Goal: Task Accomplishment & Management: Complete application form

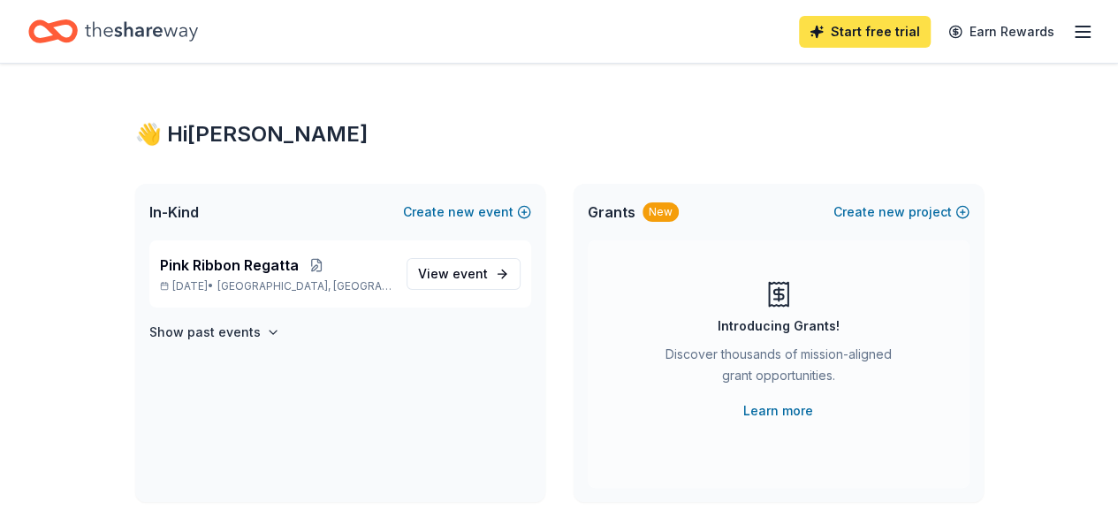
click at [868, 25] on link "Start free trial" at bounding box center [865, 32] width 132 height 32
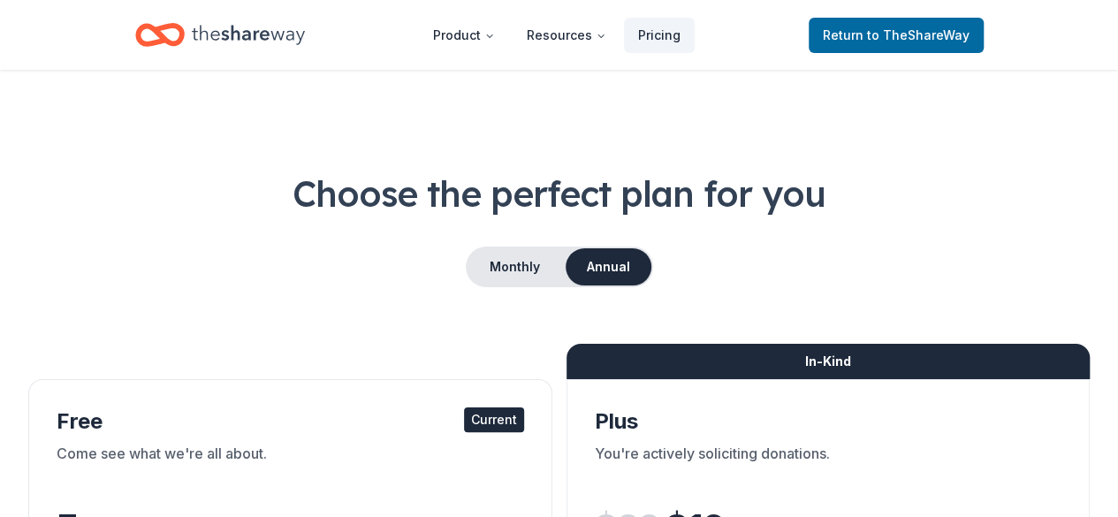
click at [208, 38] on icon "Home" at bounding box center [248, 35] width 113 height 36
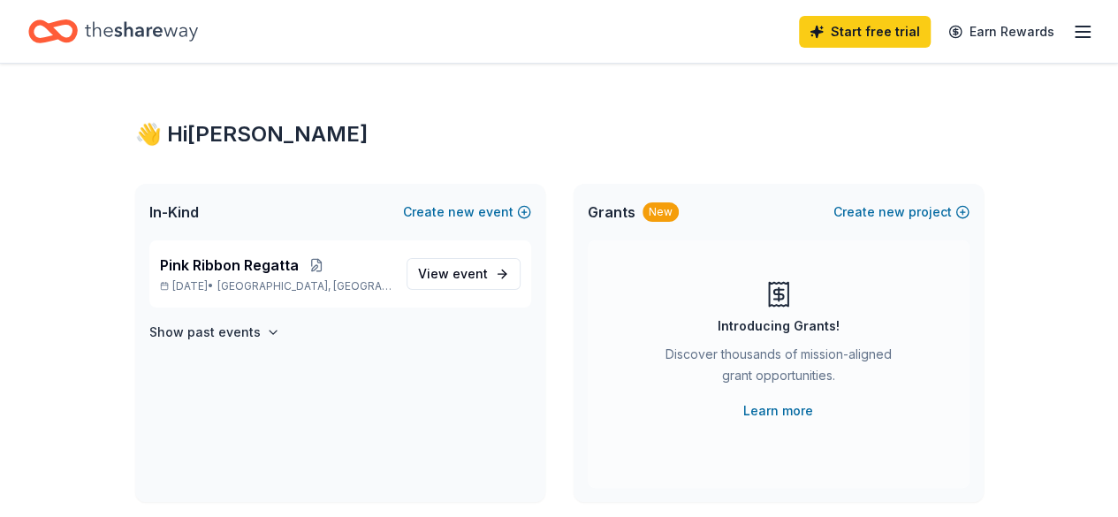
click at [1072, 25] on icon "button" at bounding box center [1082, 31] width 21 height 21
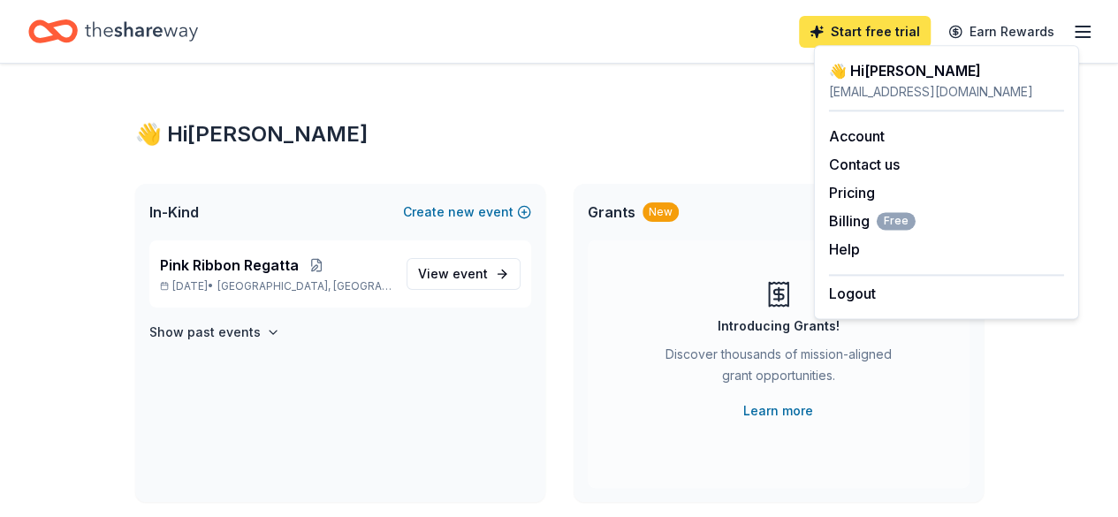
click at [845, 34] on link "Start free trial" at bounding box center [865, 32] width 132 height 32
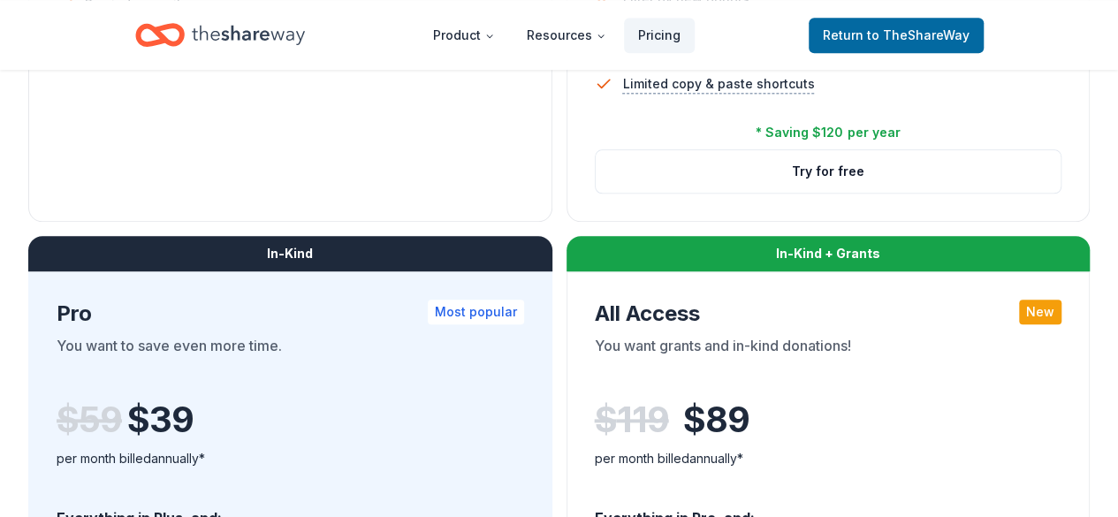
scroll to position [815, 0]
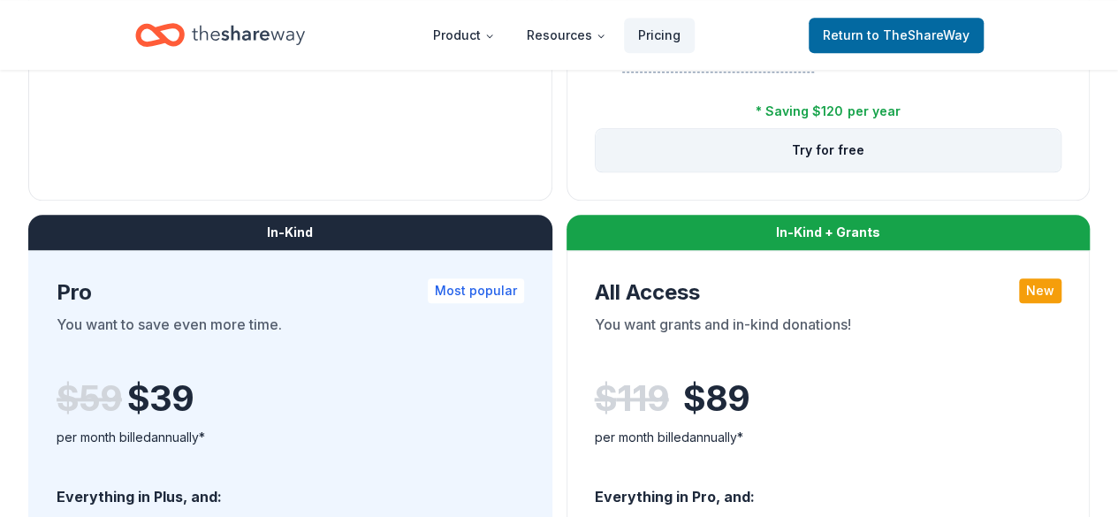
click at [596, 171] on button "Try for free" at bounding box center [829, 150] width 466 height 42
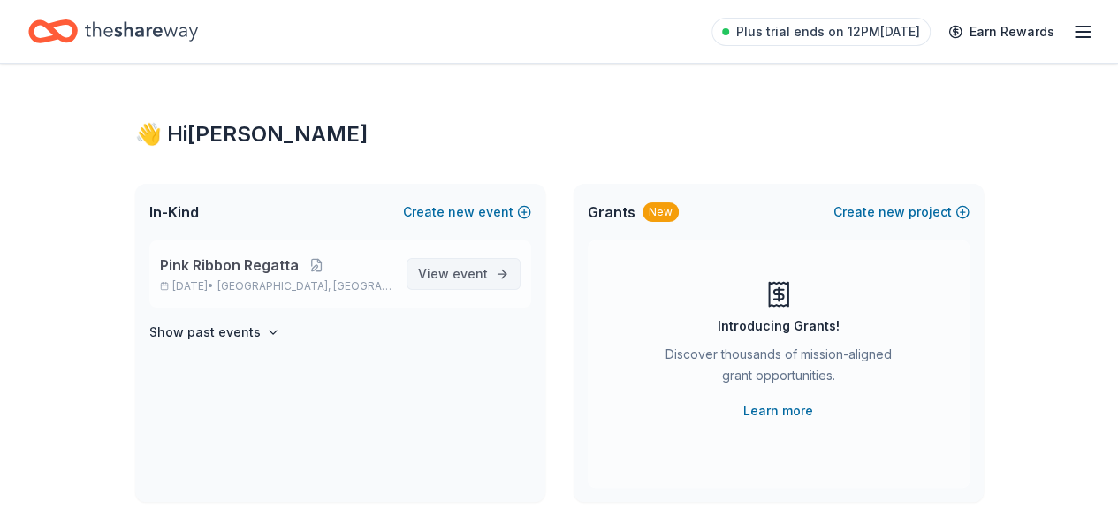
click at [472, 274] on span "event" at bounding box center [470, 273] width 35 height 15
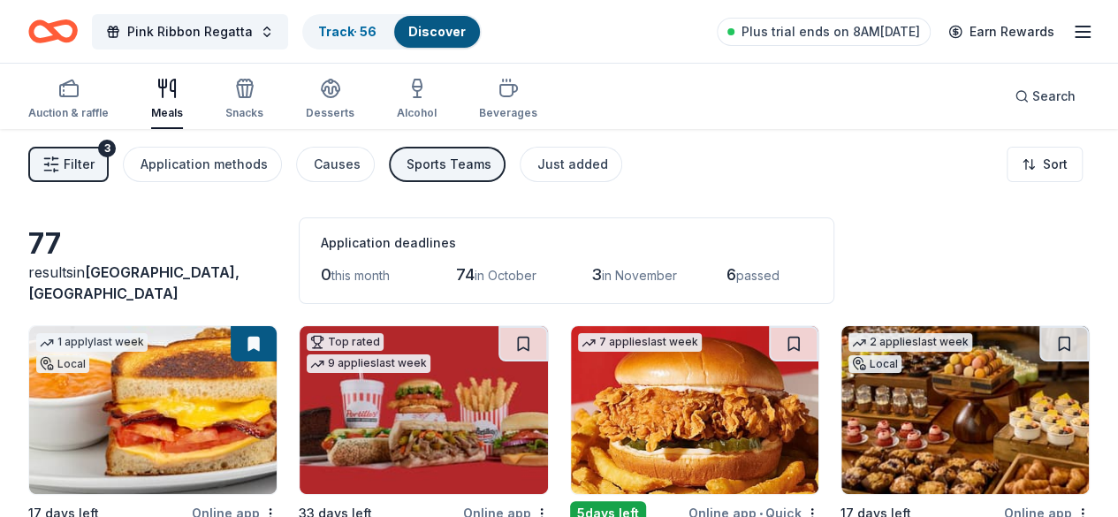
click at [60, 156] on icon "button" at bounding box center [51, 165] width 18 height 18
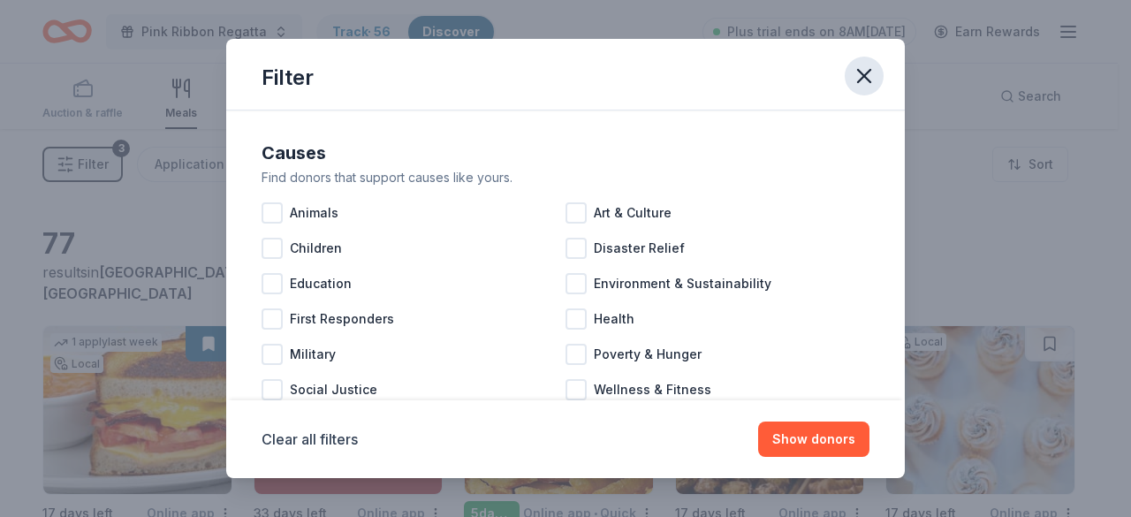
click at [868, 68] on icon "button" at bounding box center [864, 76] width 25 height 25
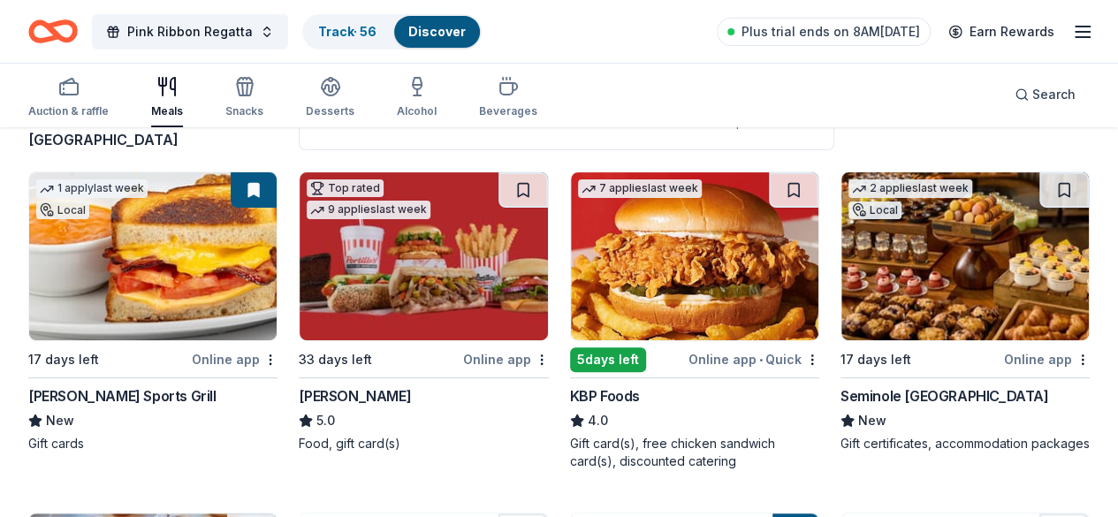
scroll to position [156, 0]
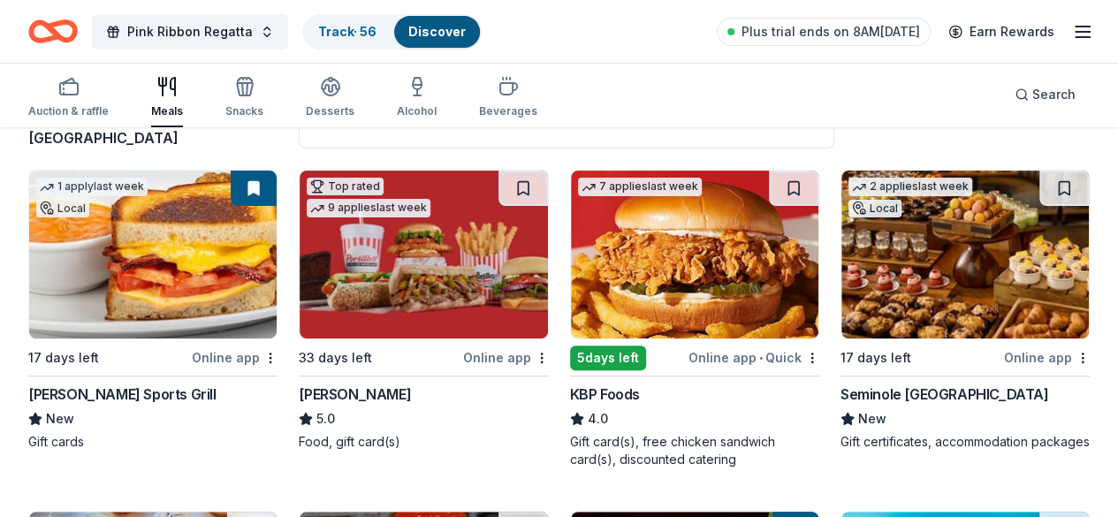
drag, startPoint x: 0, startPoint y: 103, endPoint x: -4, endPoint y: 171, distance: 67.3
click at [0, 171] on html "Pink Ribbon Regatta Track · 56 Discover Plus trial ends on 8AM, 10/6 Earn Rewar…" at bounding box center [559, 102] width 1118 height 517
click at [580, 248] on img at bounding box center [695, 255] width 248 height 168
click at [573, 316] on img at bounding box center [695, 255] width 248 height 168
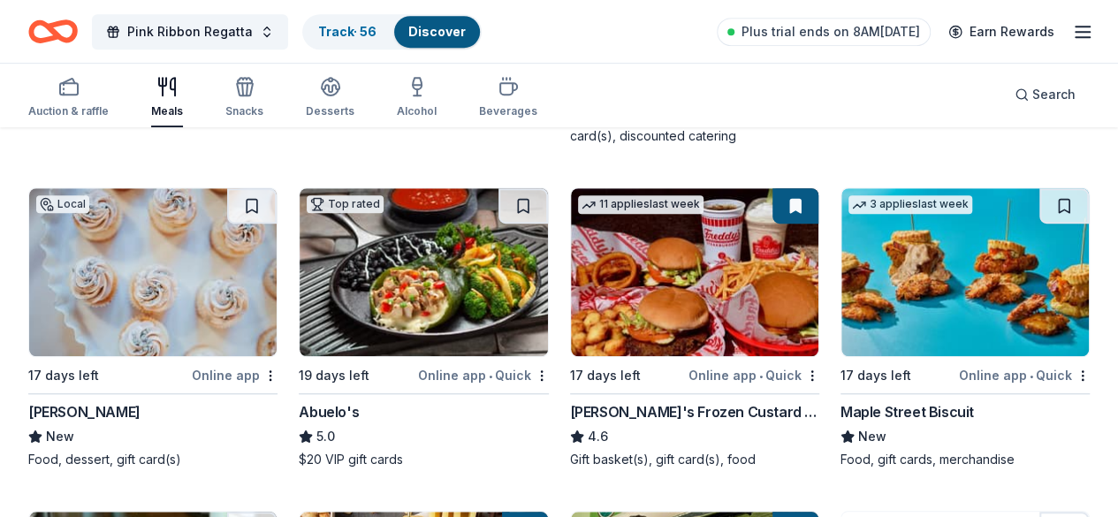
scroll to position [481, 0]
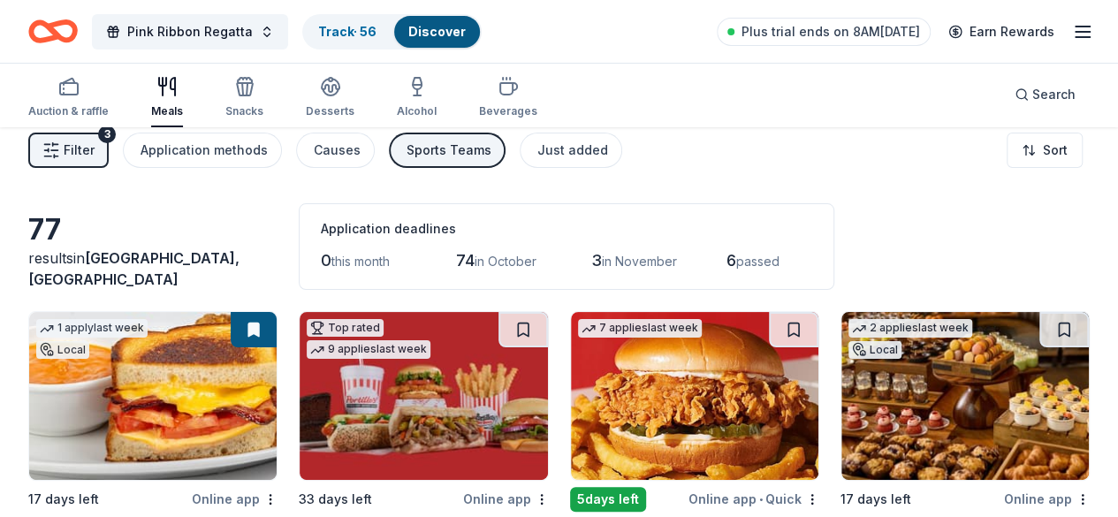
scroll to position [0, 0]
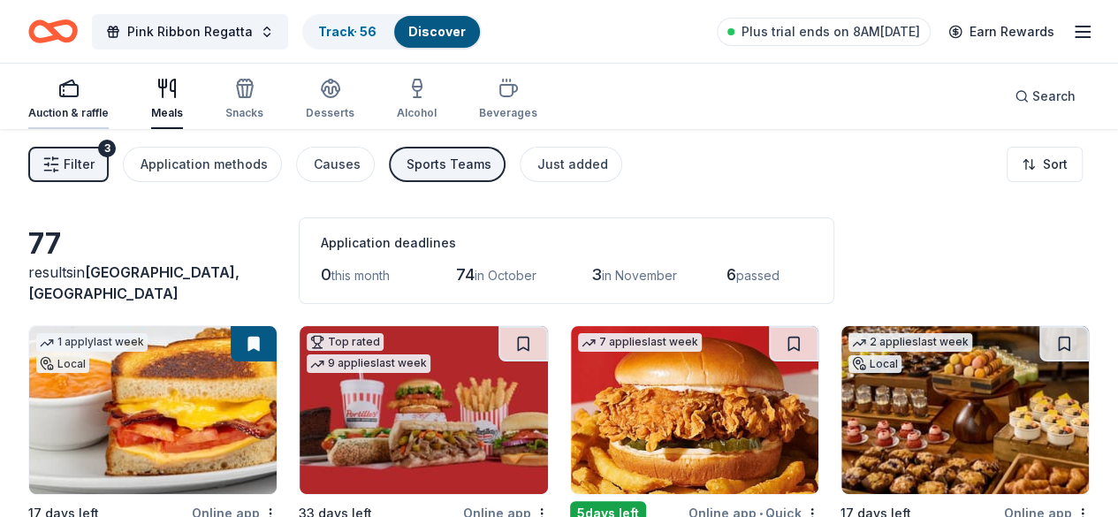
click at [80, 95] on icon "button" at bounding box center [68, 88] width 21 height 21
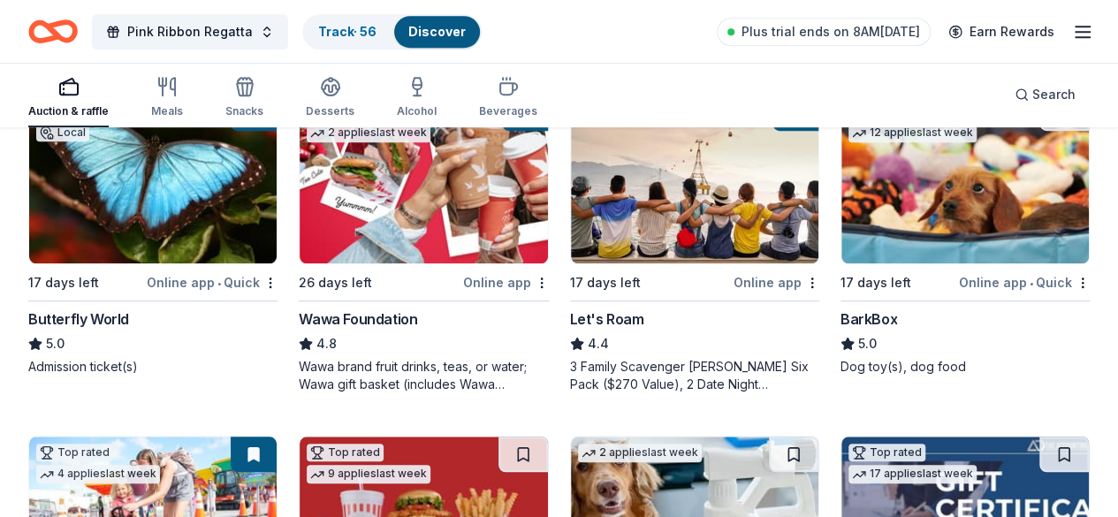
scroll to position [576, 0]
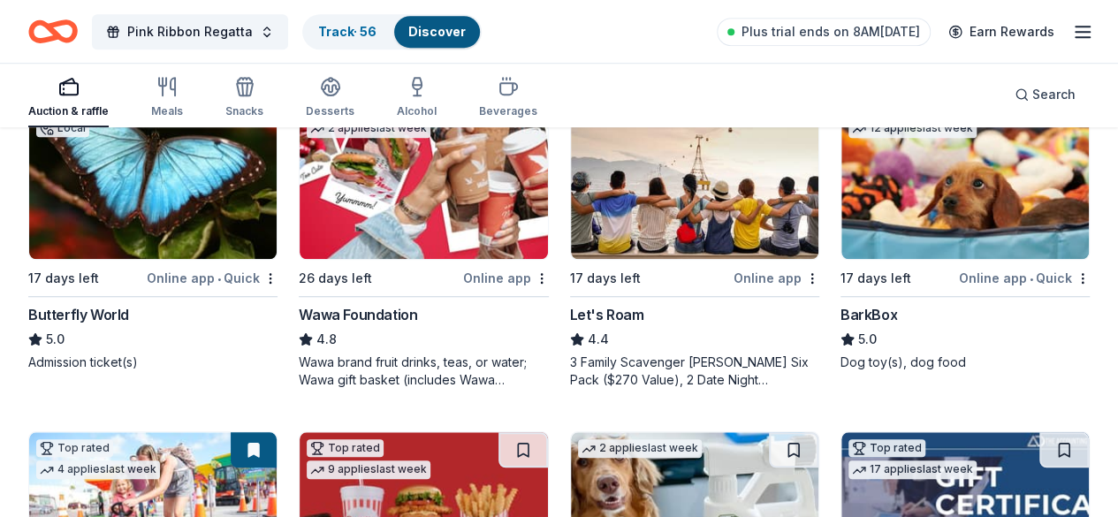
click at [841, 316] on div "BarkBox" at bounding box center [869, 314] width 57 height 21
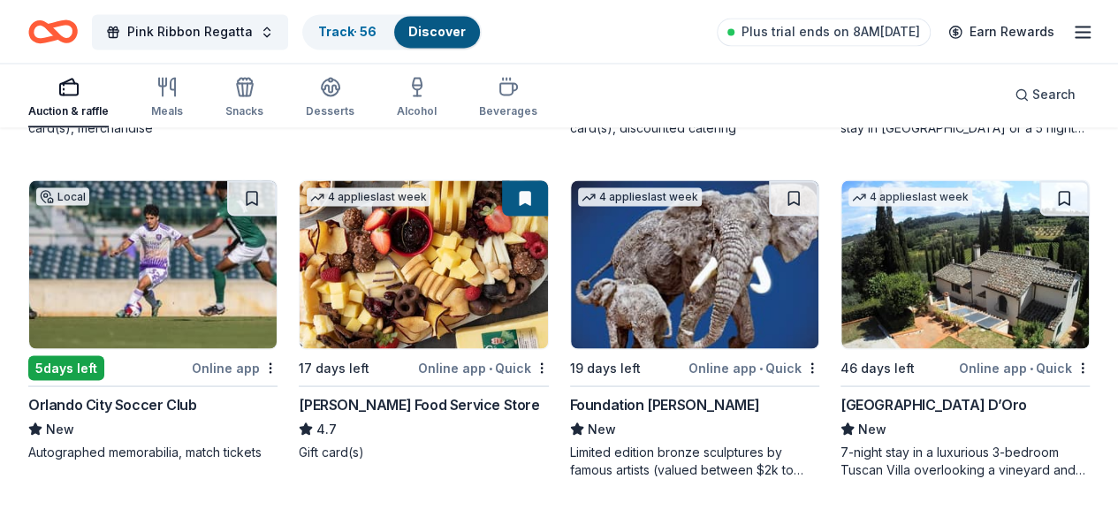
scroll to position [1504, 0]
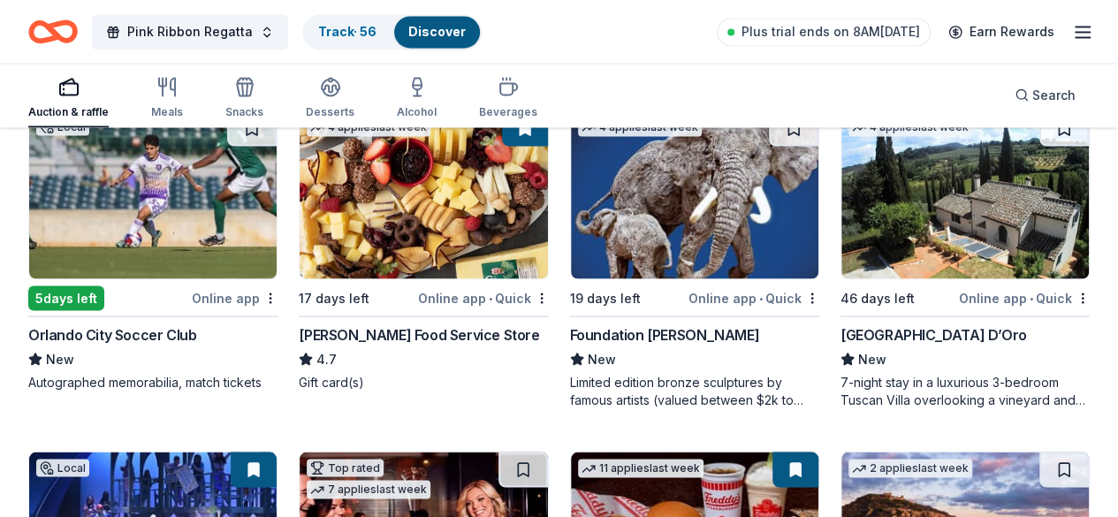
scroll to position [1584, 0]
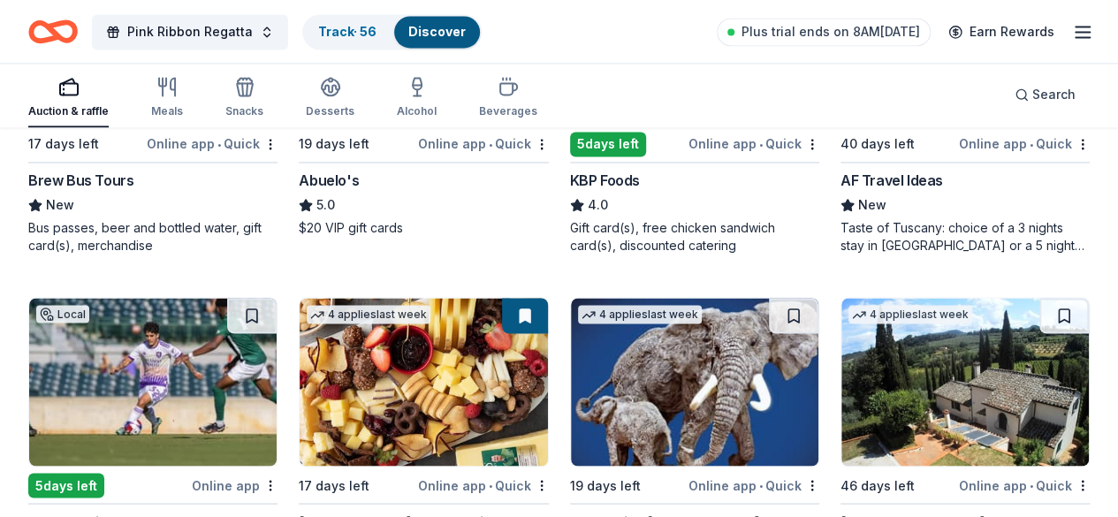
scroll to position [1397, 0]
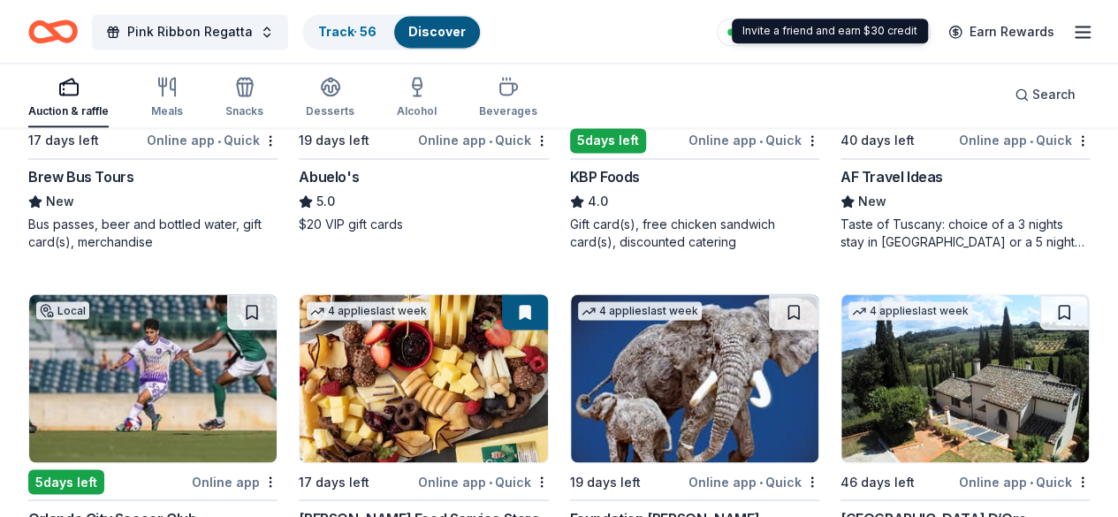
click at [1072, 21] on icon "button" at bounding box center [1082, 31] width 21 height 21
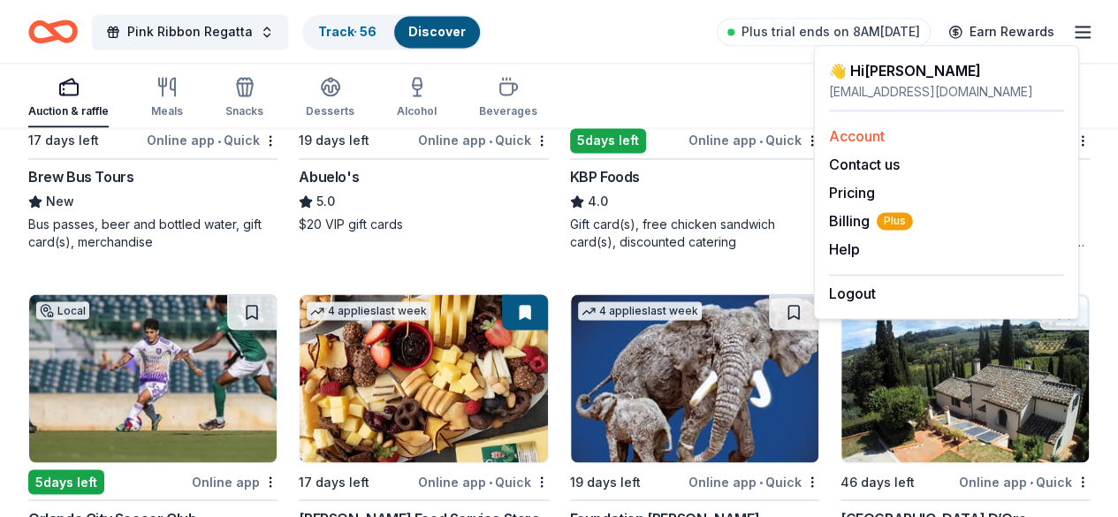
click at [855, 139] on link "Account" at bounding box center [857, 136] width 56 height 18
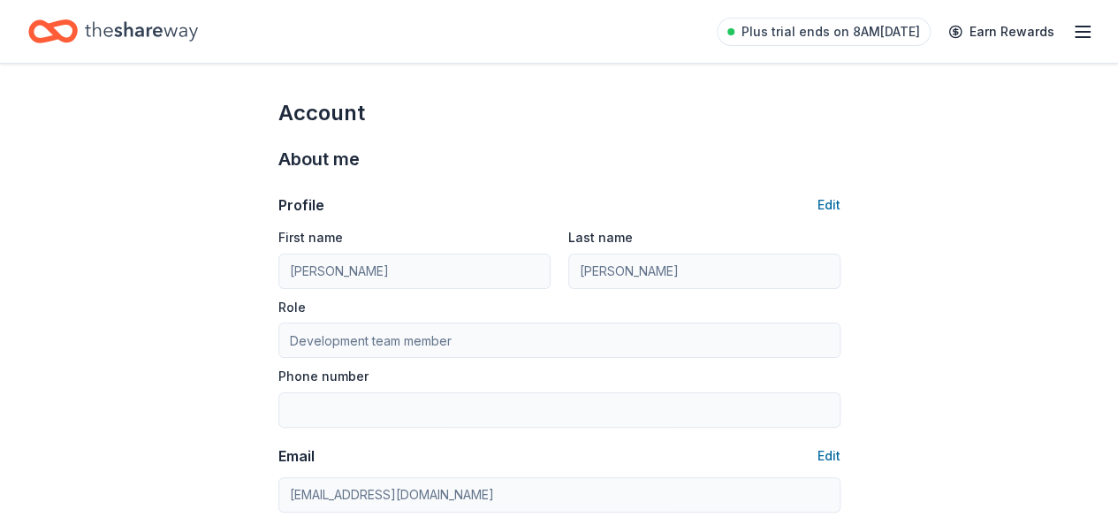
click at [134, 41] on icon "Home" at bounding box center [141, 31] width 113 height 36
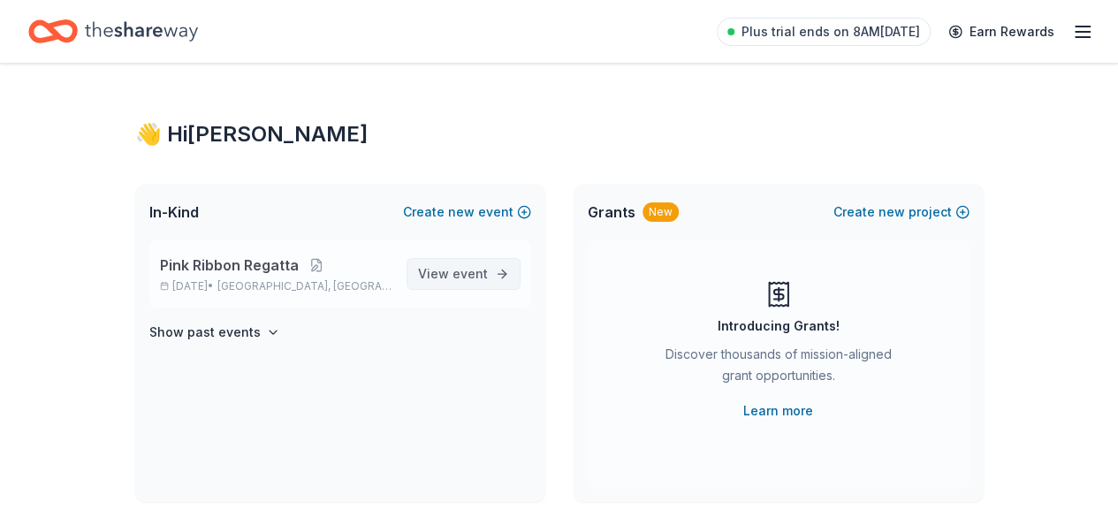
click at [457, 268] on span "event" at bounding box center [470, 273] width 35 height 15
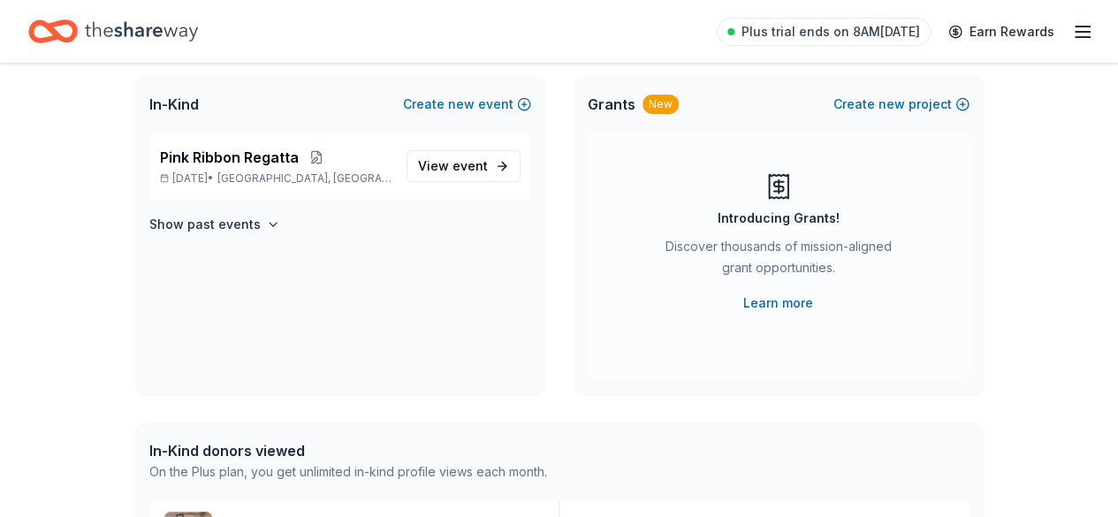
scroll to position [113, 0]
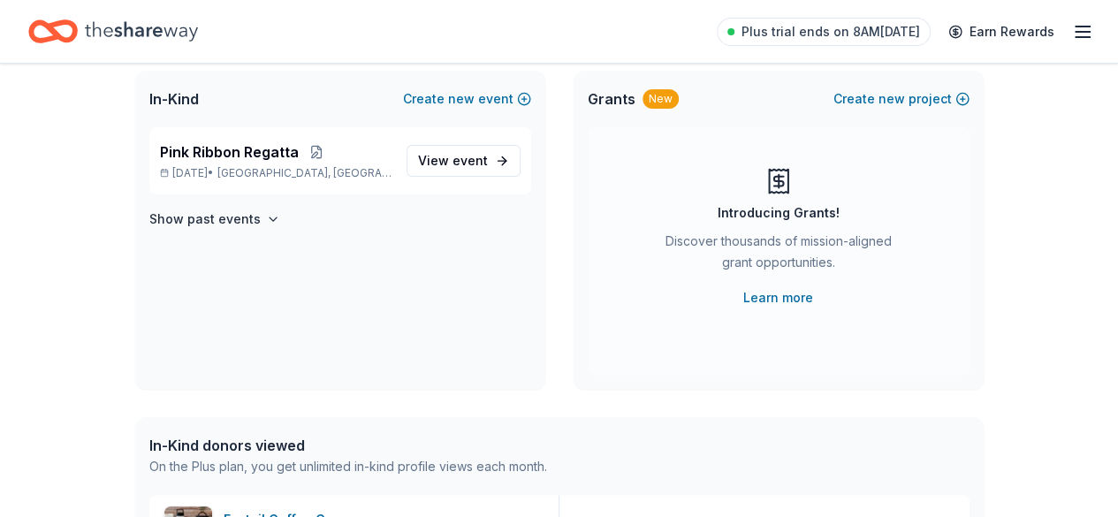
click at [598, 98] on span "Grants" at bounding box center [612, 98] width 48 height 21
click at [653, 97] on div "New" at bounding box center [661, 98] width 36 height 19
click at [774, 301] on link "Learn more" at bounding box center [778, 297] width 70 height 21
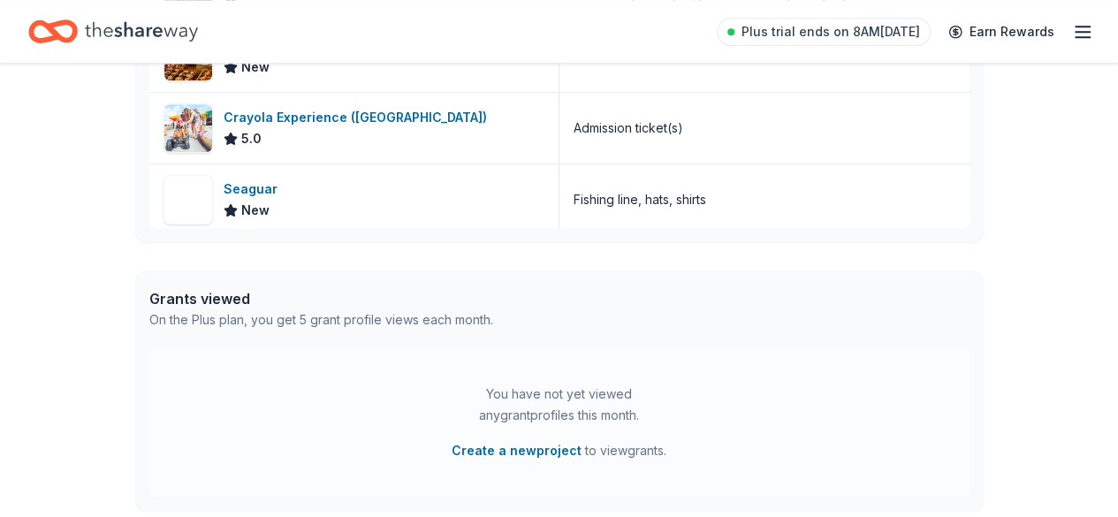
scroll to position [0, 0]
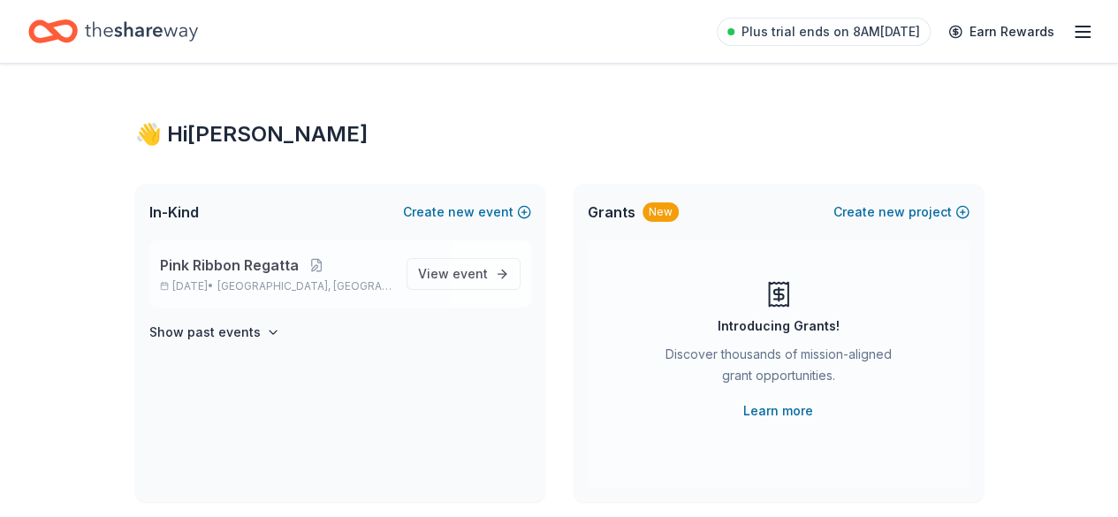
click at [261, 279] on span "Daytona Beach, FL" at bounding box center [304, 286] width 174 height 14
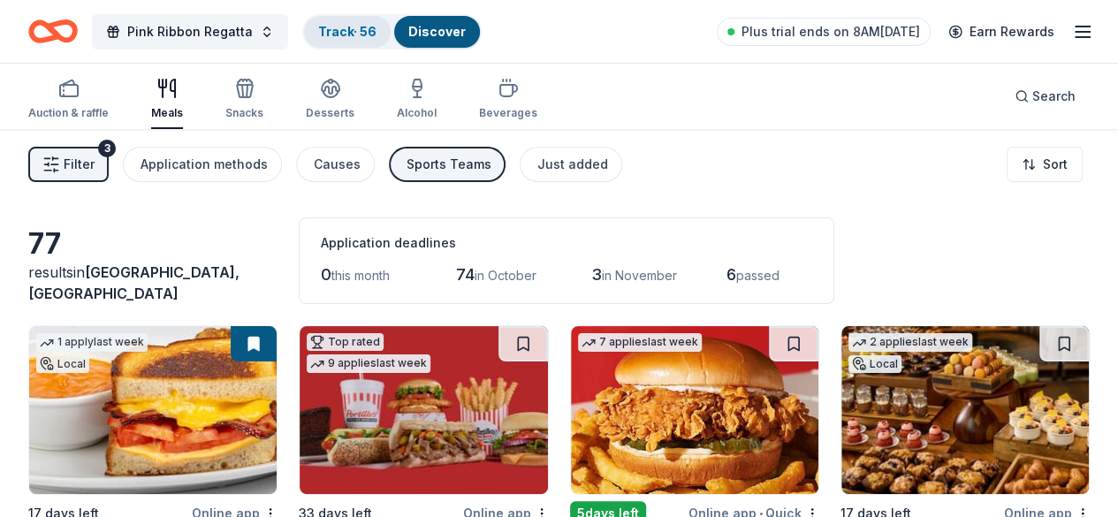
click at [340, 33] on link "Track · 56" at bounding box center [347, 31] width 58 height 15
click at [343, 30] on link "Track · 56" at bounding box center [347, 31] width 58 height 15
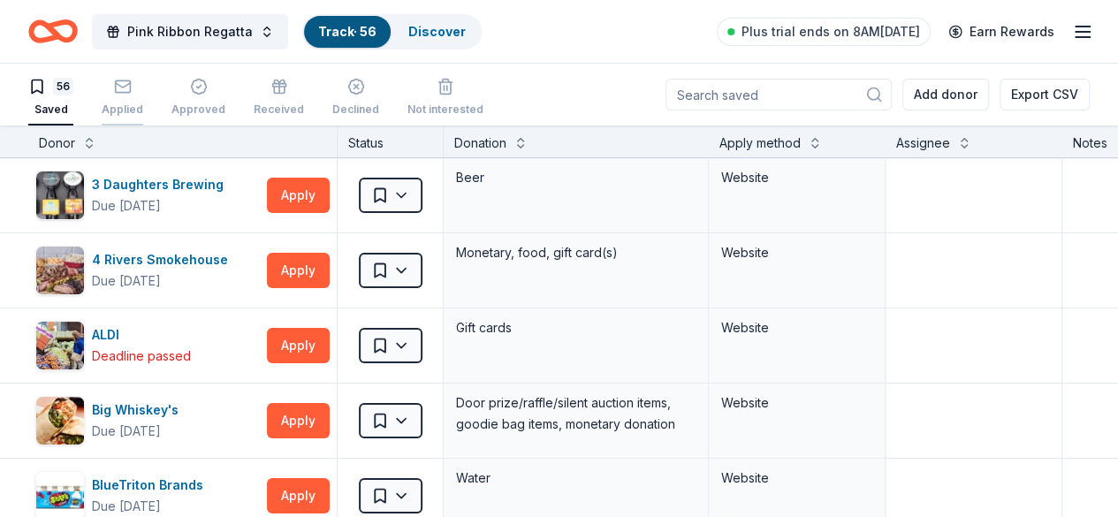
click at [130, 80] on rect "button" at bounding box center [122, 85] width 15 height 11
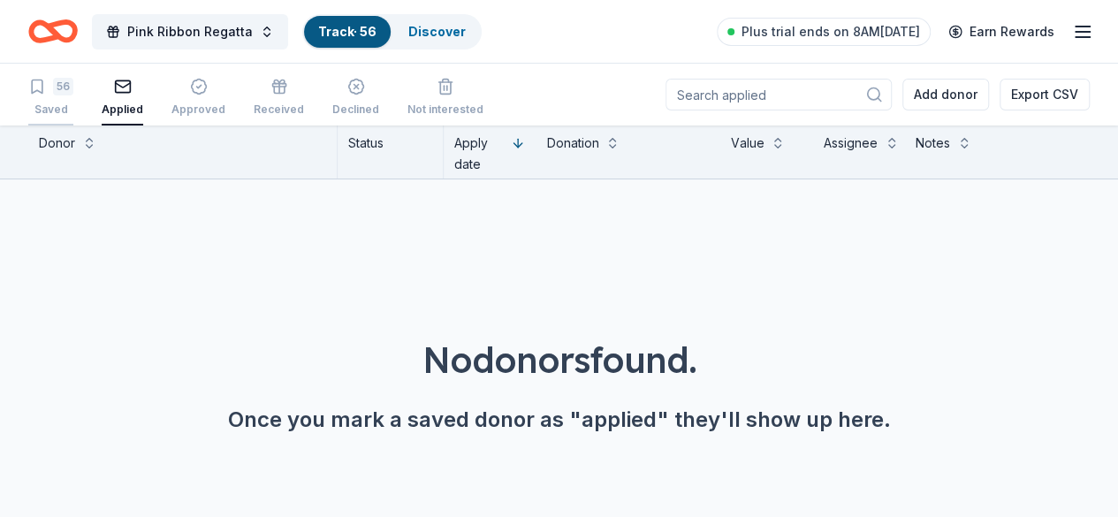
click at [69, 86] on div "56" at bounding box center [63, 87] width 20 height 18
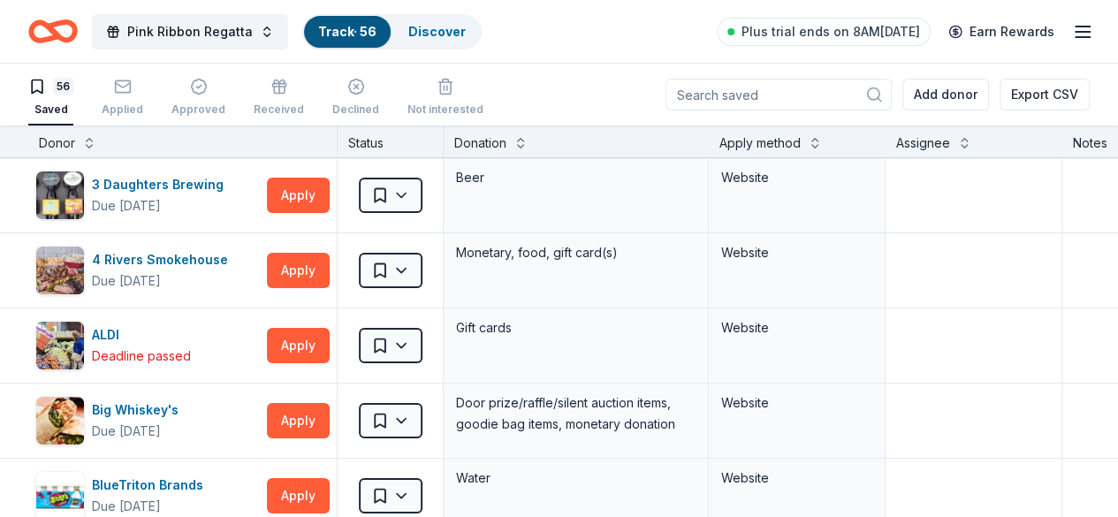
click at [826, 94] on input at bounding box center [779, 95] width 226 height 32
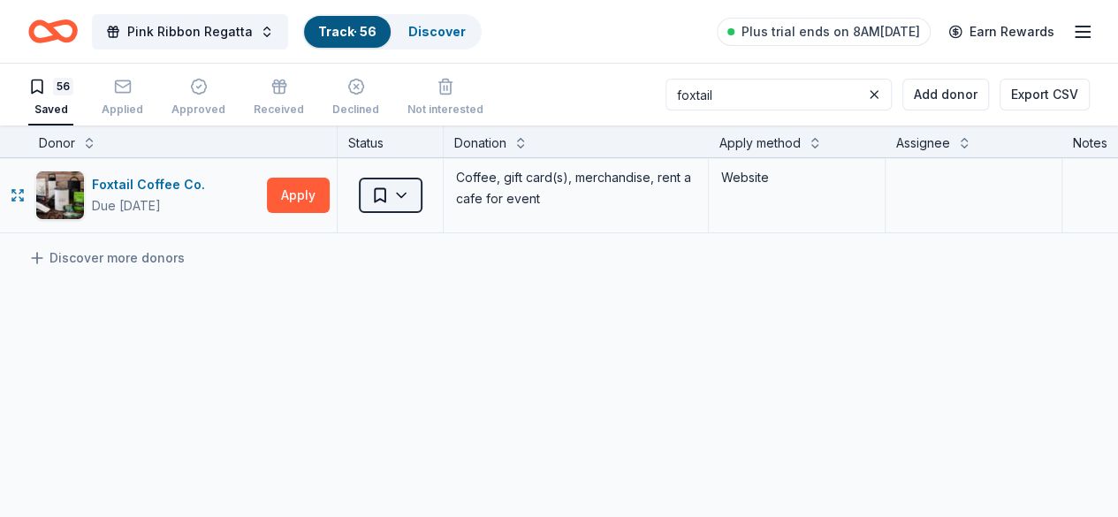
click at [431, 194] on html "Pink Ribbon Regatta Track · 56 Discover Plus trial ends on 8AM, 10/6 Earn Rewar…" at bounding box center [559, 258] width 1118 height 517
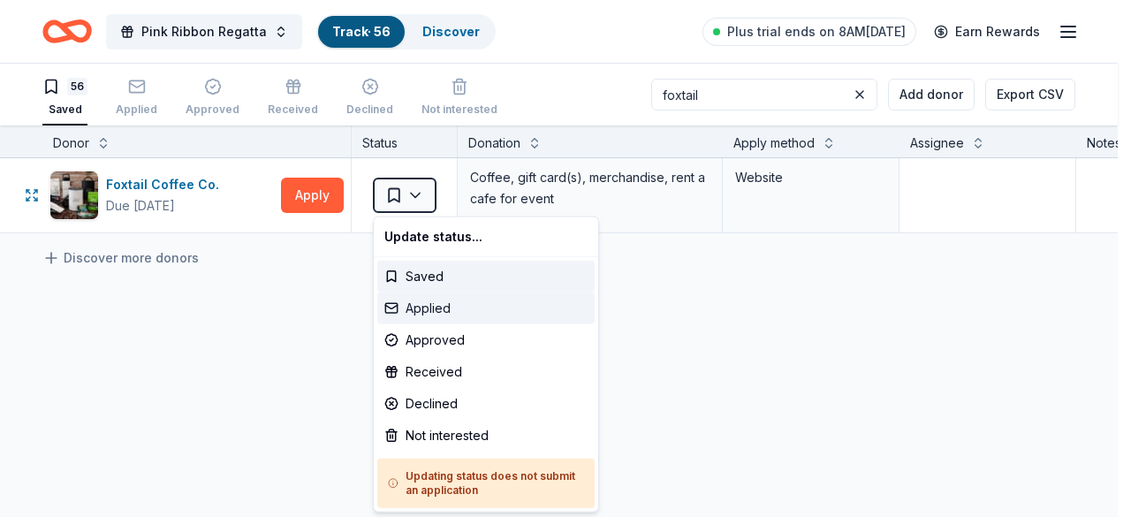
click at [432, 301] on div "Applied" at bounding box center [485, 309] width 217 height 32
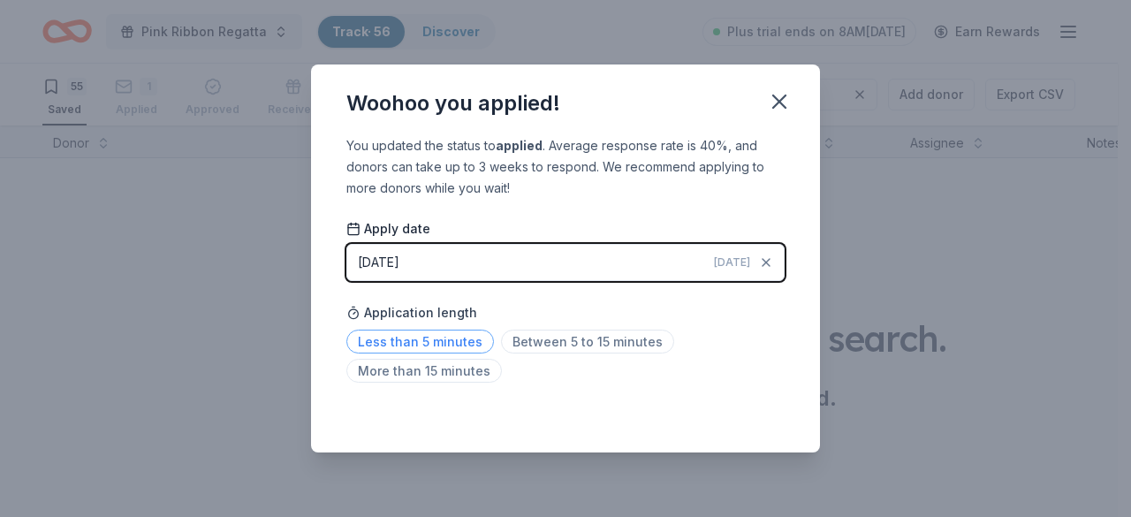
click at [396, 337] on span "Less than 5 minutes" at bounding box center [421, 342] width 148 height 24
click at [784, 98] on icon "button" at bounding box center [779, 101] width 25 height 25
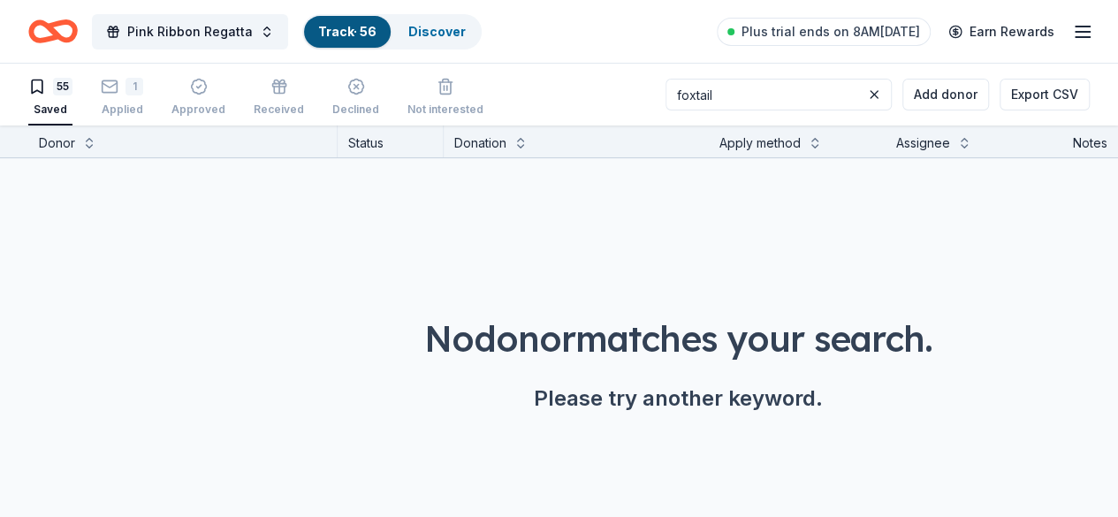
drag, startPoint x: 742, startPoint y: 98, endPoint x: 585, endPoint y: 78, distance: 157.8
click at [585, 78] on div "55 Saved 1 Applied Approved Received Declined Not interested foxtail Add donor …" at bounding box center [559, 95] width 1062 height 62
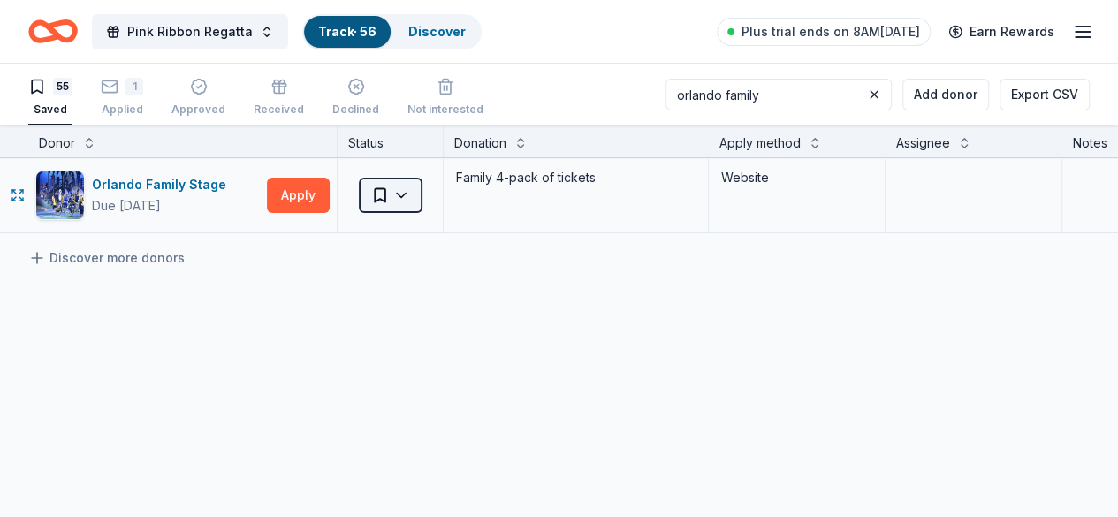
click at [423, 195] on html "Pink Ribbon Regatta Track · 56 Discover Plus trial ends on 8AM, 10/6 Earn Rewar…" at bounding box center [559, 258] width 1118 height 517
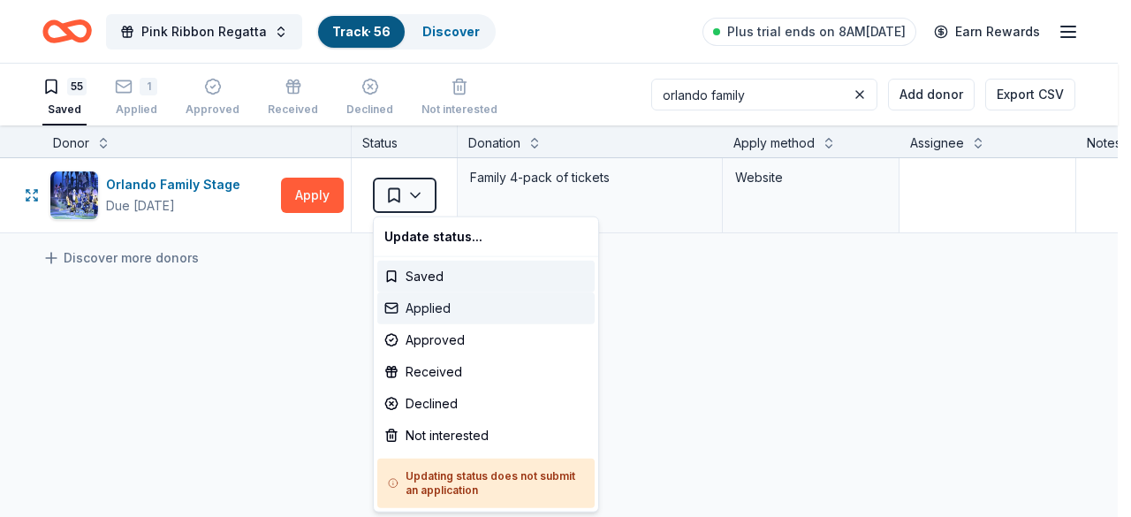
click at [458, 303] on div "Applied" at bounding box center [485, 309] width 217 height 32
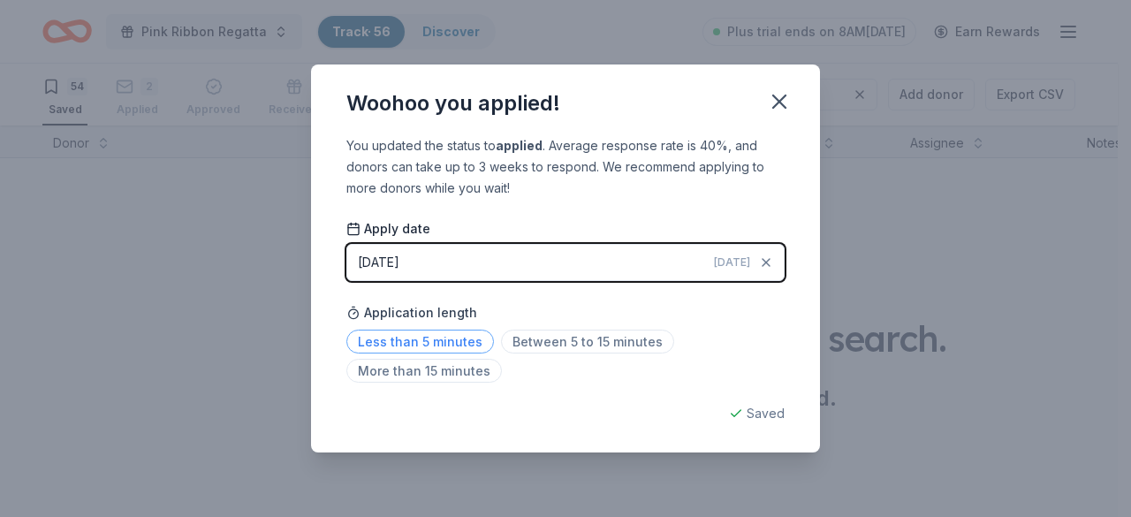
click at [444, 343] on span "Less than 5 minutes" at bounding box center [421, 342] width 148 height 24
click at [780, 102] on icon "button" at bounding box center [779, 101] width 12 height 12
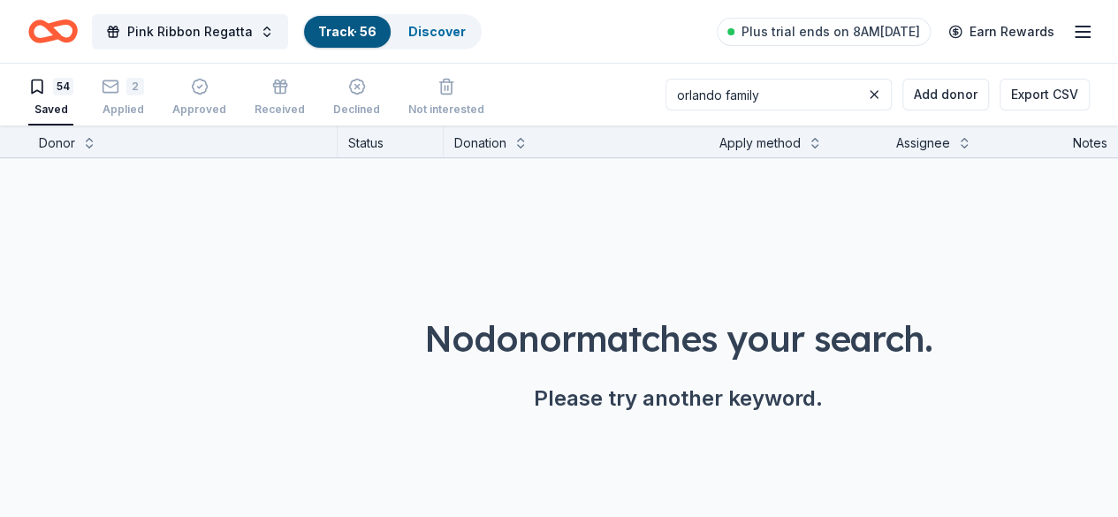
drag, startPoint x: 804, startPoint y: 95, endPoint x: 639, endPoint y: 91, distance: 165.3
click at [639, 91] on div "54 Saved 2 Applied Approved Received Declined Not interested orlando family Add…" at bounding box center [559, 95] width 1062 height 62
type input "K"
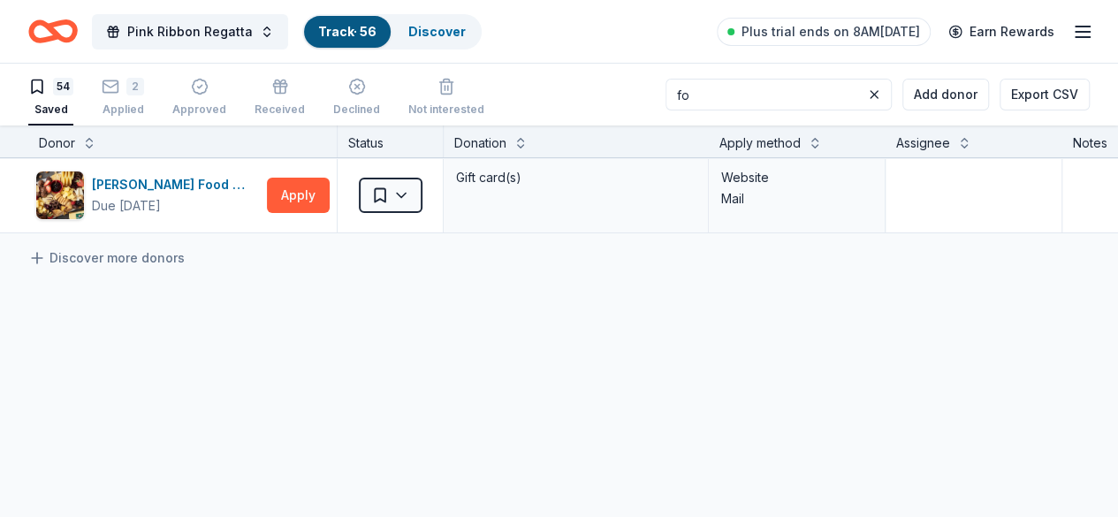
type input "f"
type input "K"
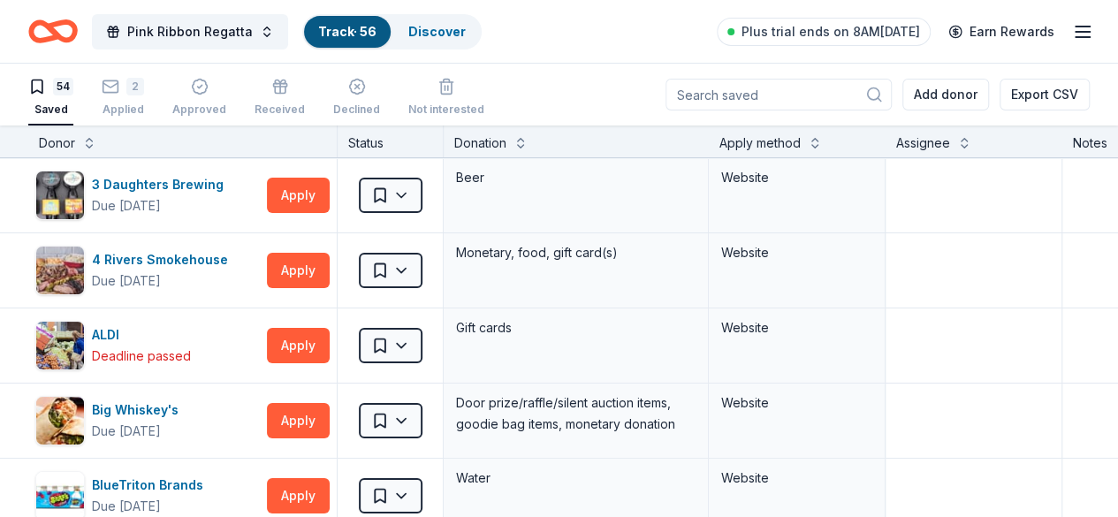
click at [78, 29] on icon "Home" at bounding box center [53, 32] width 50 height 42
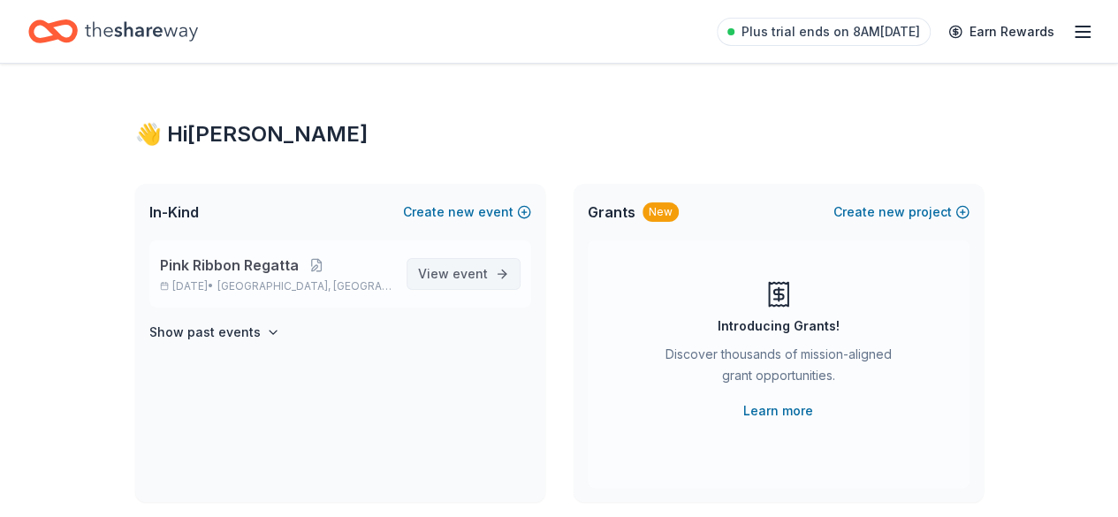
click at [472, 275] on span "event" at bounding box center [470, 273] width 35 height 15
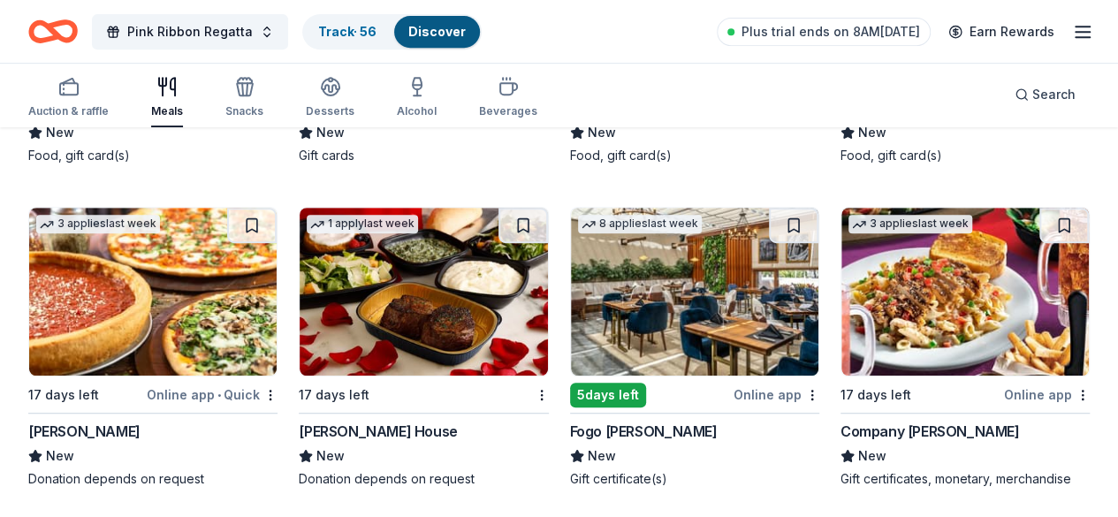
scroll to position [3791, 0]
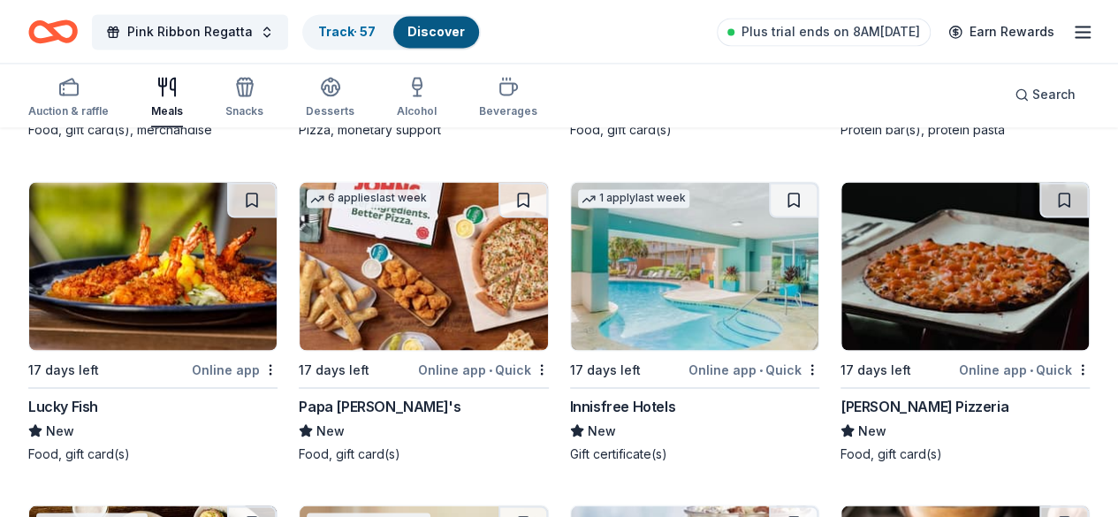
scroll to position [4792, 0]
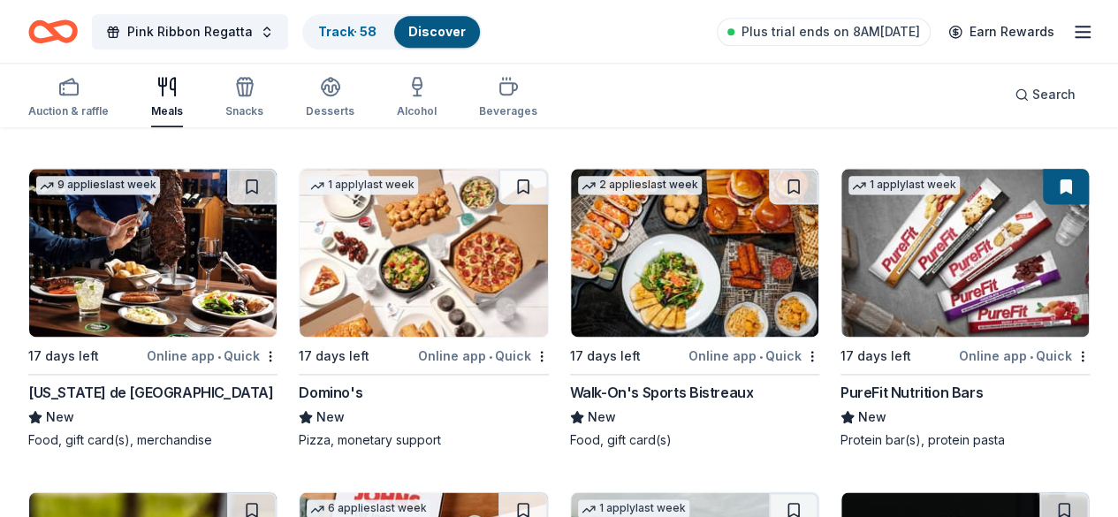
scroll to position [4441, 0]
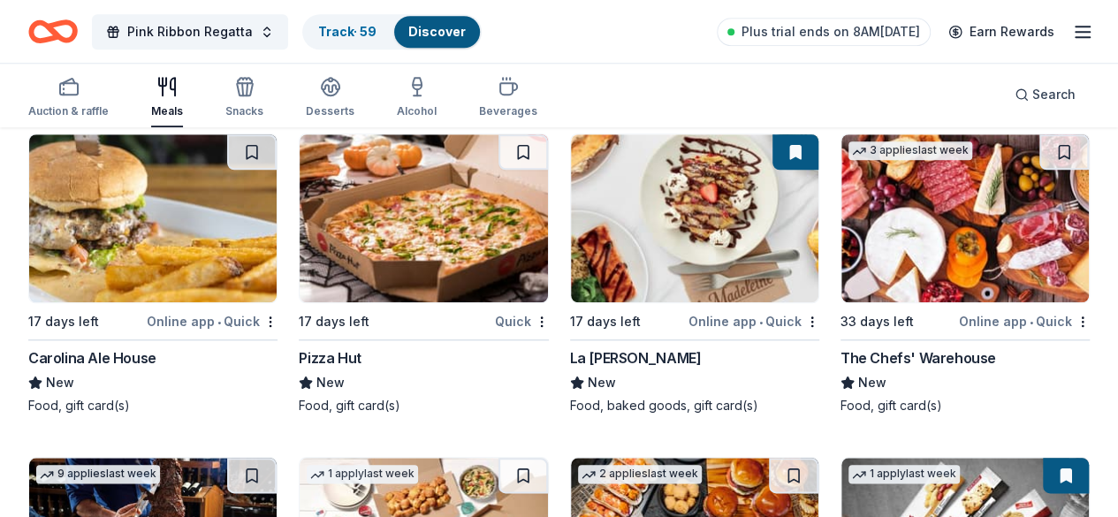
scroll to position [4117, 0]
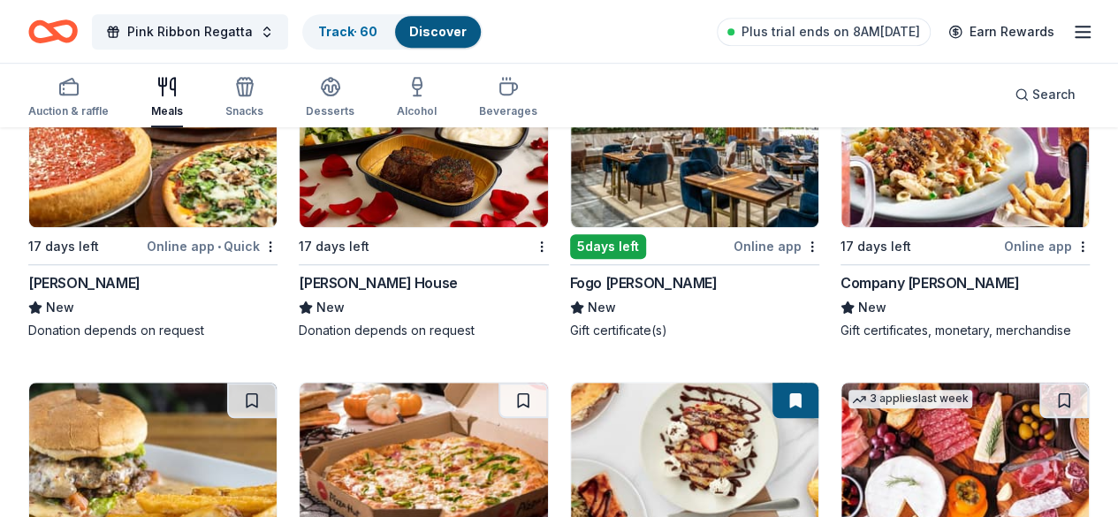
scroll to position [3835, 0]
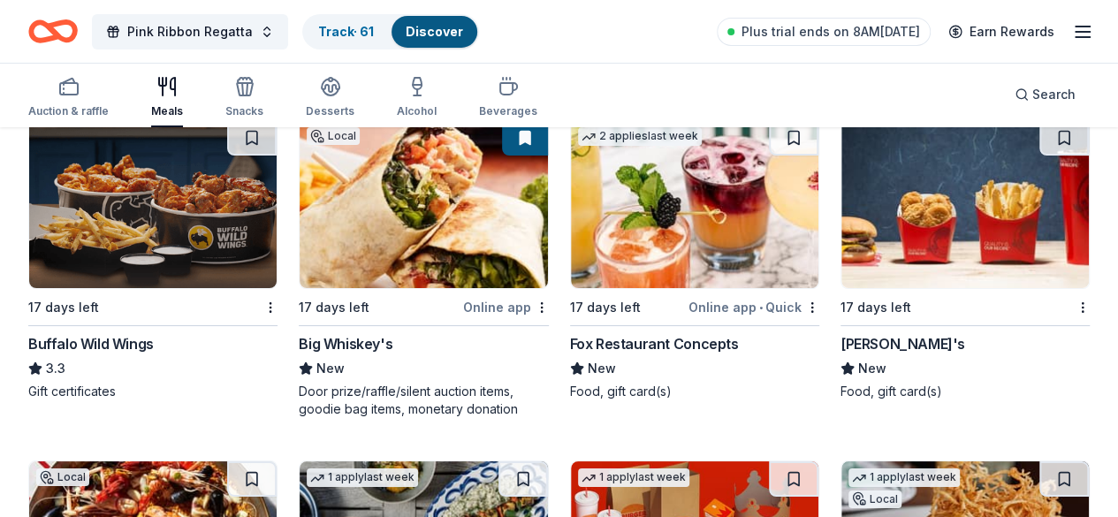
scroll to position [3143, 0]
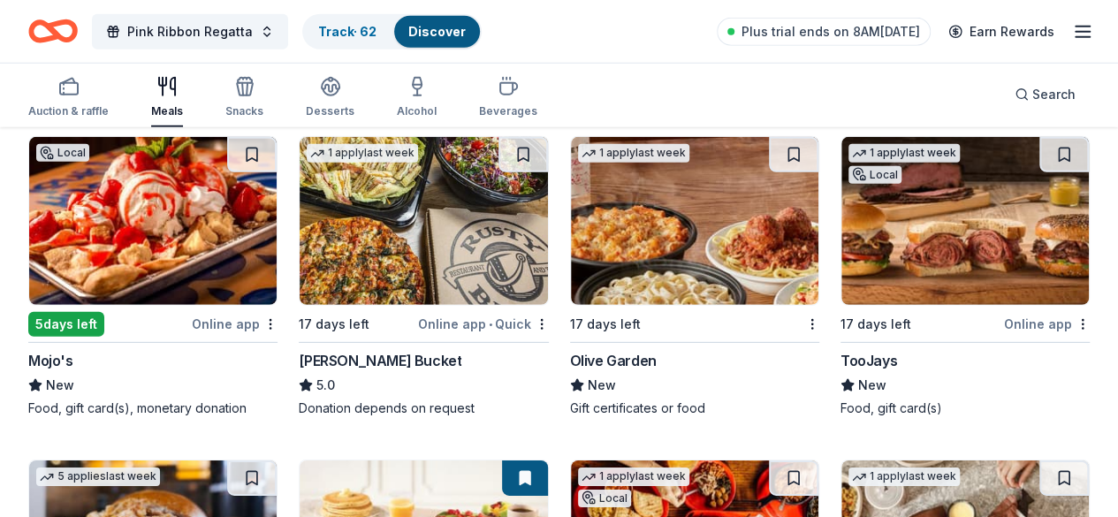
scroll to position [2493, 0]
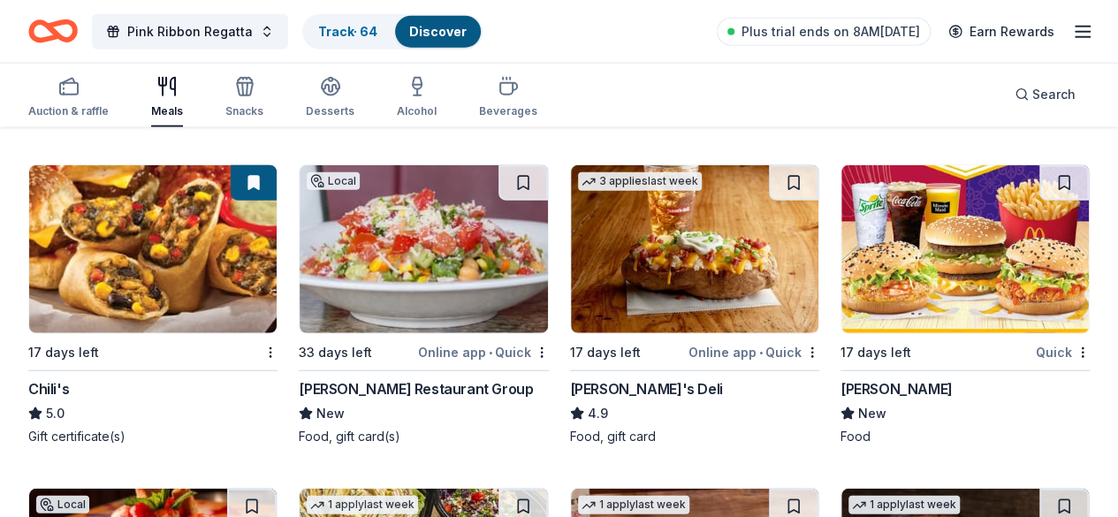
scroll to position [2149, 0]
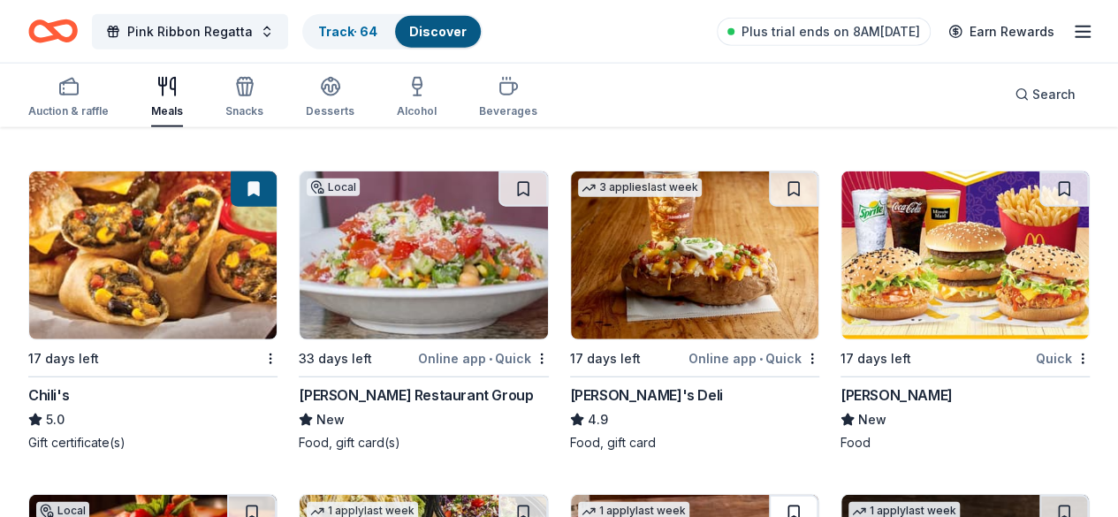
click at [769, 495] on button at bounding box center [794, 512] width 50 height 35
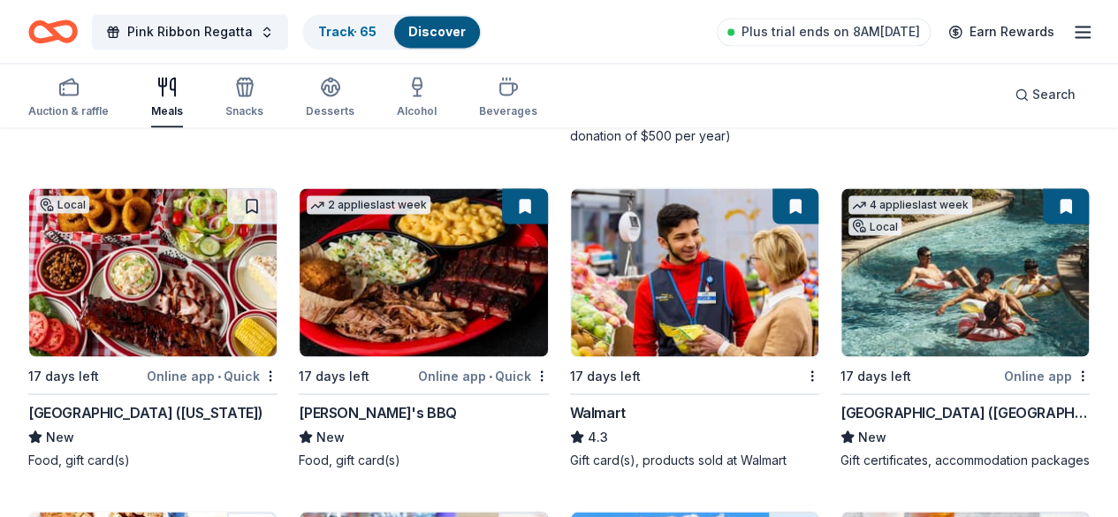
scroll to position [1478, 0]
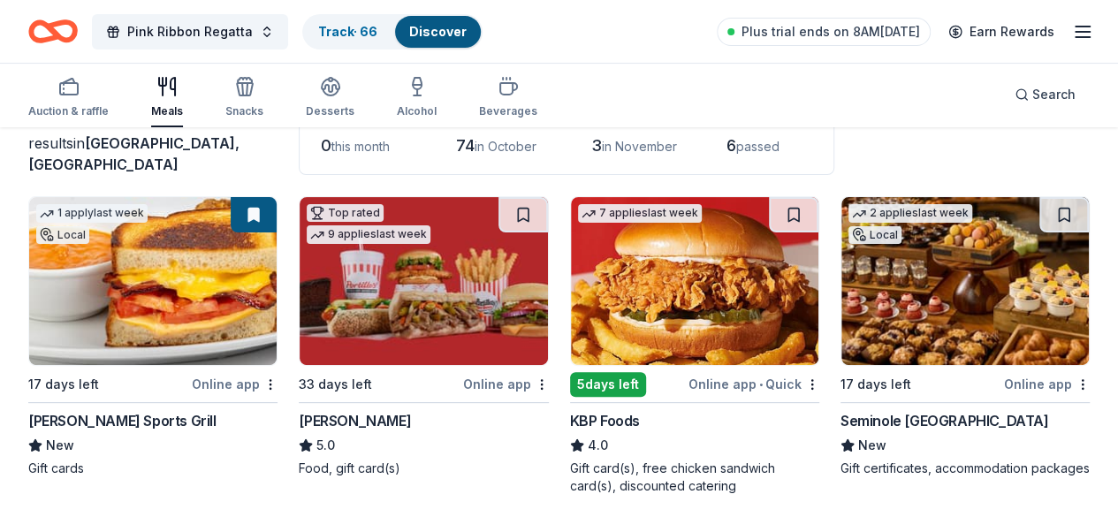
scroll to position [115, 0]
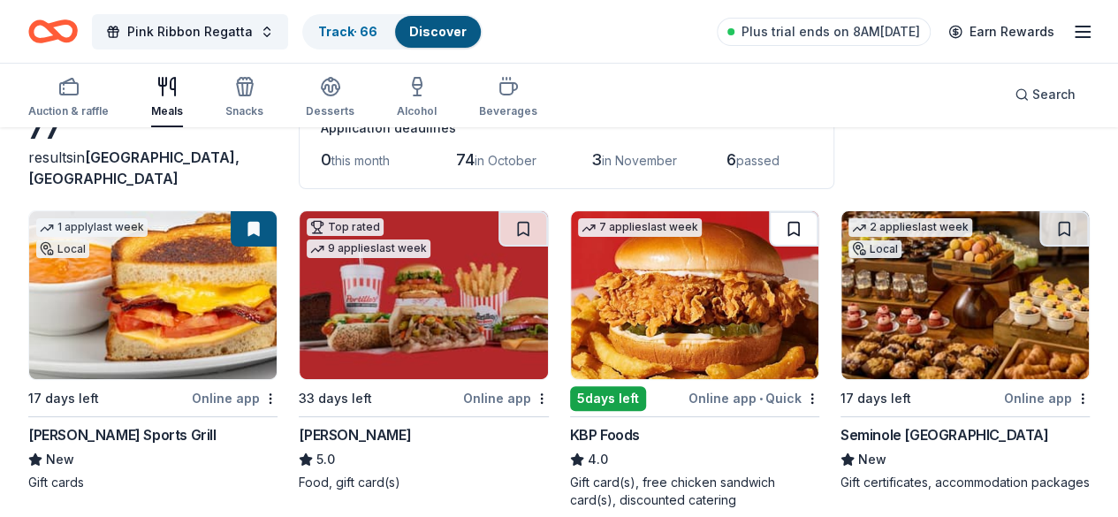
click at [769, 233] on button at bounding box center [794, 228] width 50 height 35
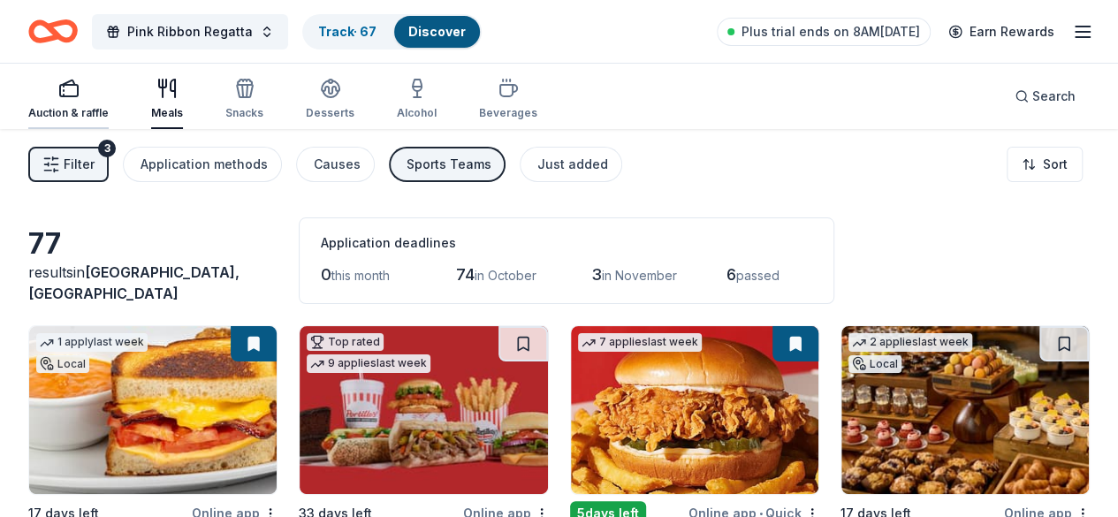
click at [80, 91] on icon "button" at bounding box center [68, 88] width 21 height 21
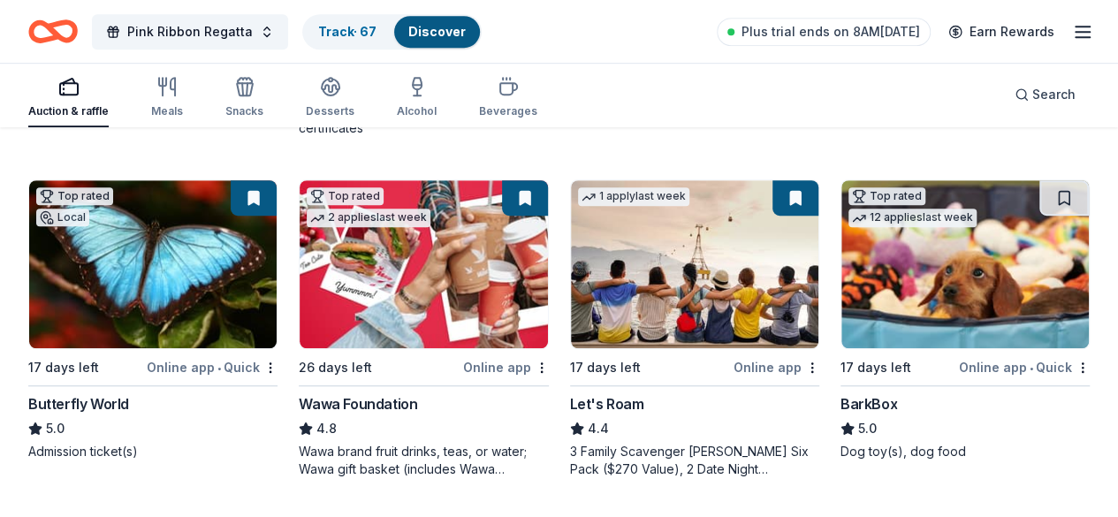
scroll to position [502, 0]
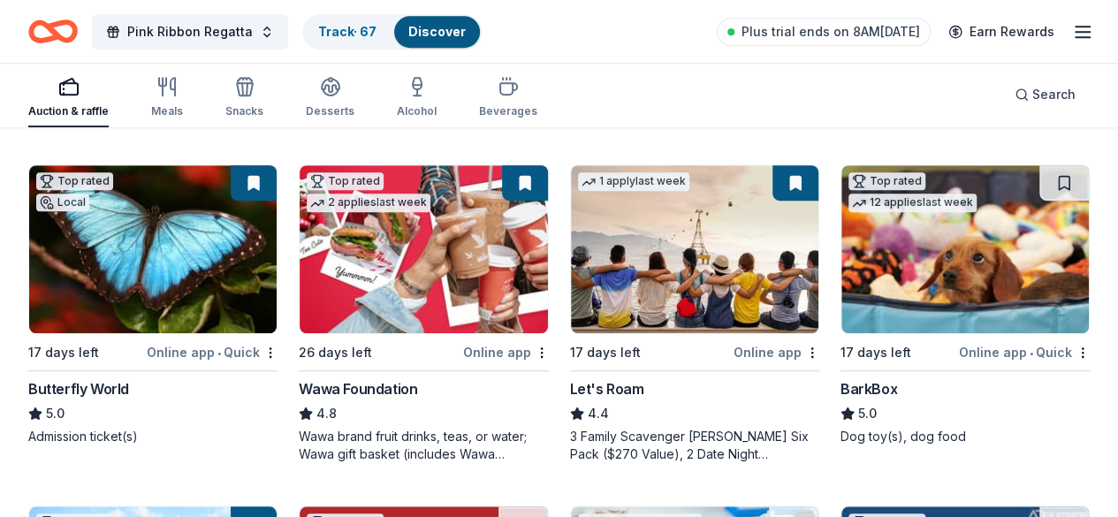
click at [571, 268] on img at bounding box center [695, 249] width 248 height 168
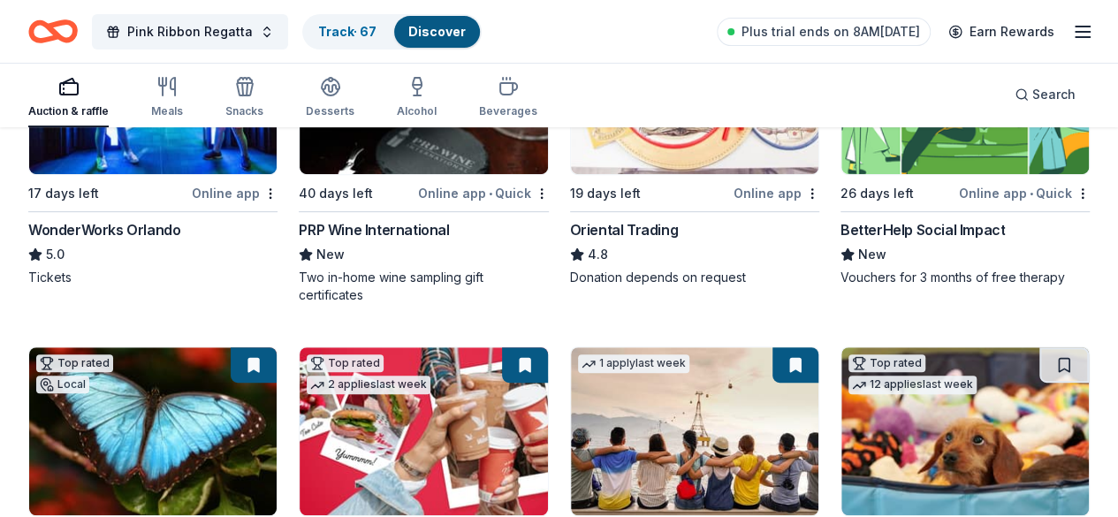
scroll to position [311, 0]
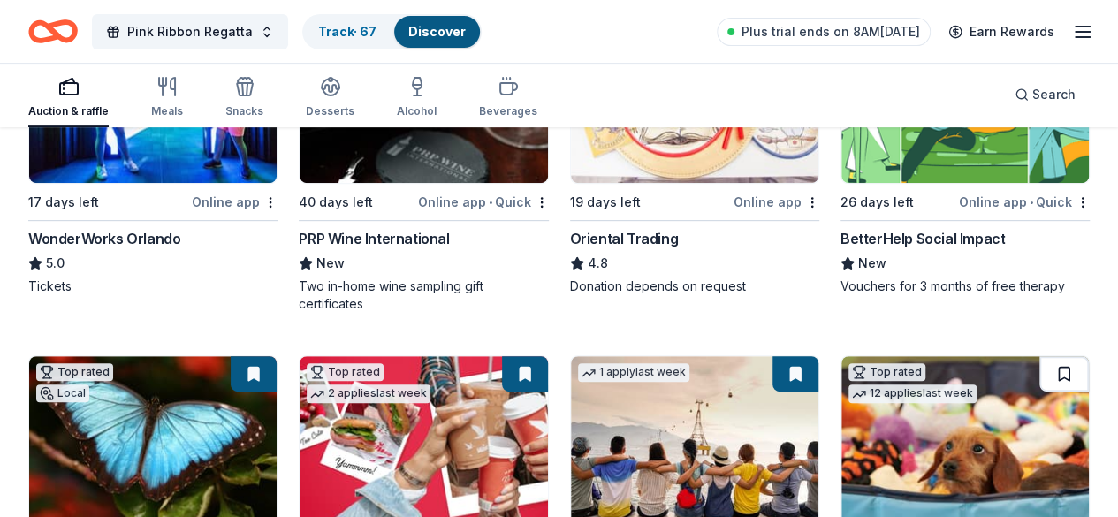
click at [1040, 369] on button at bounding box center [1065, 373] width 50 height 35
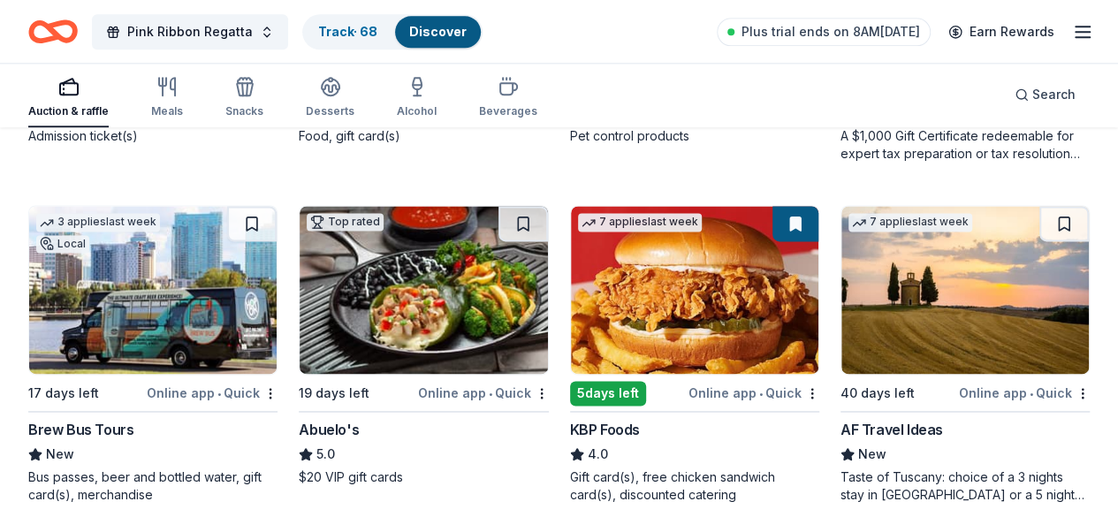
scroll to position [1146, 0]
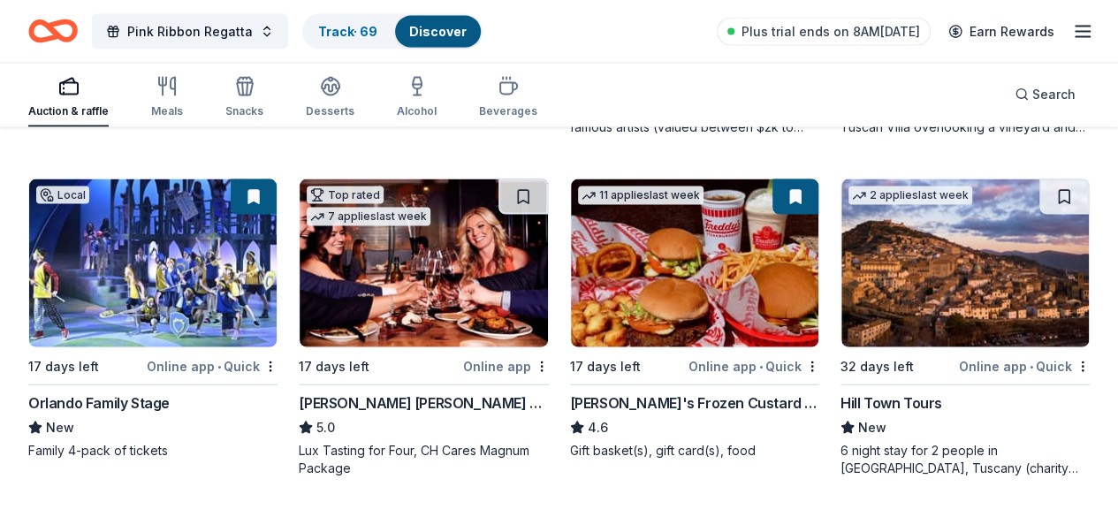
scroll to position [1855, 0]
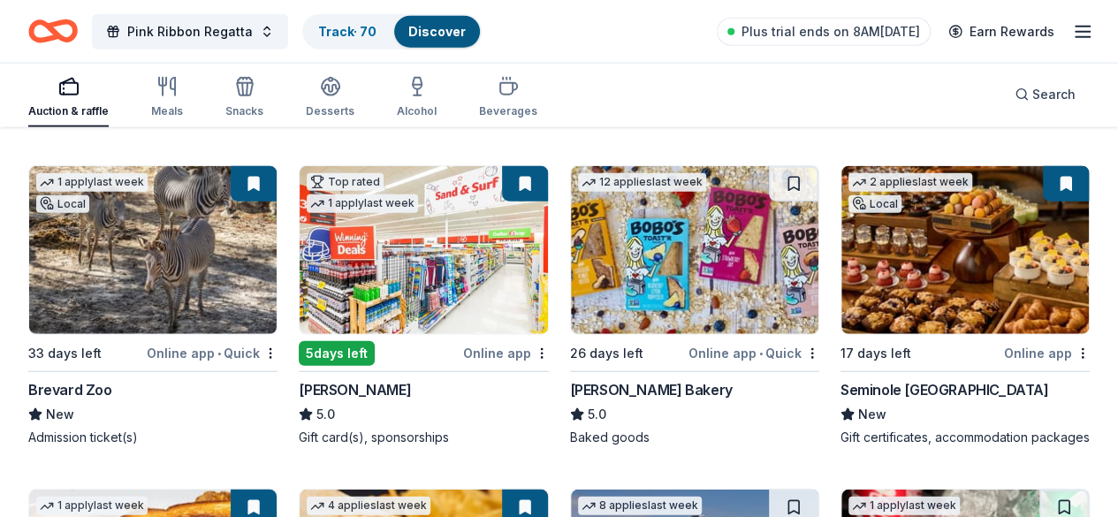
scroll to position [2242, 0]
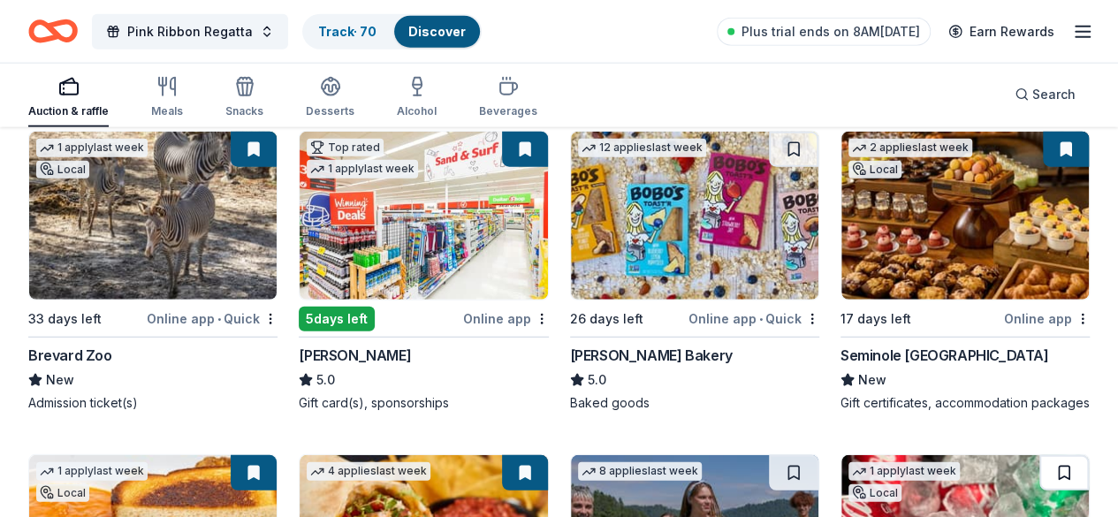
click at [1040, 455] on button at bounding box center [1065, 472] width 50 height 35
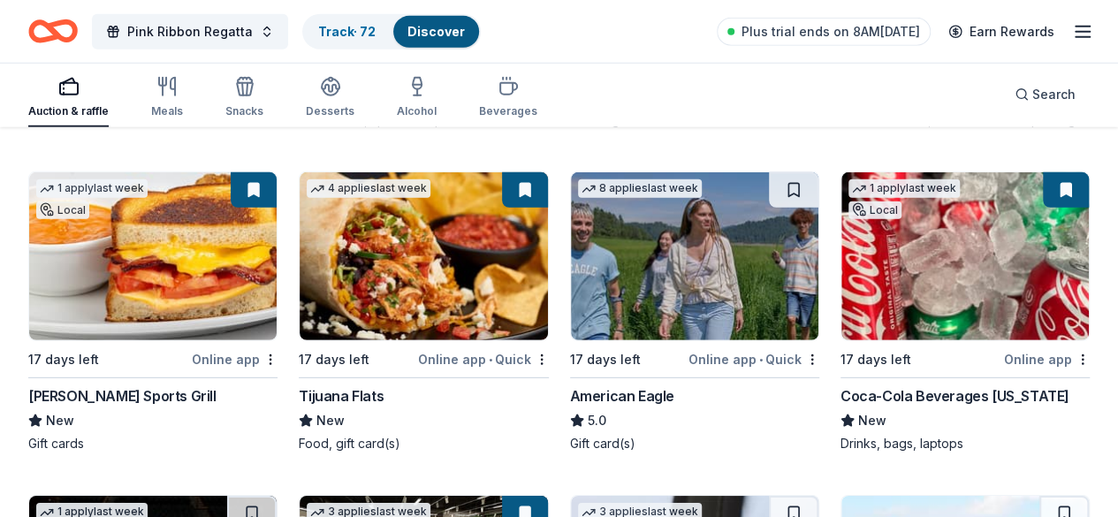
scroll to position [2528, 0]
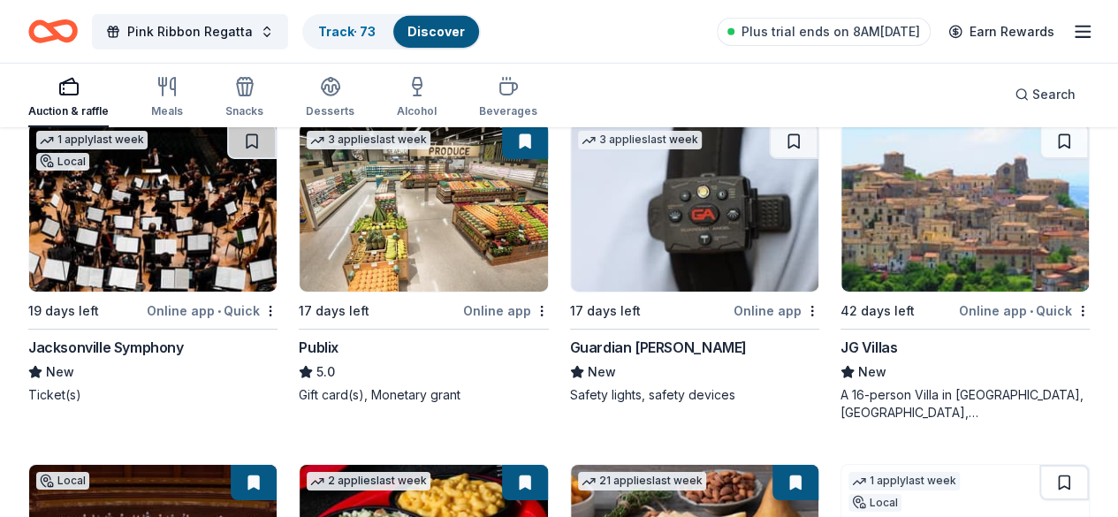
scroll to position [2892, 0]
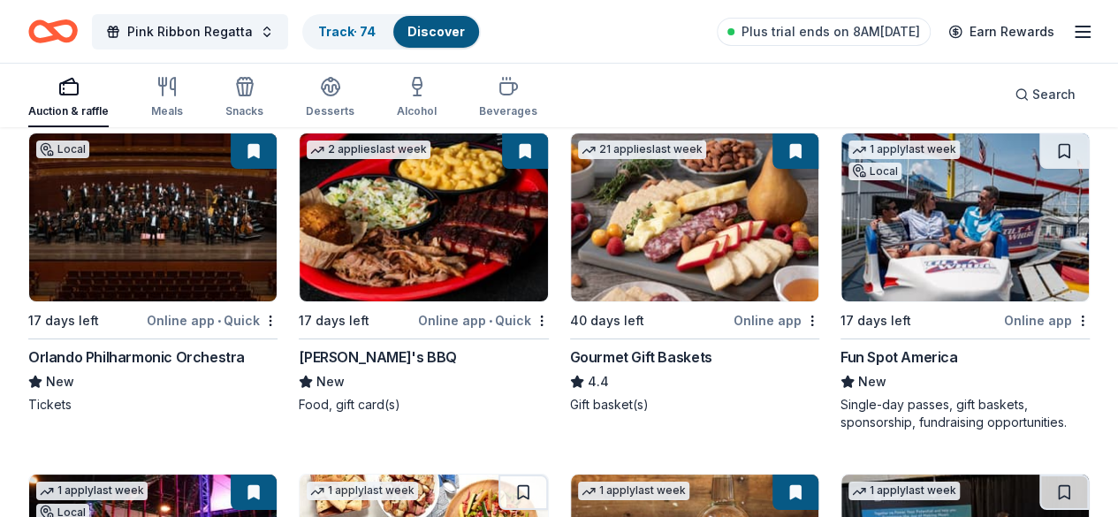
scroll to position [3223, 0]
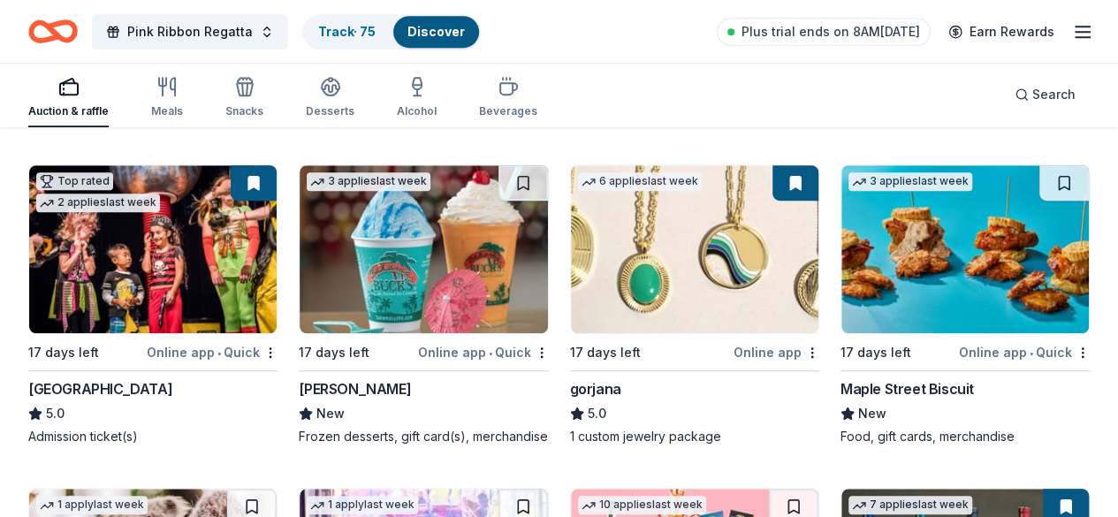
scroll to position [3885, 0]
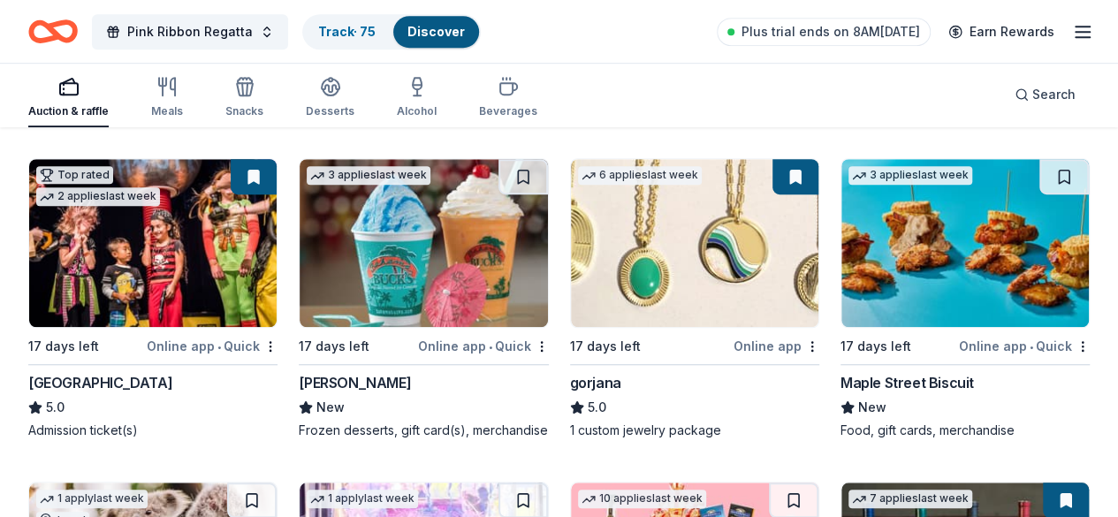
drag, startPoint x: 838, startPoint y: 179, endPoint x: 818, endPoint y: 183, distance: 20.6
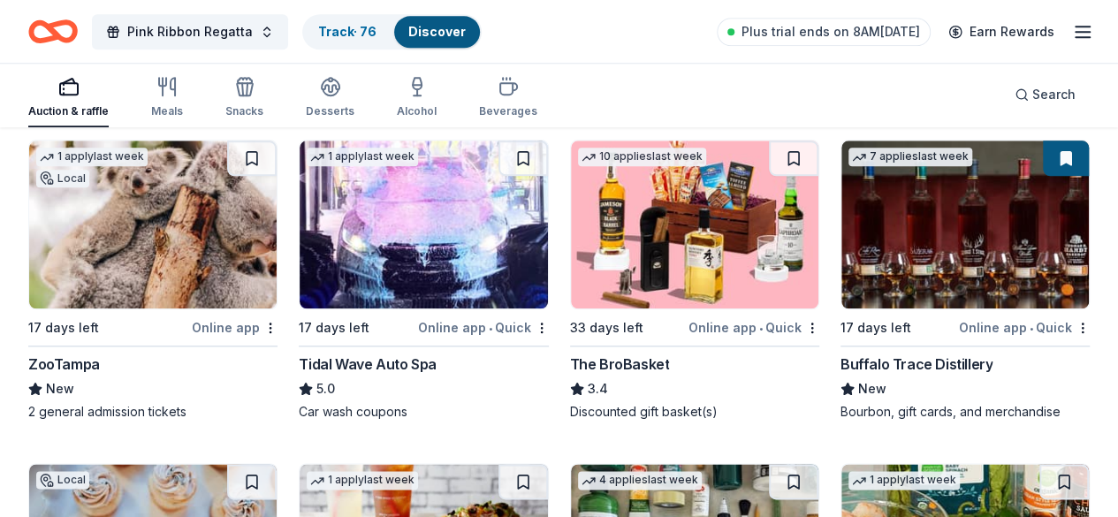
scroll to position [4233, 0]
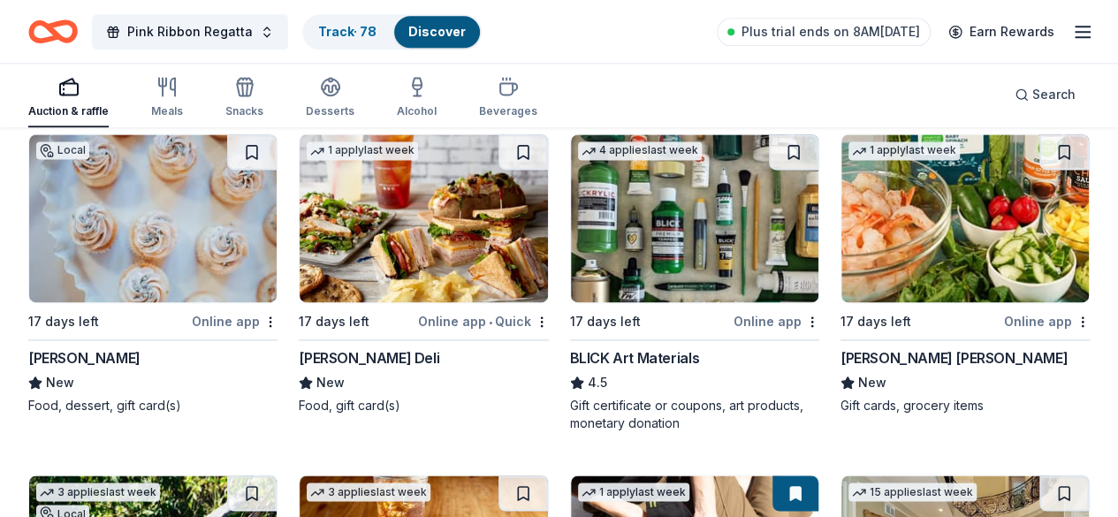
scroll to position [4563, 0]
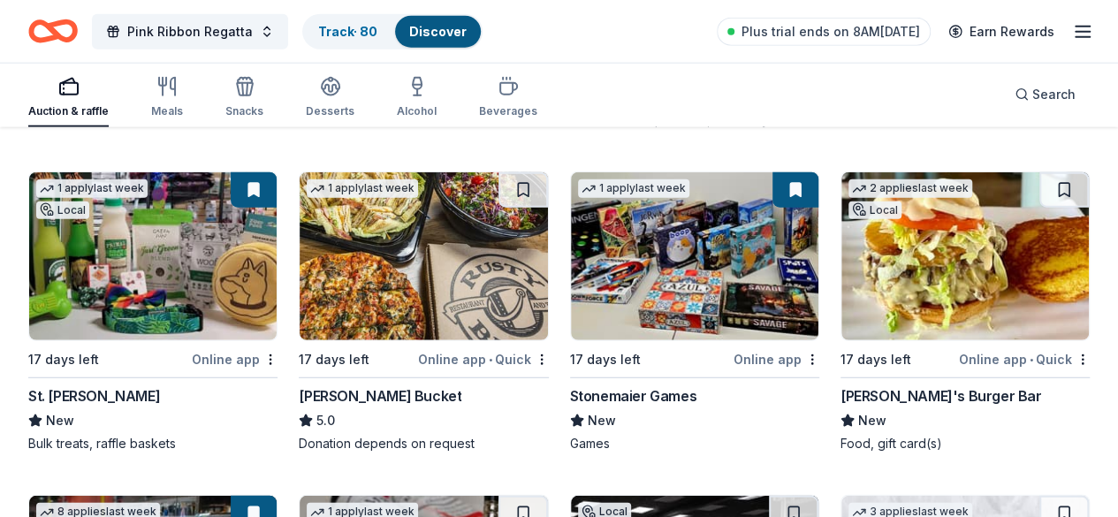
scroll to position [5534, 0]
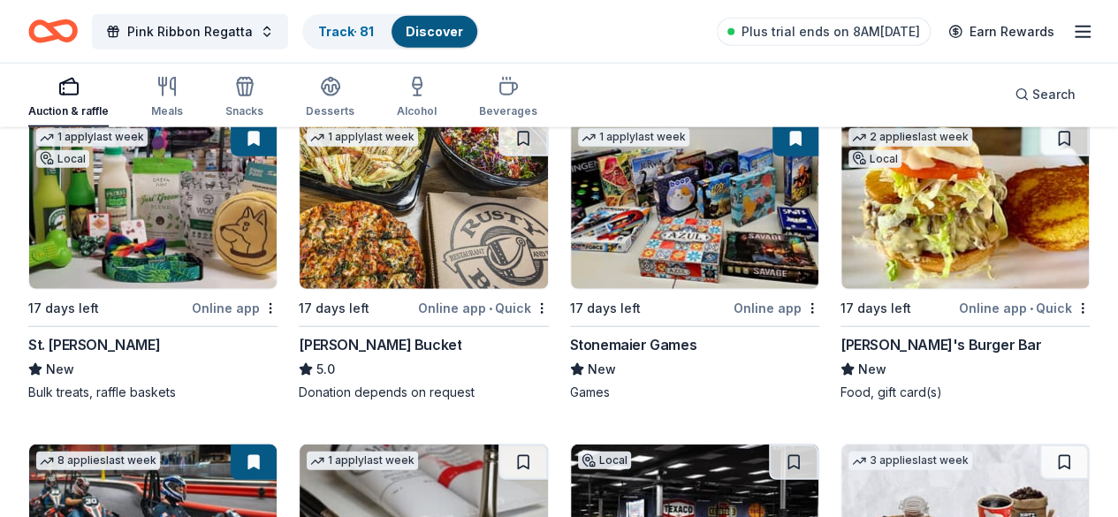
scroll to position [5585, 0]
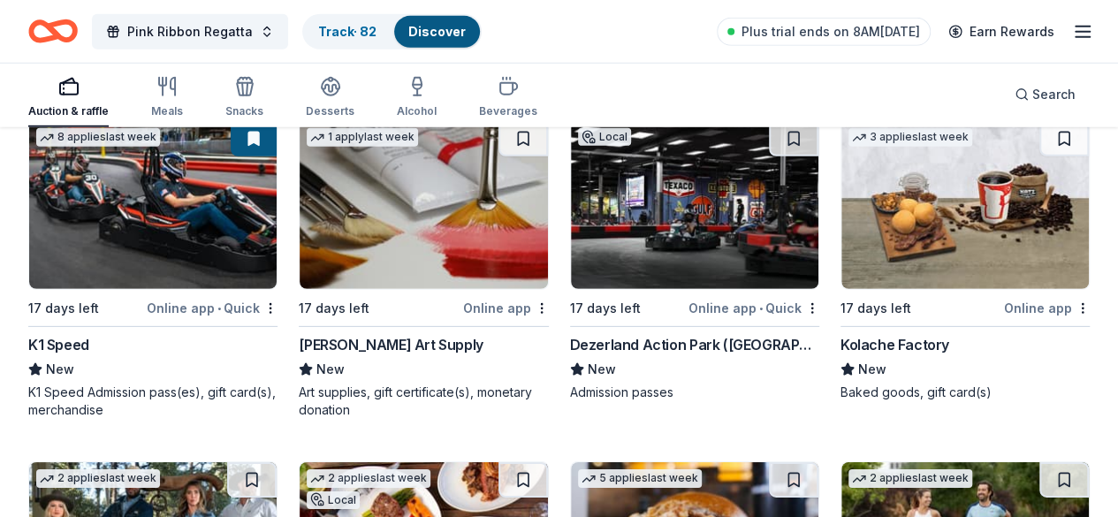
scroll to position [5908, 0]
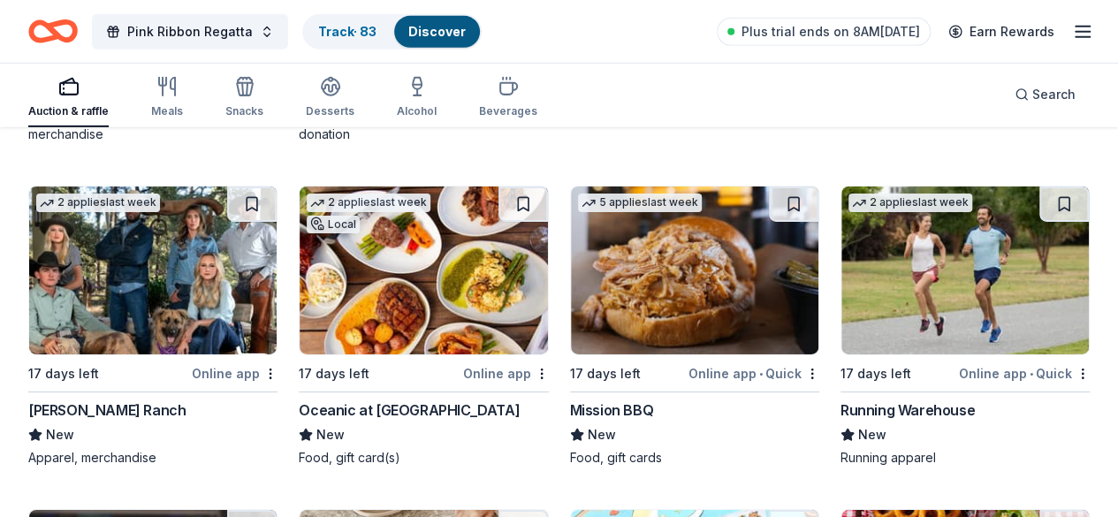
scroll to position [6202, 0]
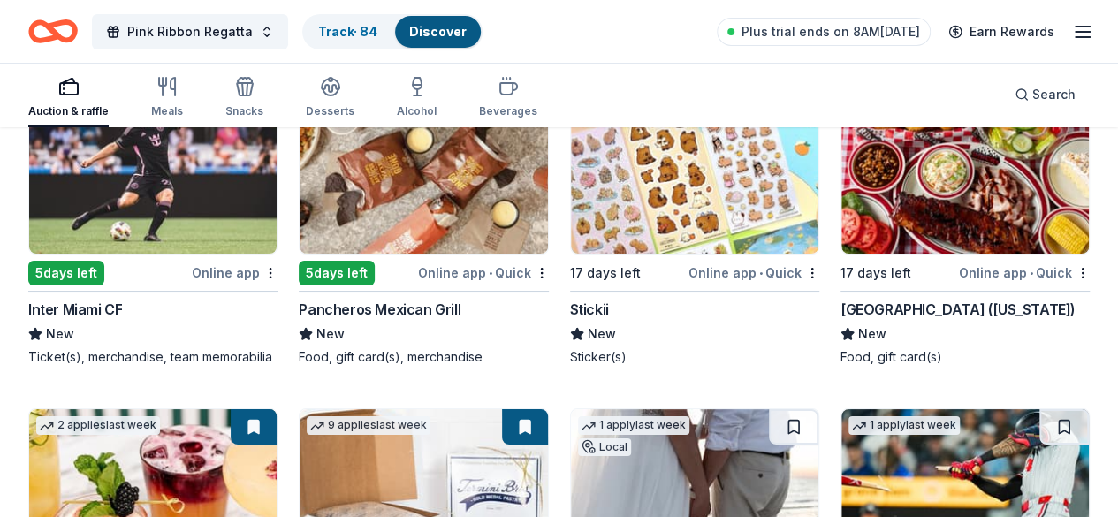
scroll to position [6626, 0]
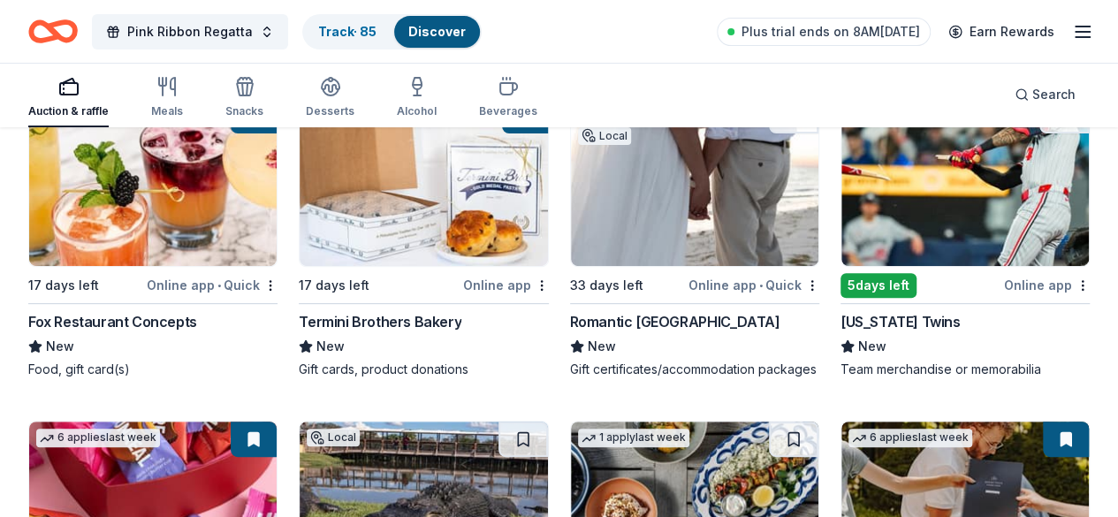
scroll to position [6937, 0]
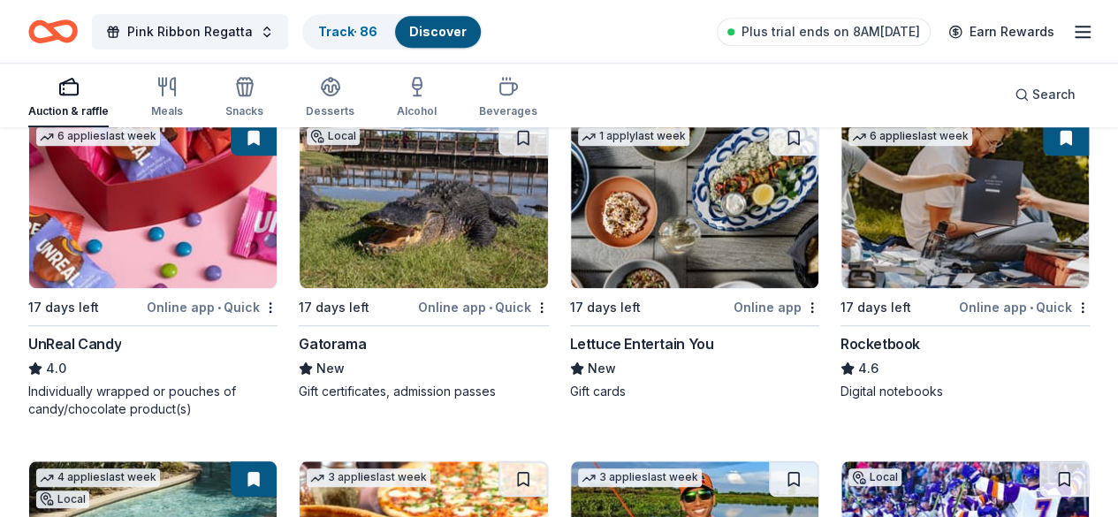
scroll to position [7240, 0]
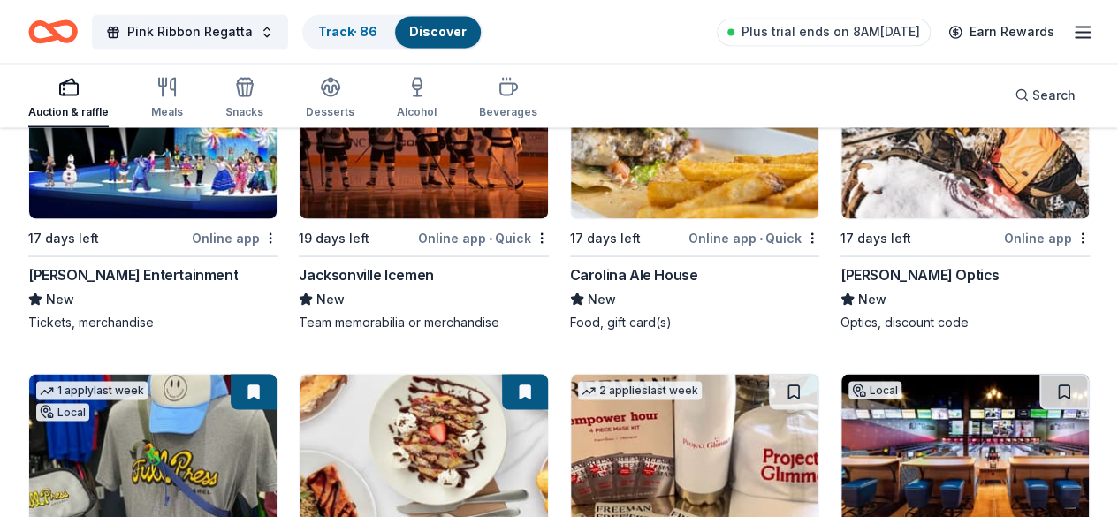
scroll to position [8294, 0]
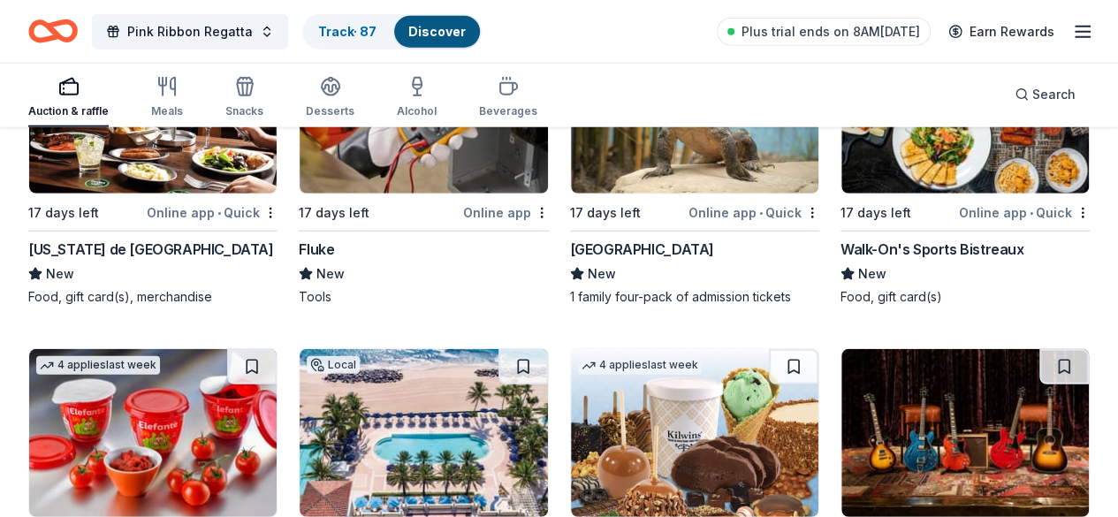
scroll to position [8983, 0]
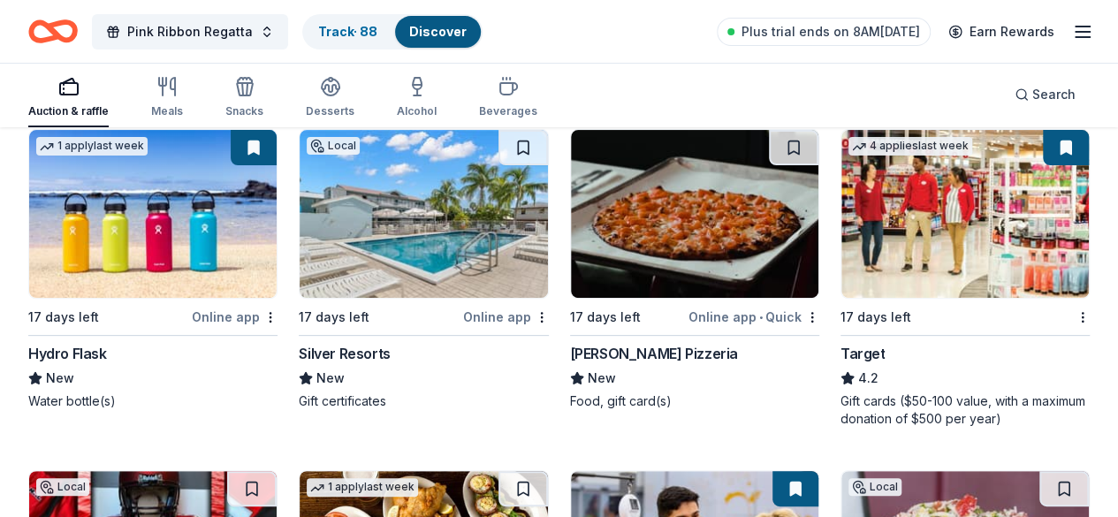
scroll to position [10248, 0]
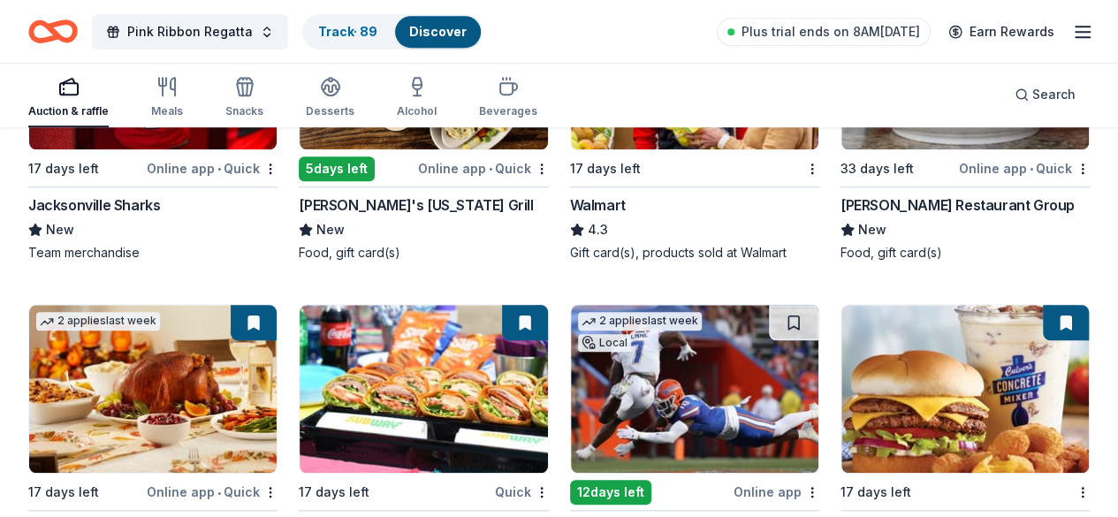
scroll to position [10551, 0]
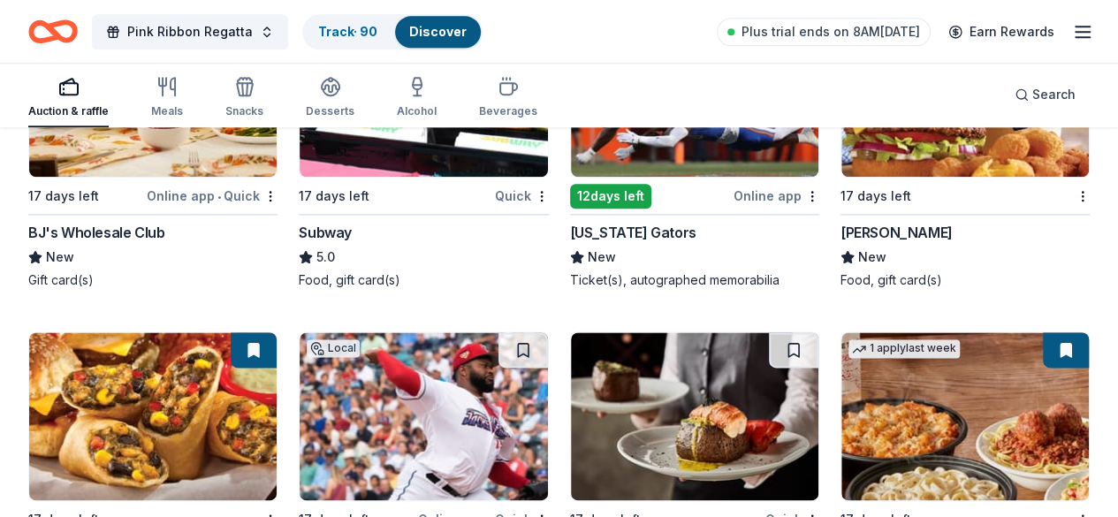
scroll to position [11021, 0]
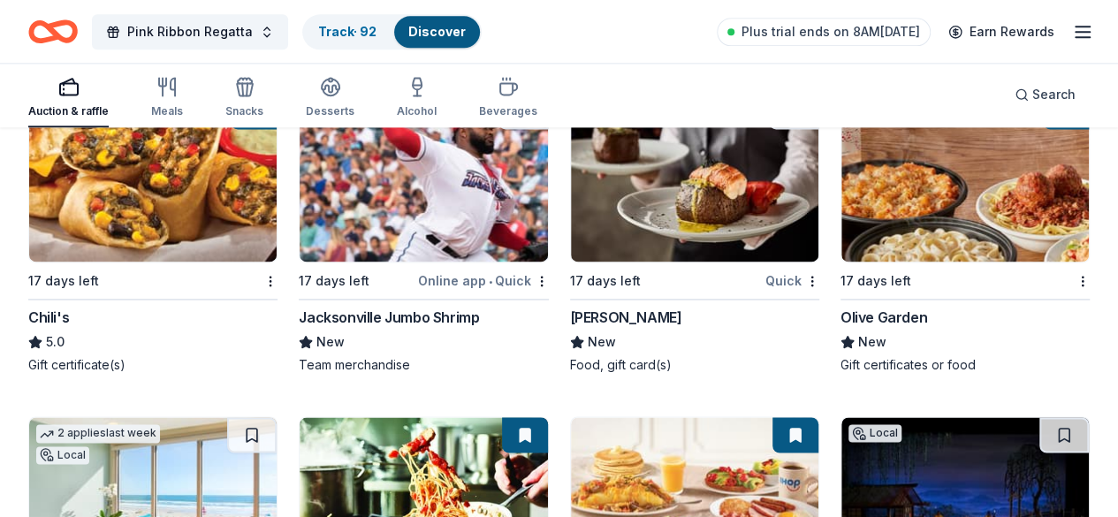
scroll to position [11274, 0]
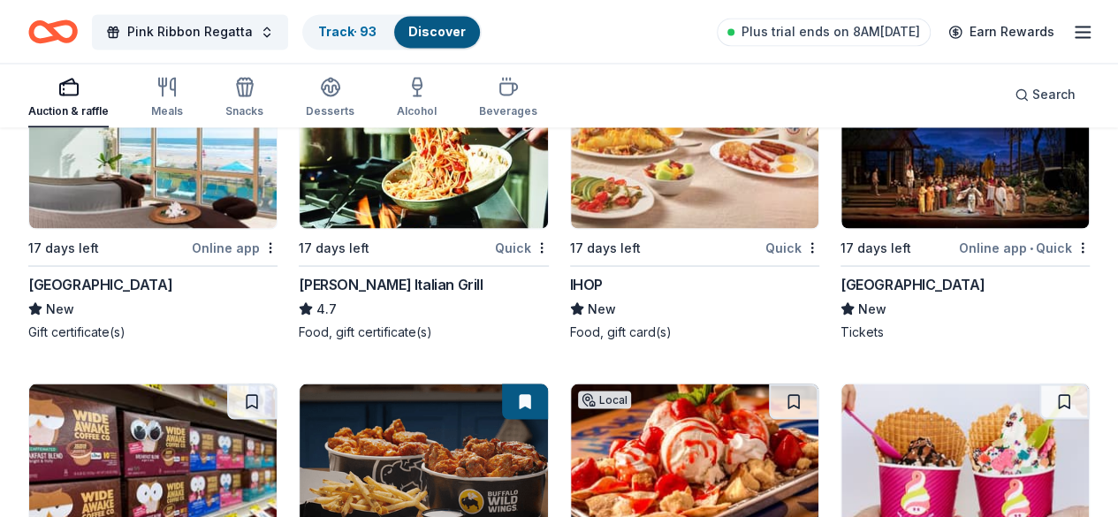
scroll to position [11617, 0]
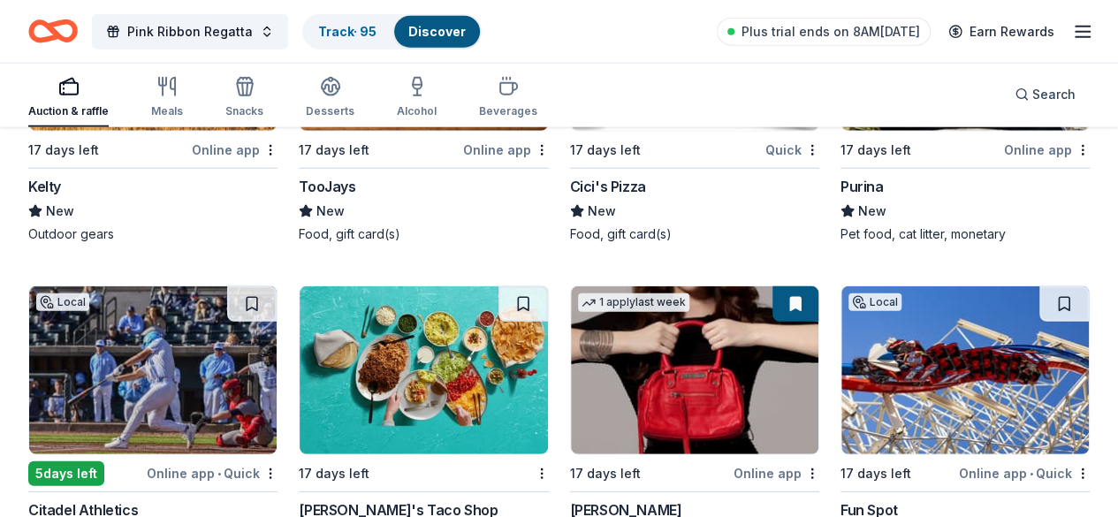
scroll to position [12362, 0]
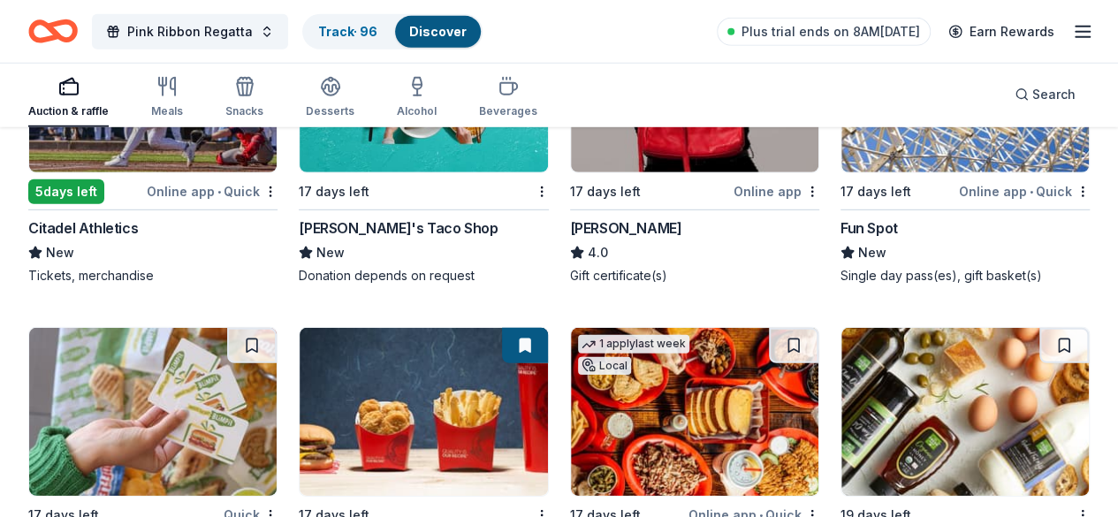
scroll to position [12644, 0]
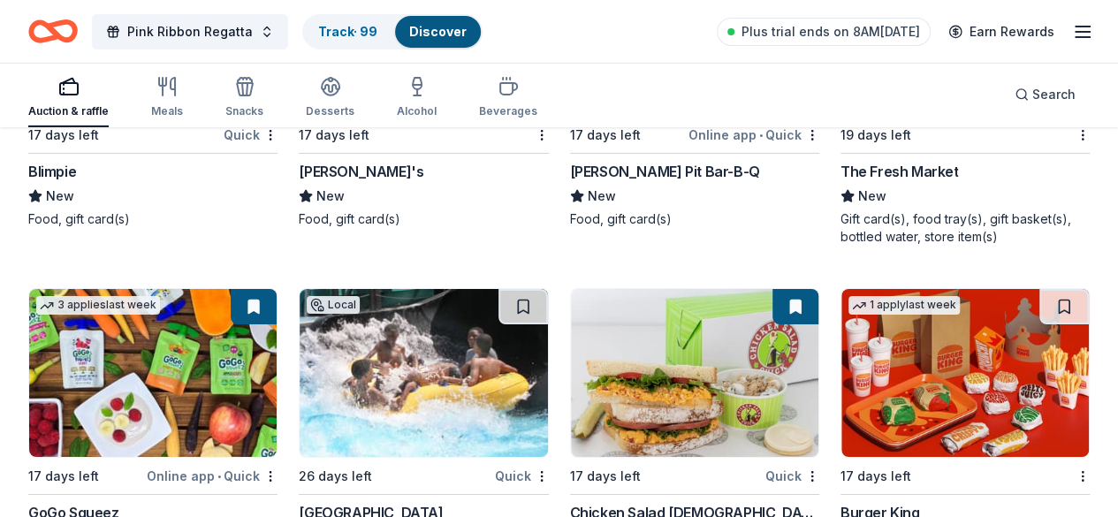
scroll to position [13025, 0]
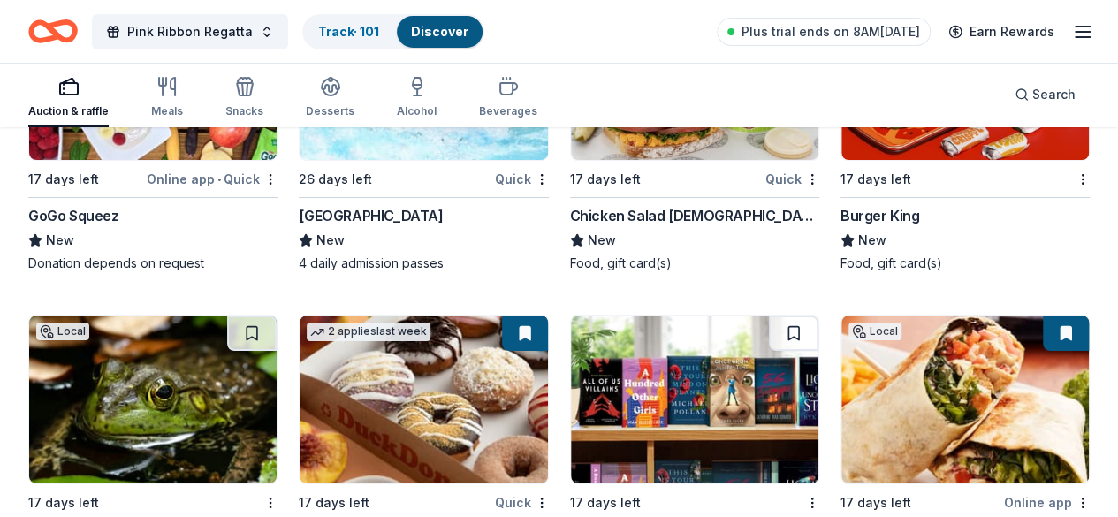
scroll to position [13322, 0]
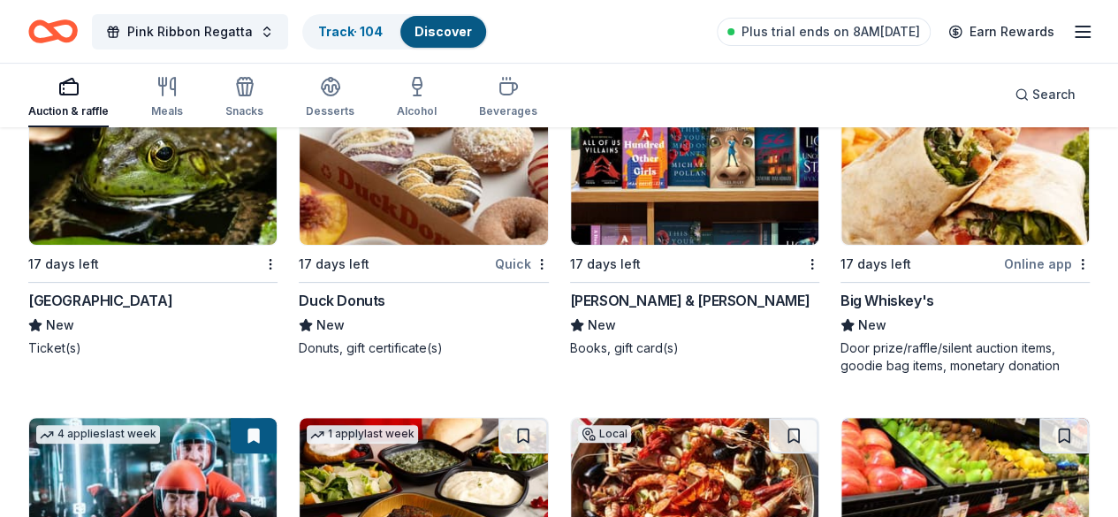
scroll to position [13597, 0]
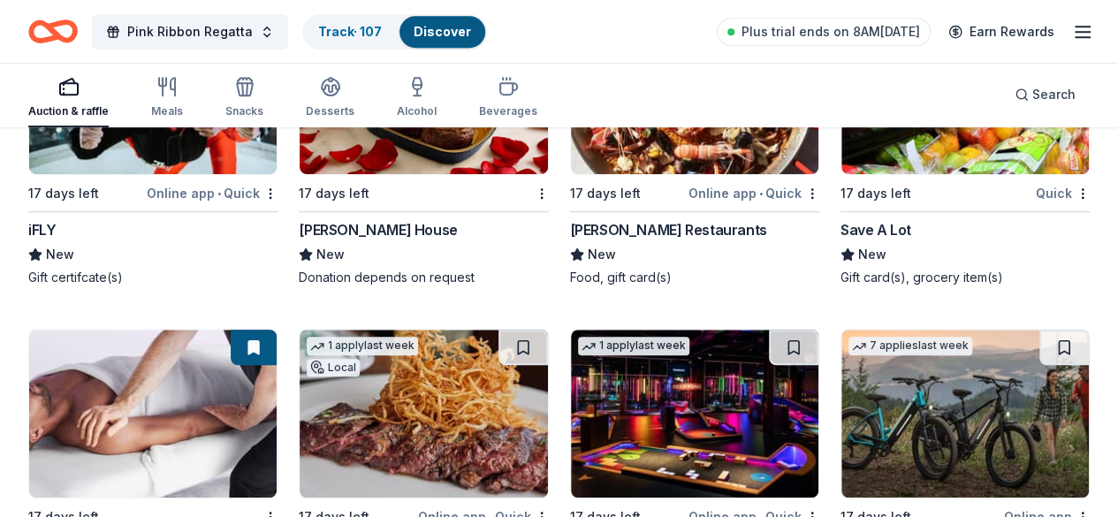
scroll to position [14049, 0]
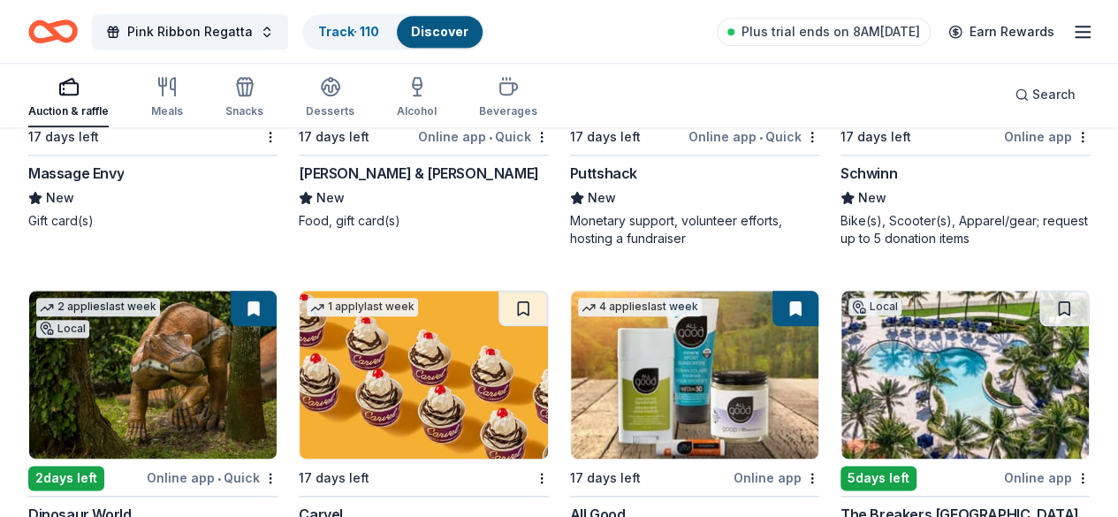
scroll to position [14373, 0]
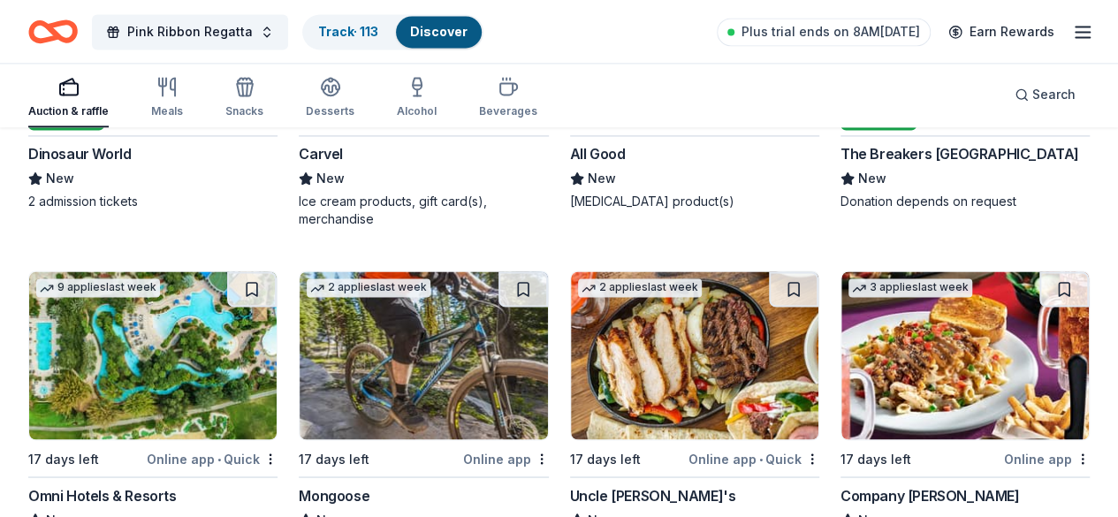
scroll to position [14677, 0]
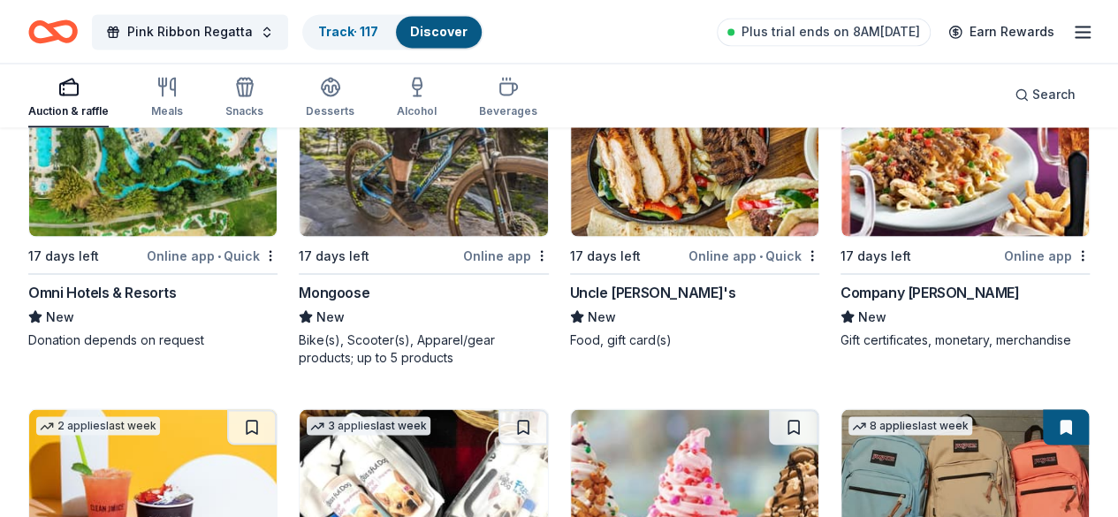
scroll to position [15035, 0]
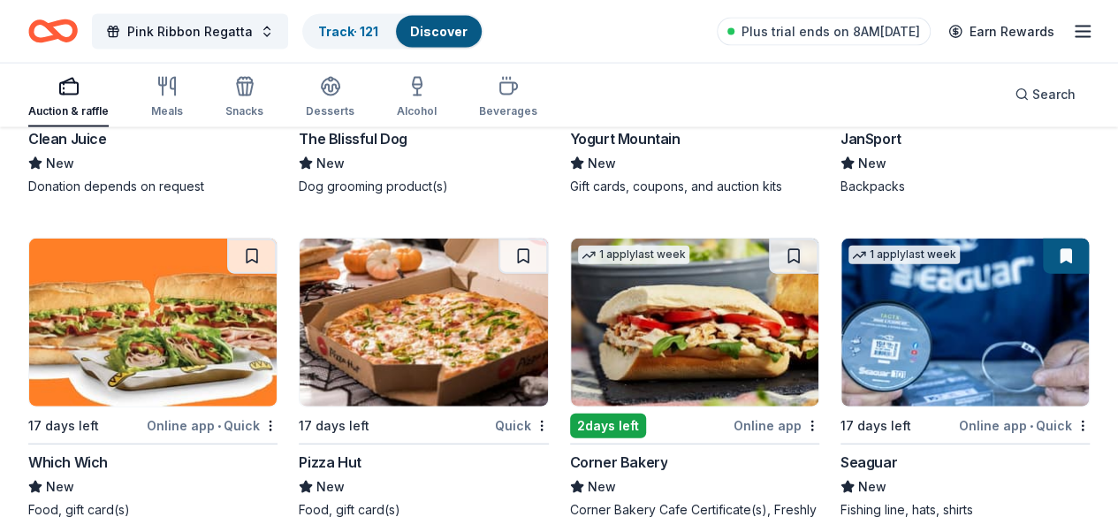
scroll to position [15375, 0]
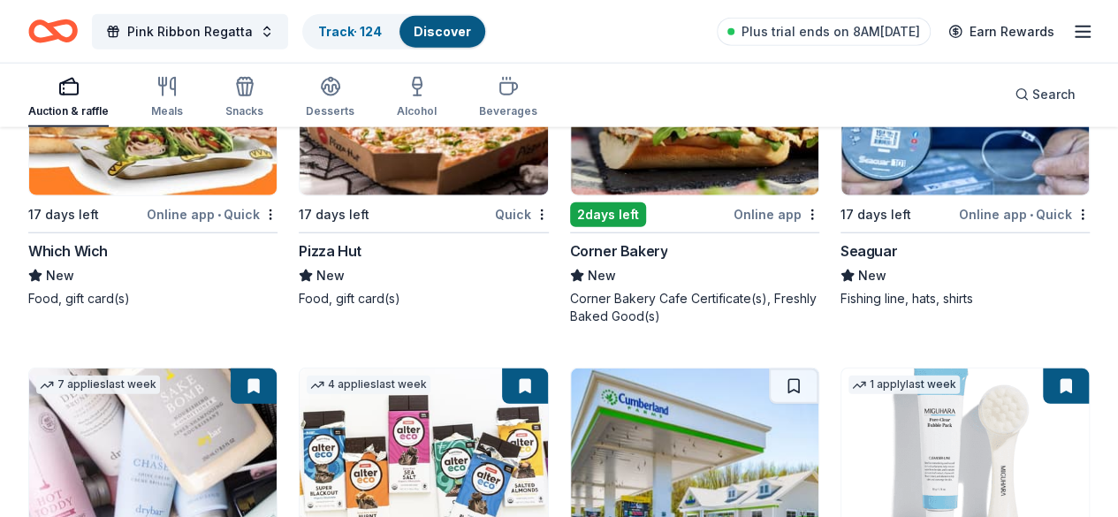
scroll to position [15726, 0]
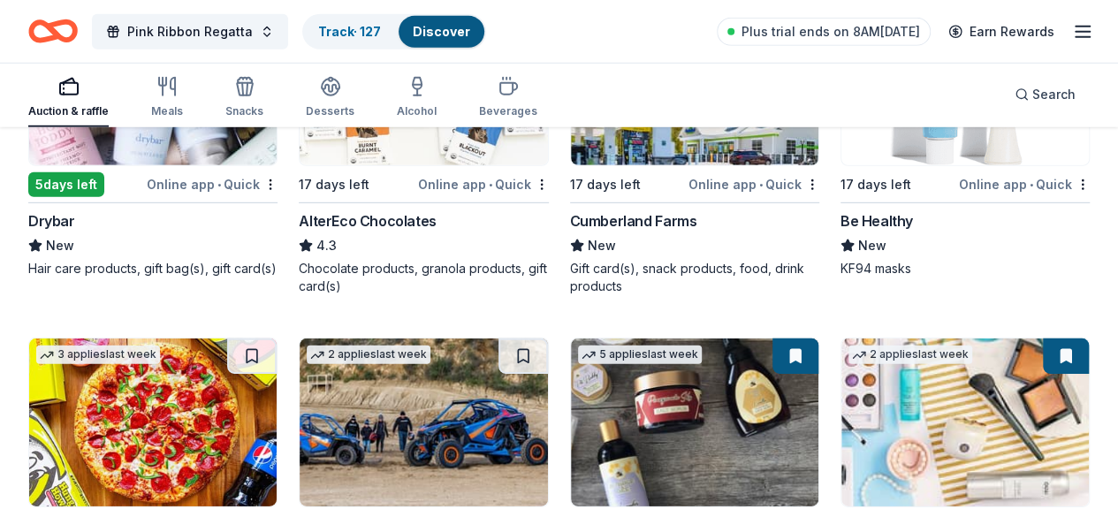
scroll to position [16005, 0]
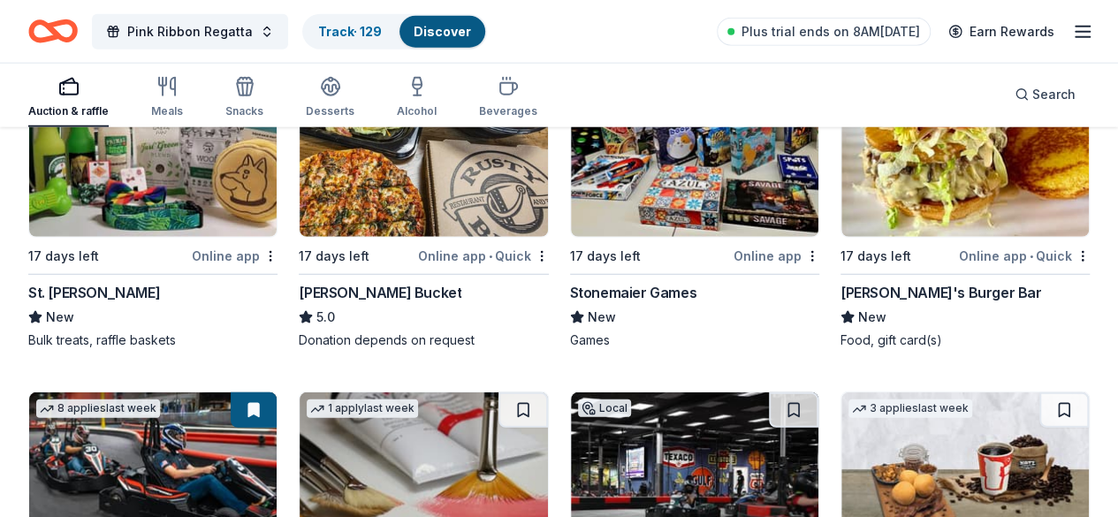
scroll to position [5625, 0]
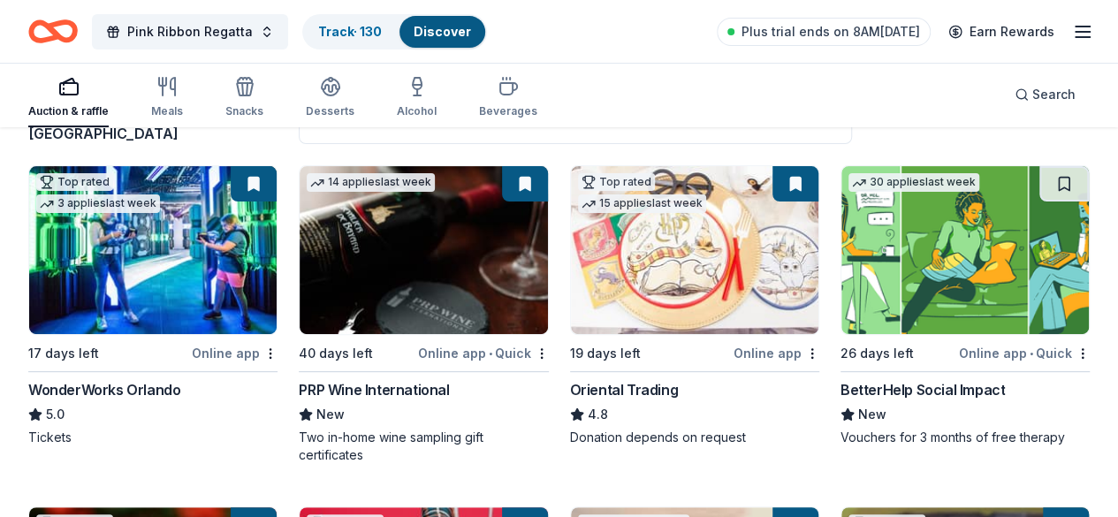
scroll to position [120, 0]
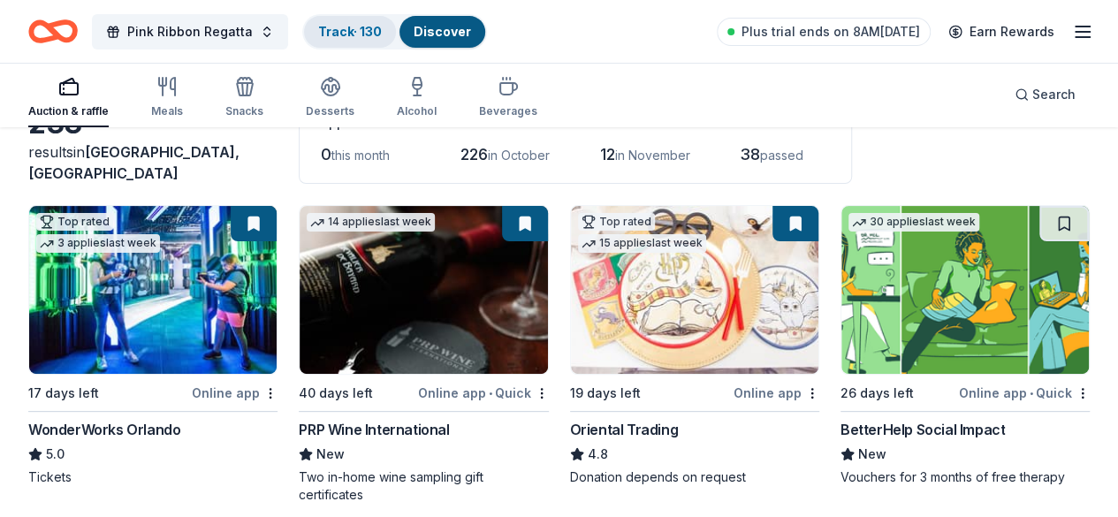
click at [362, 31] on link "Track · 130" at bounding box center [350, 31] width 64 height 15
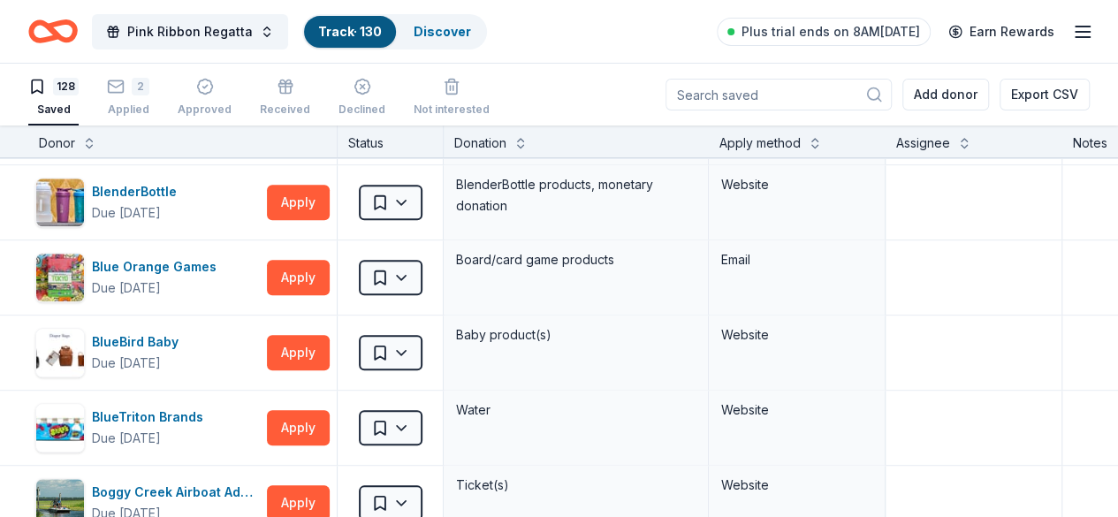
scroll to position [912, 0]
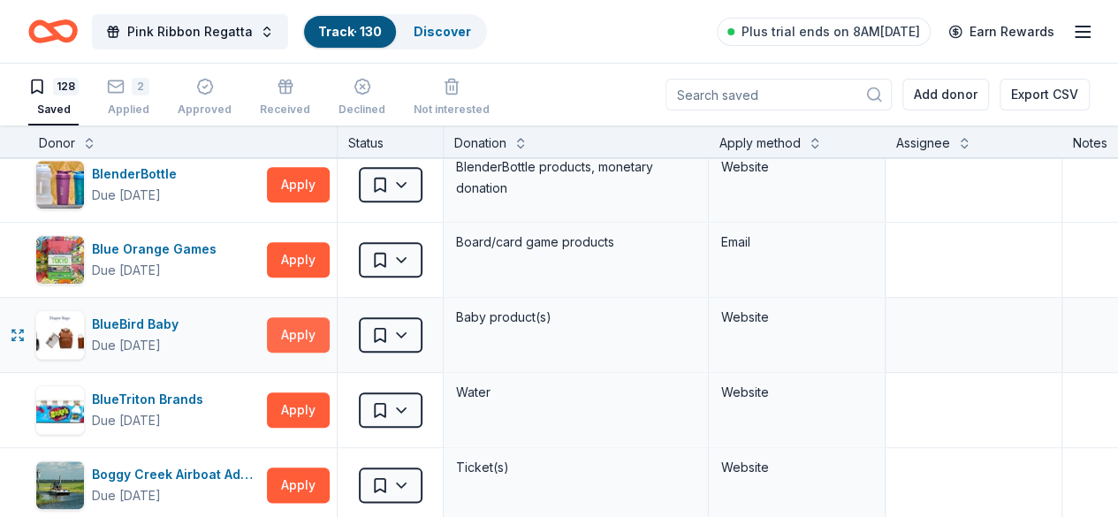
click at [302, 333] on button "Apply" at bounding box center [298, 334] width 63 height 35
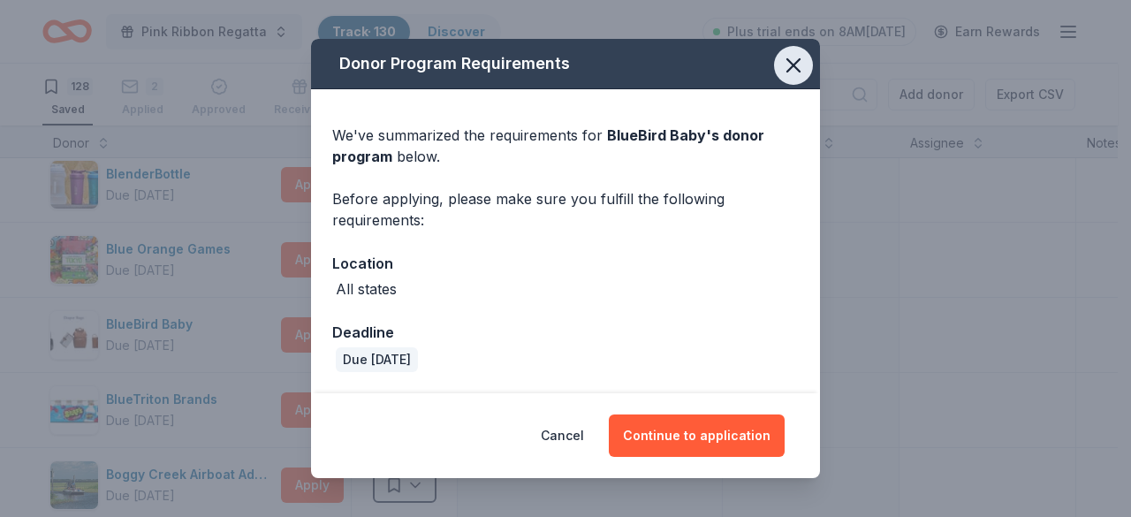
click at [797, 72] on icon "button" at bounding box center [793, 65] width 25 height 25
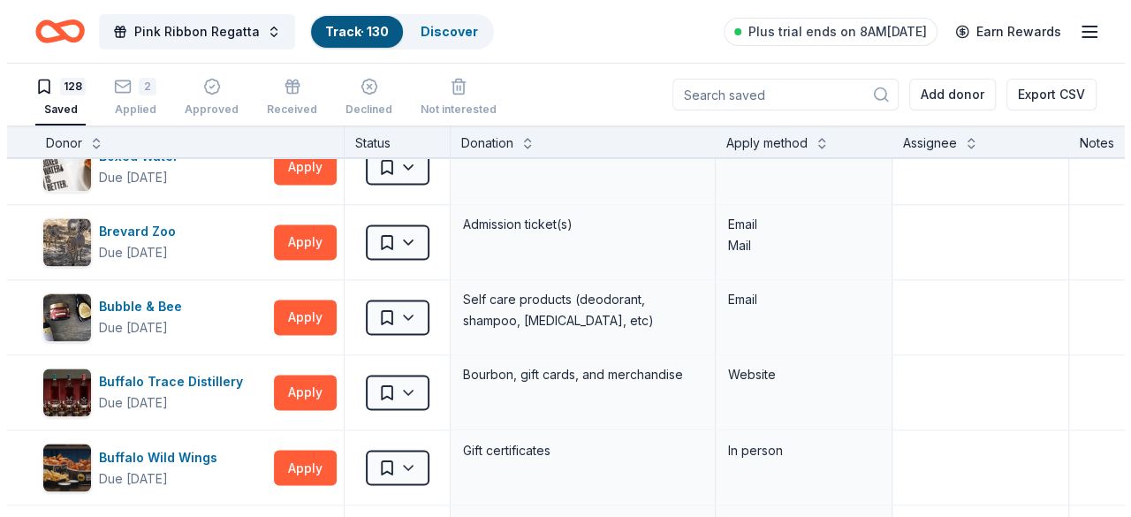
scroll to position [1466, 0]
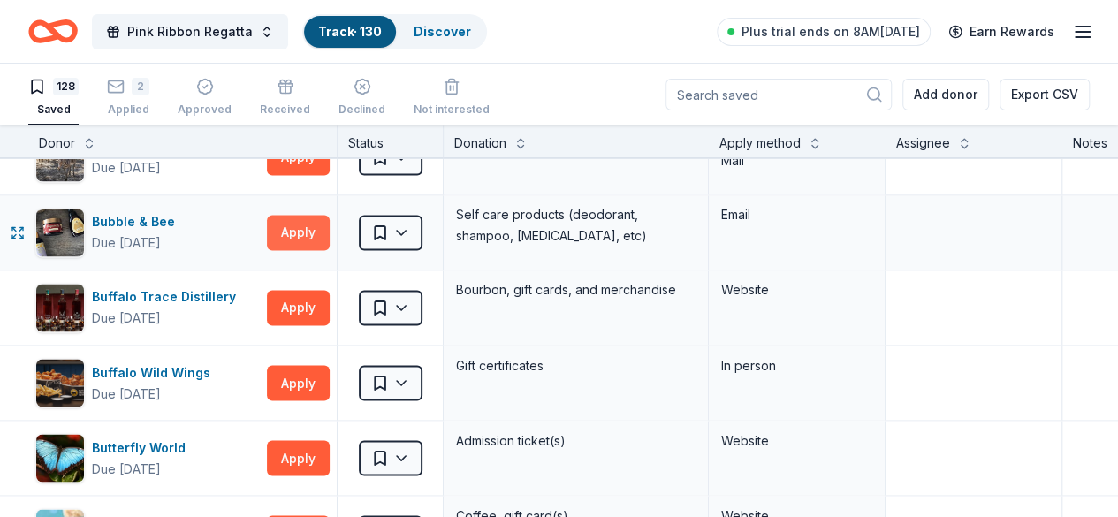
drag, startPoint x: 327, startPoint y: 227, endPoint x: 304, endPoint y: 227, distance: 23.0
click at [304, 227] on button "Apply" at bounding box center [298, 232] width 63 height 35
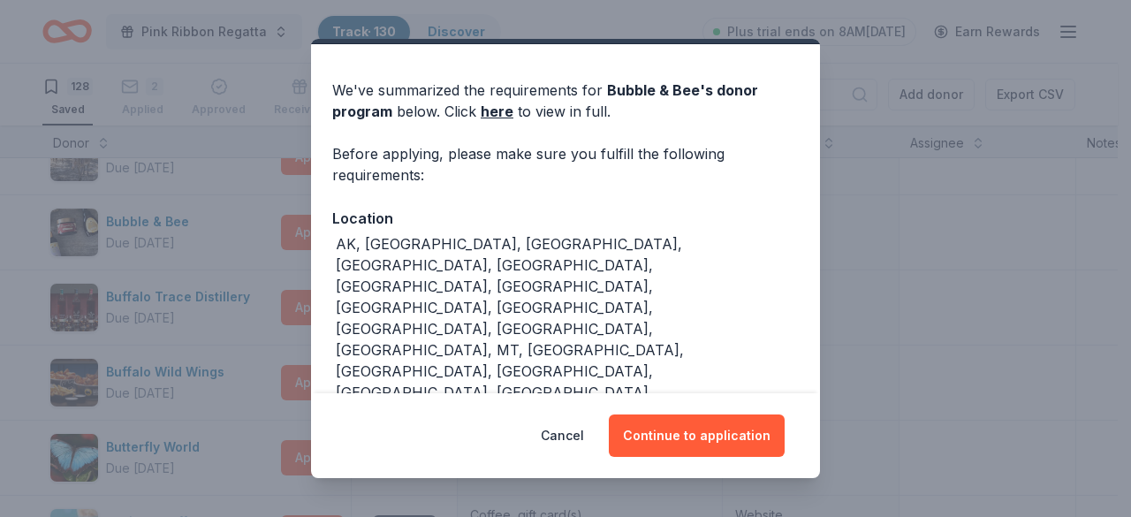
scroll to position [0, 0]
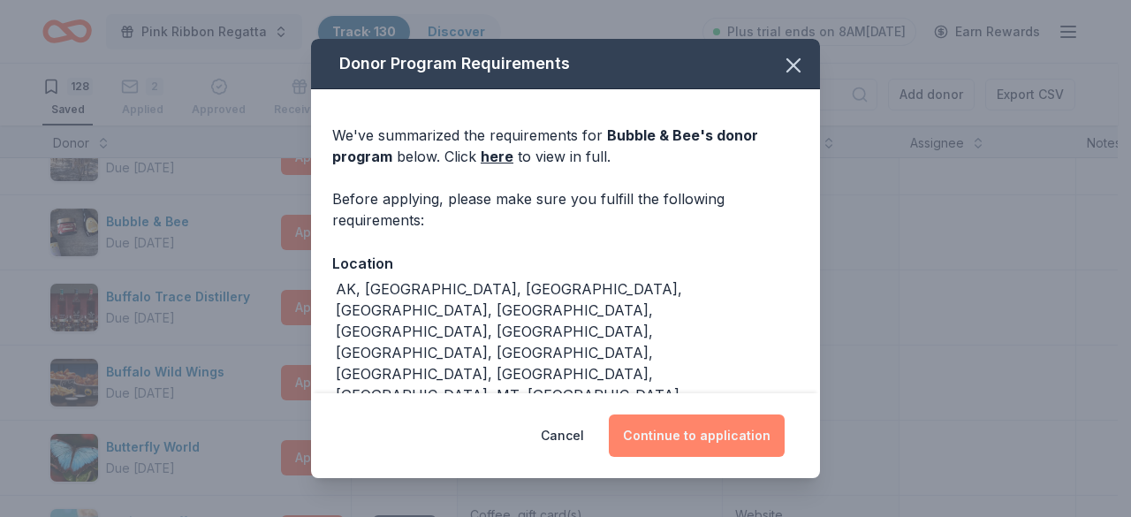
click at [674, 443] on button "Continue to application" at bounding box center [697, 436] width 176 height 42
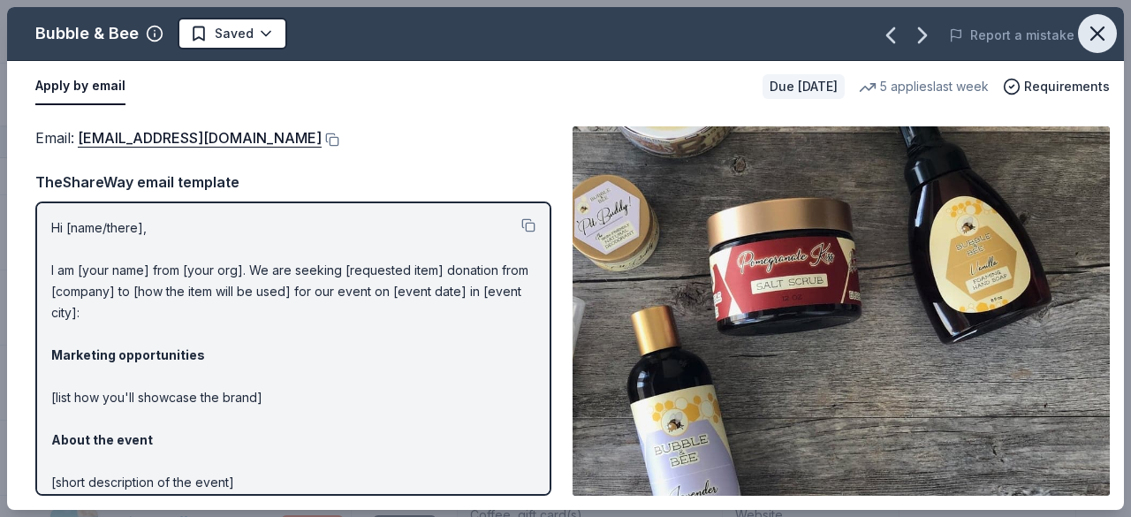
click at [1105, 46] on button "button" at bounding box center [1097, 33] width 39 height 39
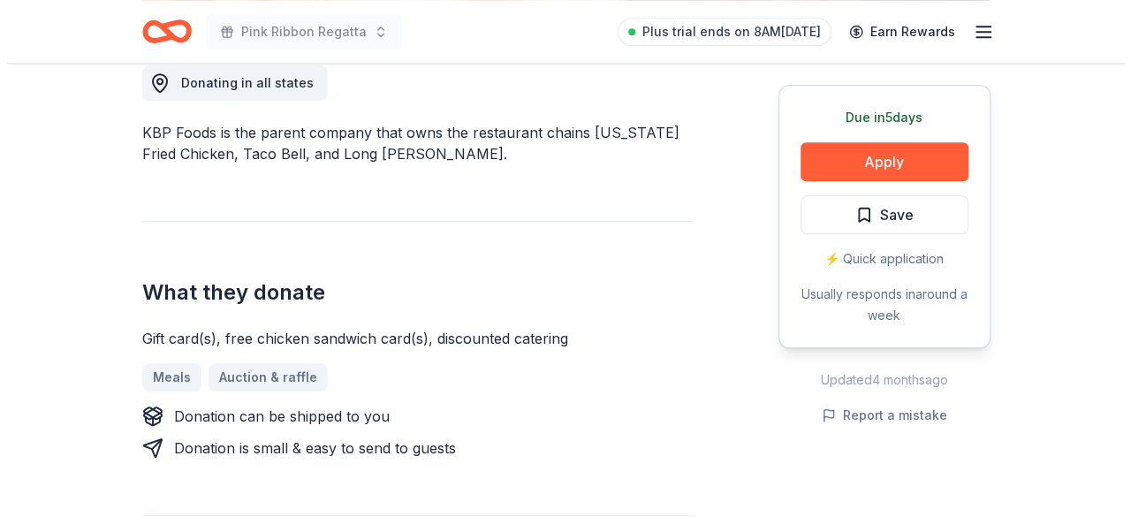
scroll to position [529, 0]
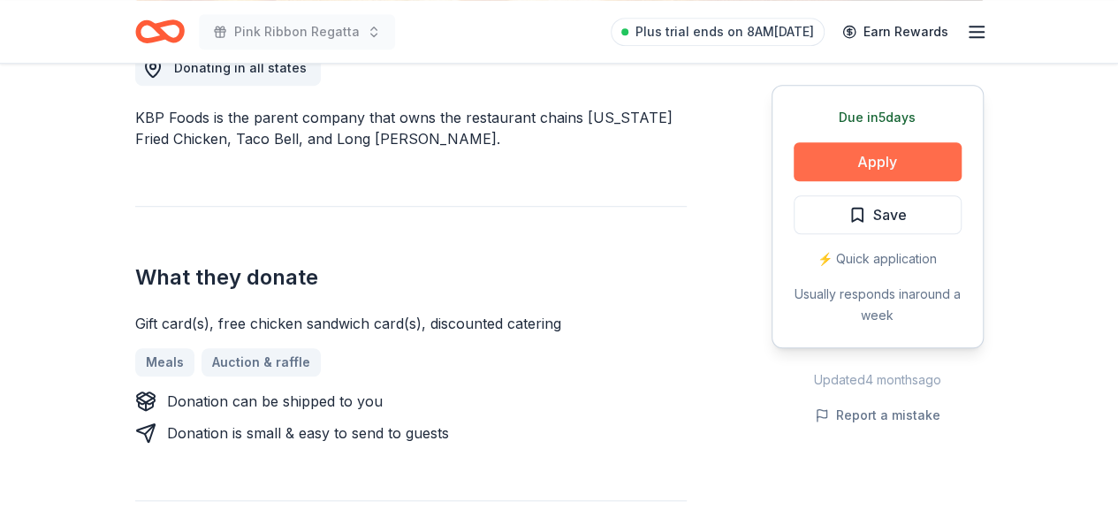
click at [862, 165] on button "Apply" at bounding box center [878, 161] width 168 height 39
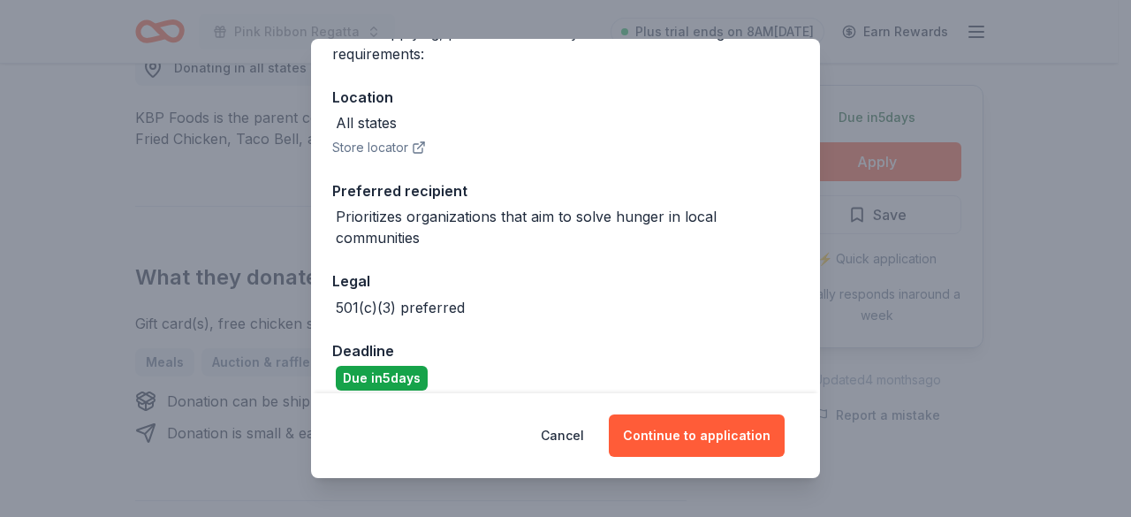
scroll to position [184, 0]
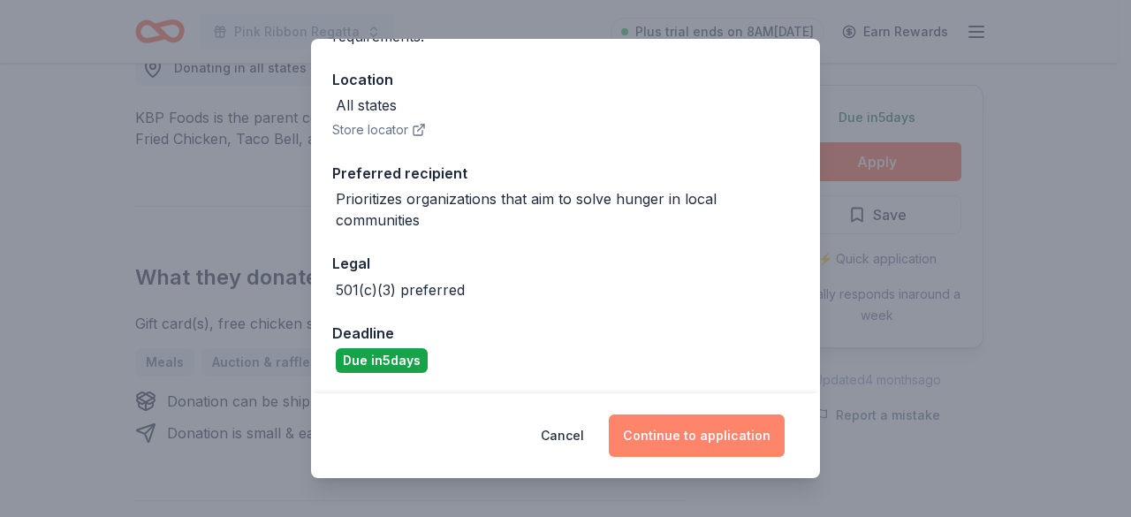
click at [700, 432] on button "Continue to application" at bounding box center [697, 436] width 176 height 42
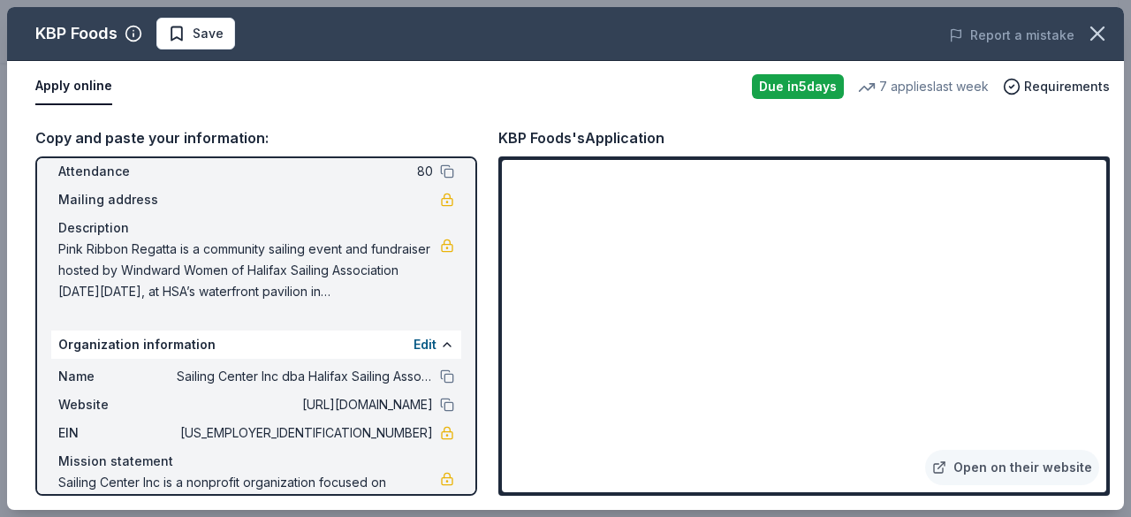
scroll to position [106, 0]
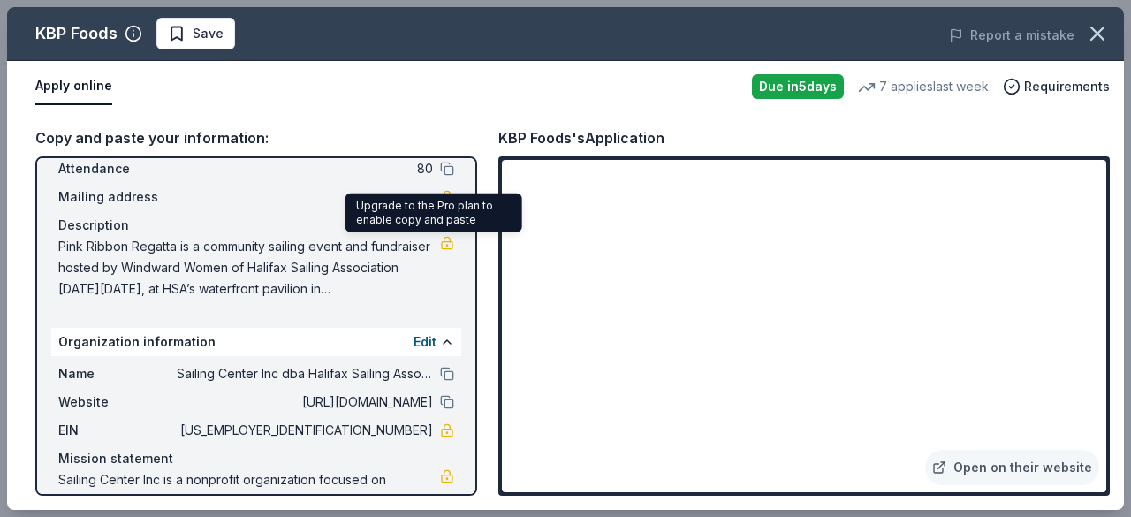
click at [440, 248] on link at bounding box center [447, 243] width 14 height 14
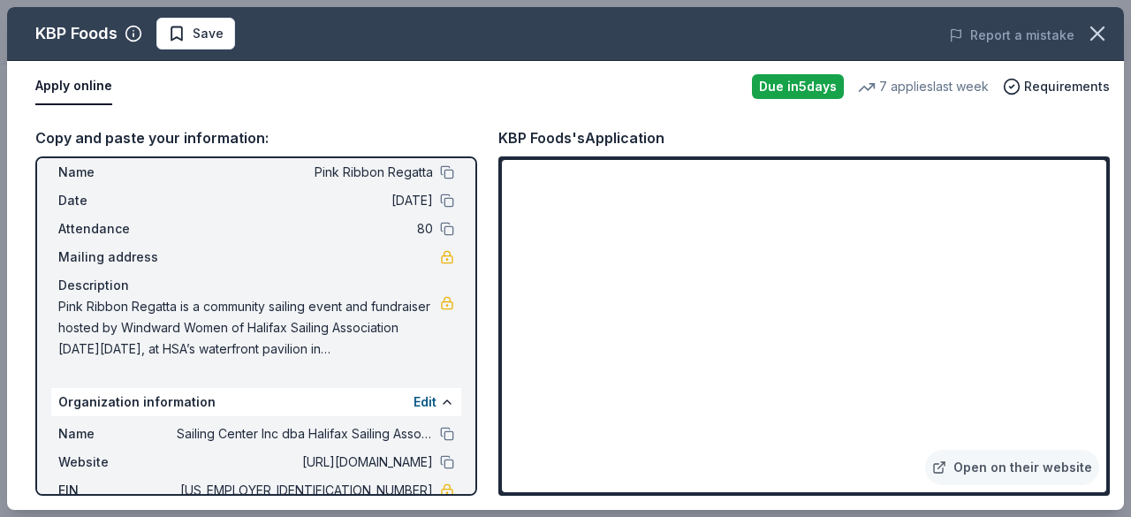
scroll to position [0, 0]
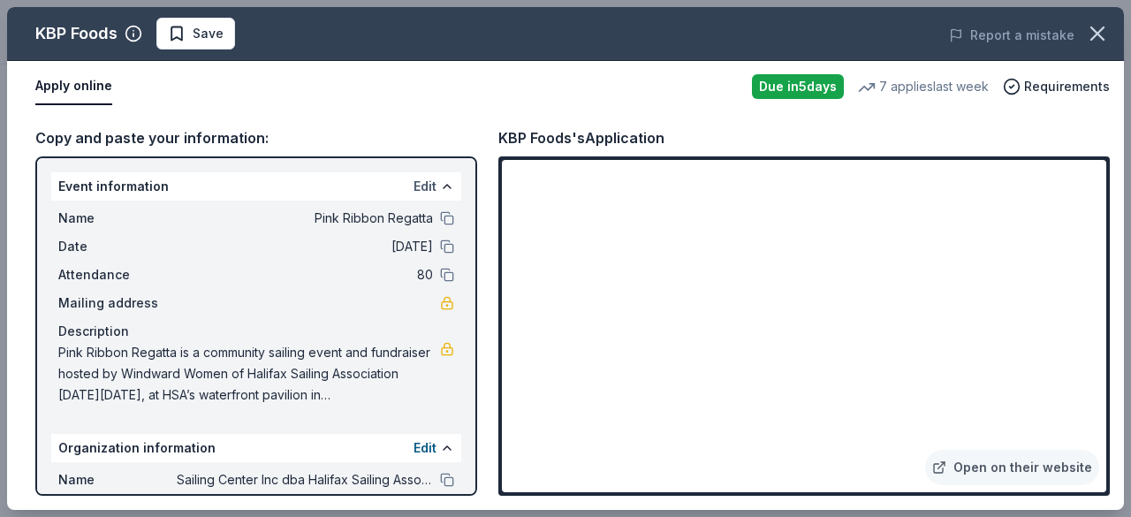
click at [414, 178] on button "Edit" at bounding box center [425, 186] width 23 height 21
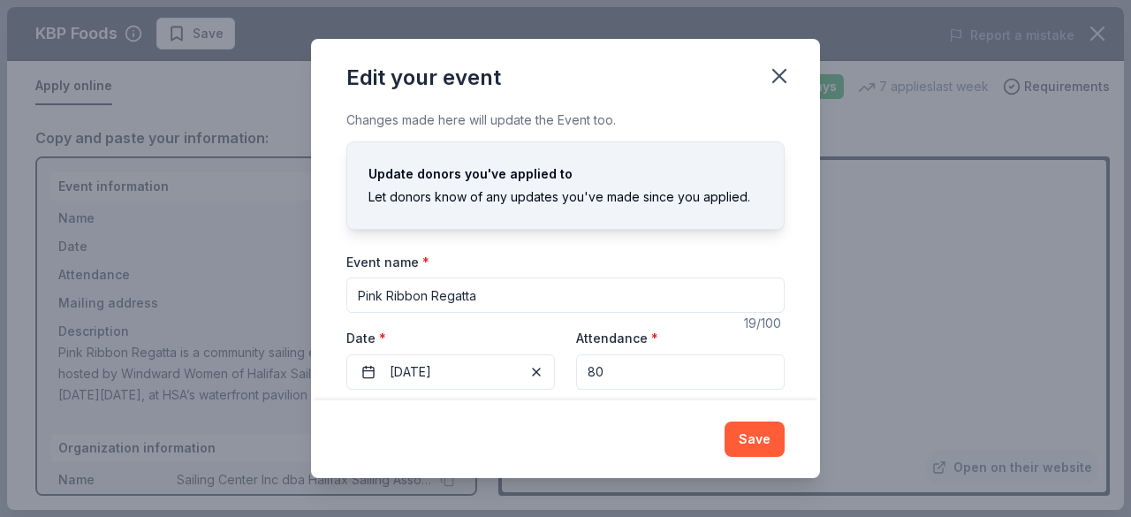
scroll to position [209, 0]
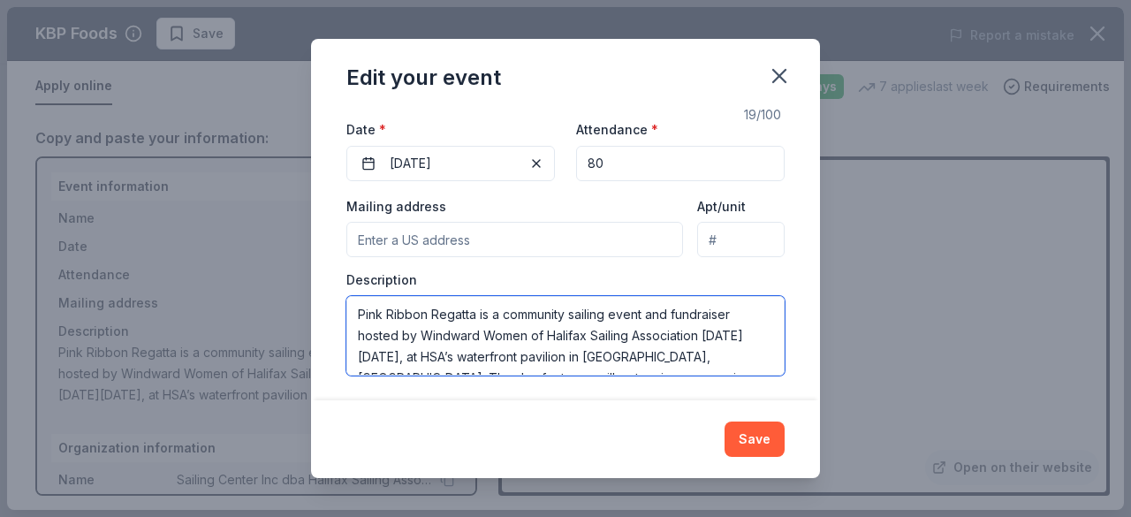
click at [433, 324] on textarea "Pink Ribbon Regatta is a community sailing event and fundraiser hosted by Windw…" at bounding box center [566, 336] width 438 height 80
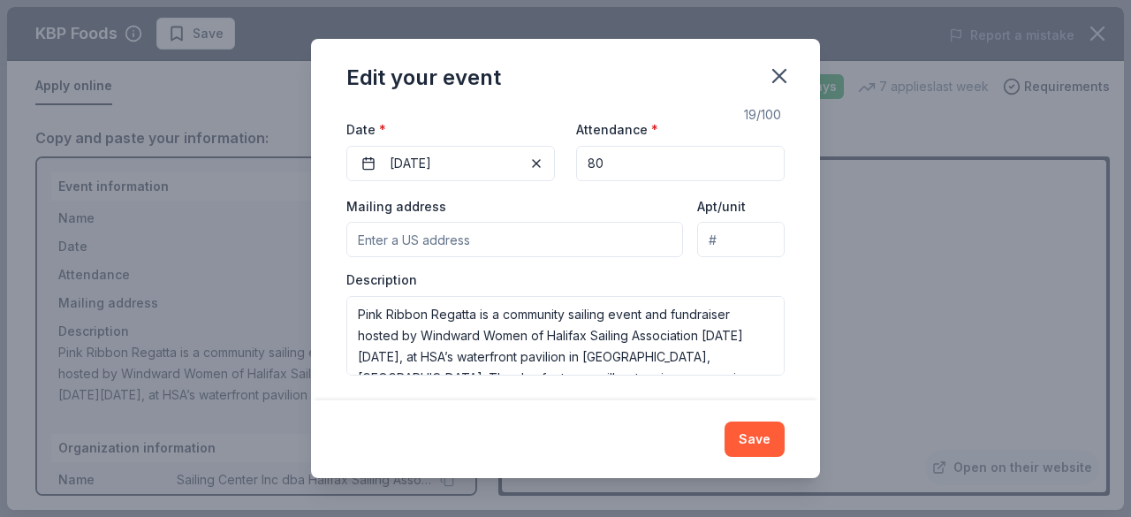
click at [946, 349] on div "Edit your event Changes made here will update the Event too. Update donors you'…" at bounding box center [565, 258] width 1131 height 517
click at [771, 438] on button "Save" at bounding box center [755, 439] width 60 height 35
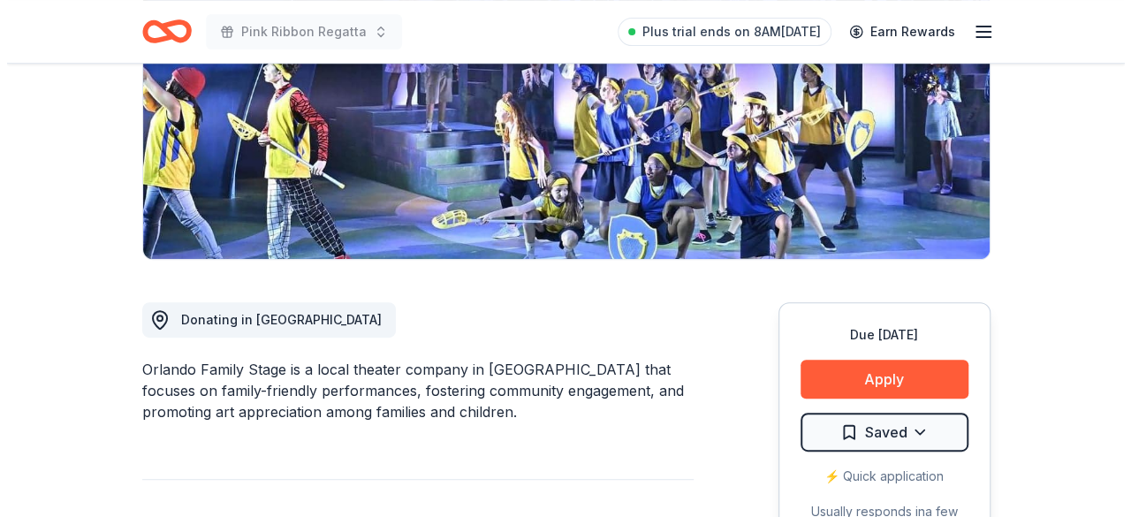
scroll to position [281, 0]
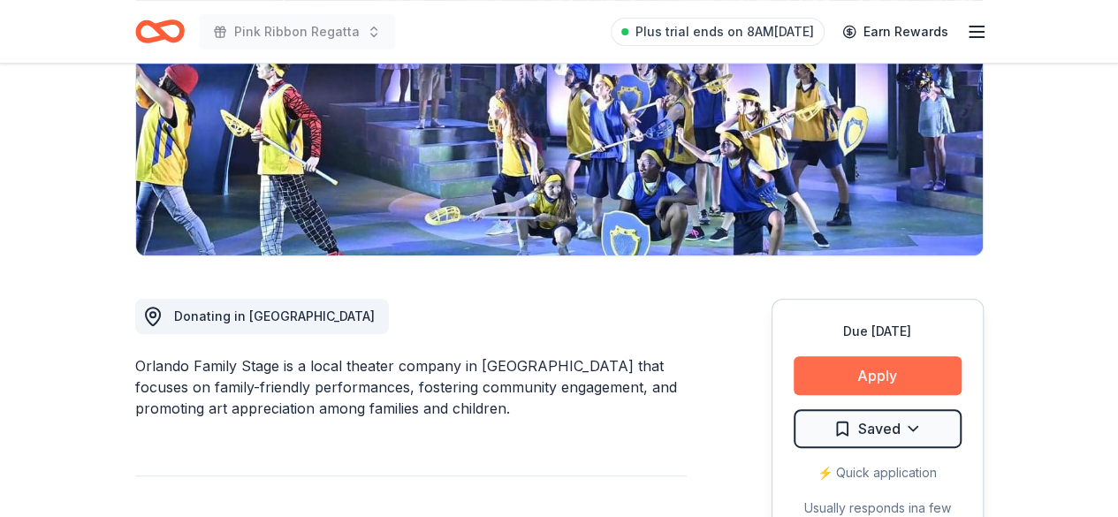
click at [903, 369] on button "Apply" at bounding box center [878, 375] width 168 height 39
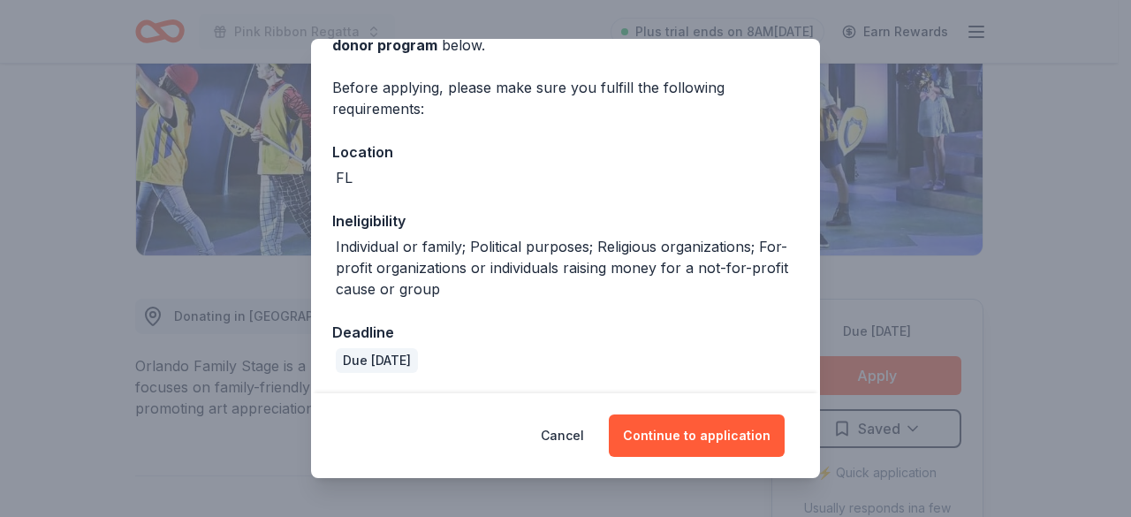
scroll to position [180, 0]
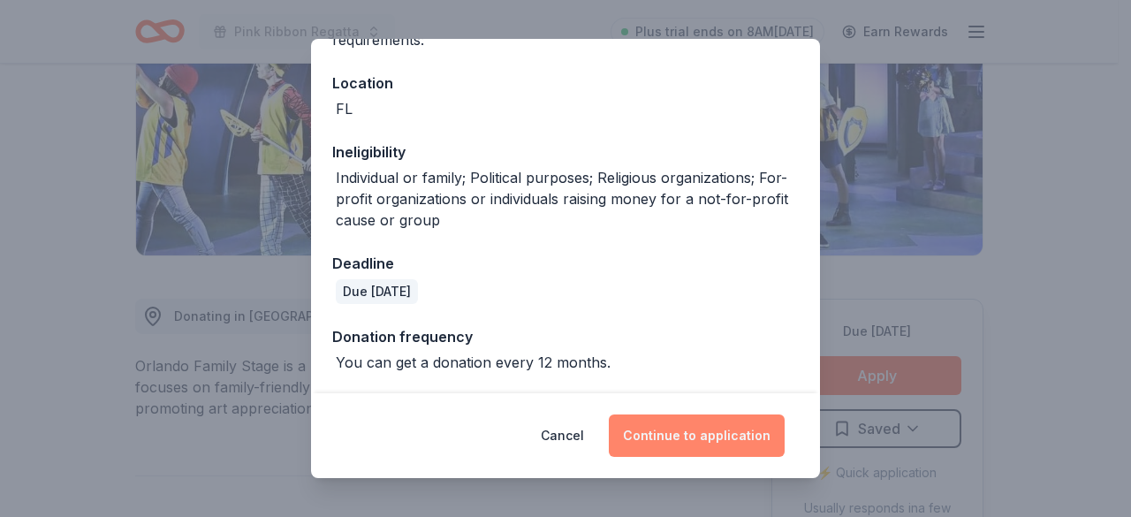
click at [689, 432] on button "Continue to application" at bounding box center [697, 436] width 176 height 42
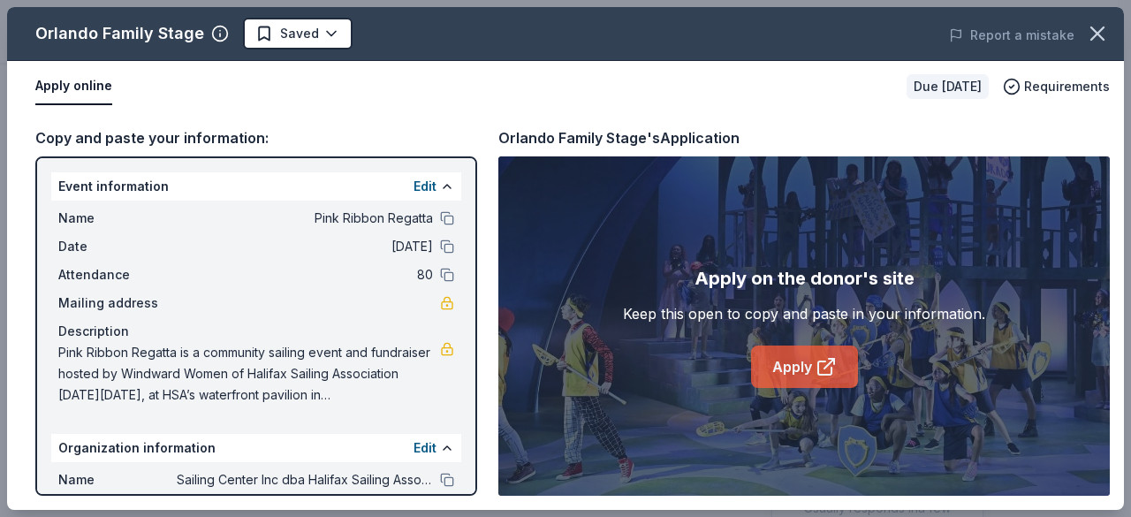
click at [812, 368] on link "Apply" at bounding box center [804, 367] width 107 height 42
click at [414, 187] on button "Edit" at bounding box center [425, 186] width 23 height 21
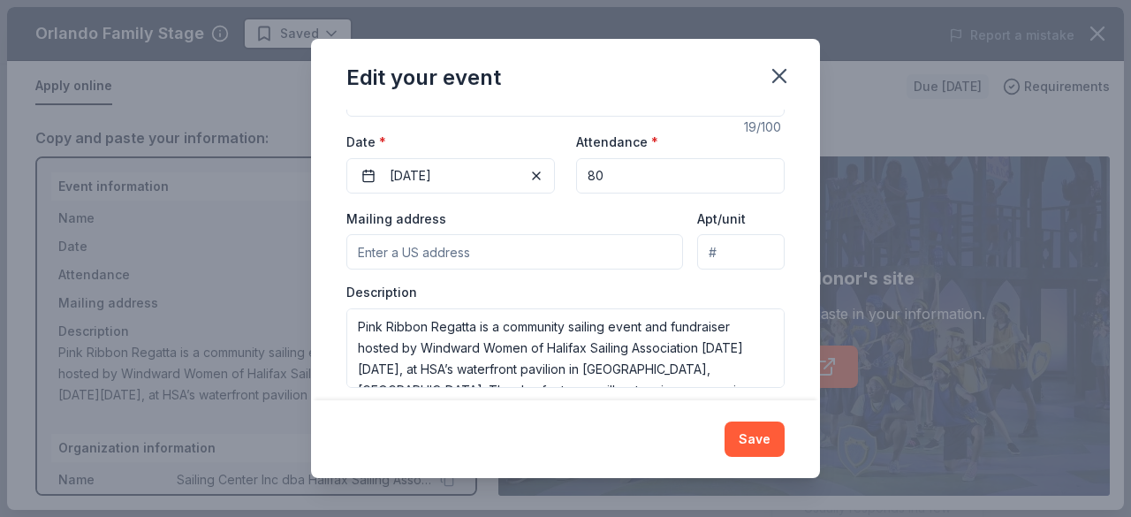
scroll to position [209, 0]
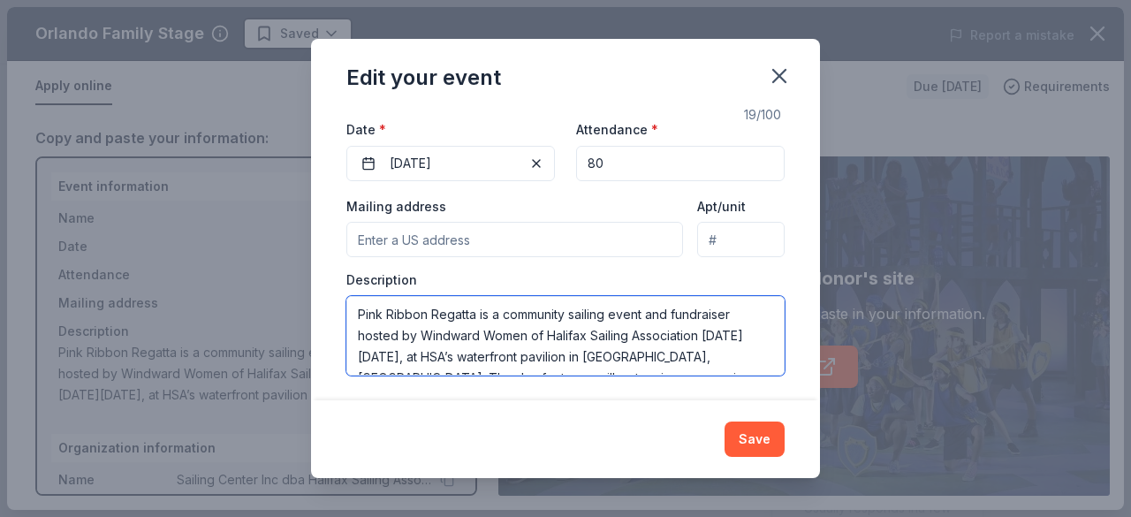
click at [507, 312] on textarea "Pink Ribbon Regatta is a community sailing event and fundraiser hosted by Windw…" at bounding box center [566, 336] width 438 height 80
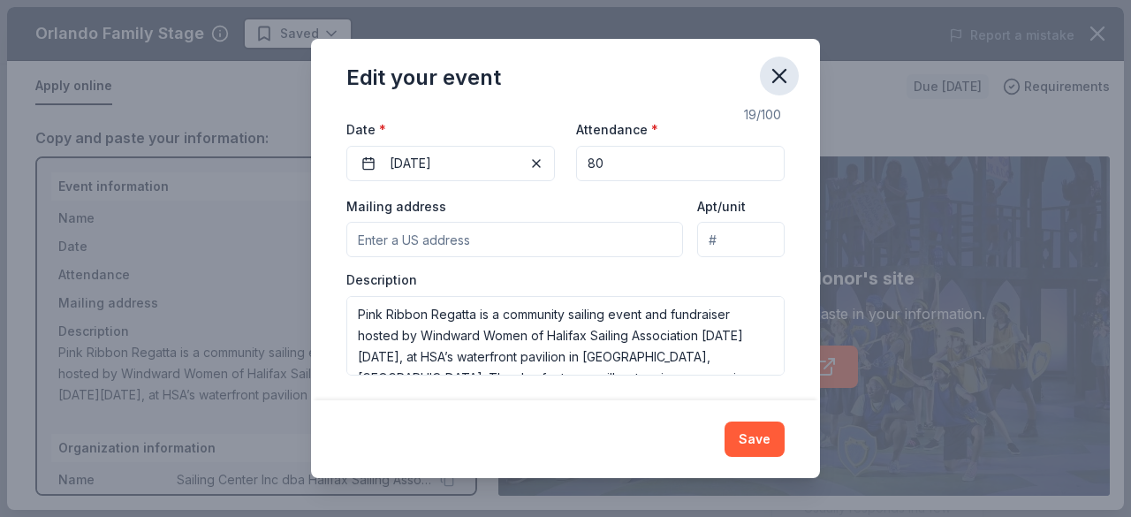
click at [788, 80] on icon "button" at bounding box center [779, 76] width 25 height 25
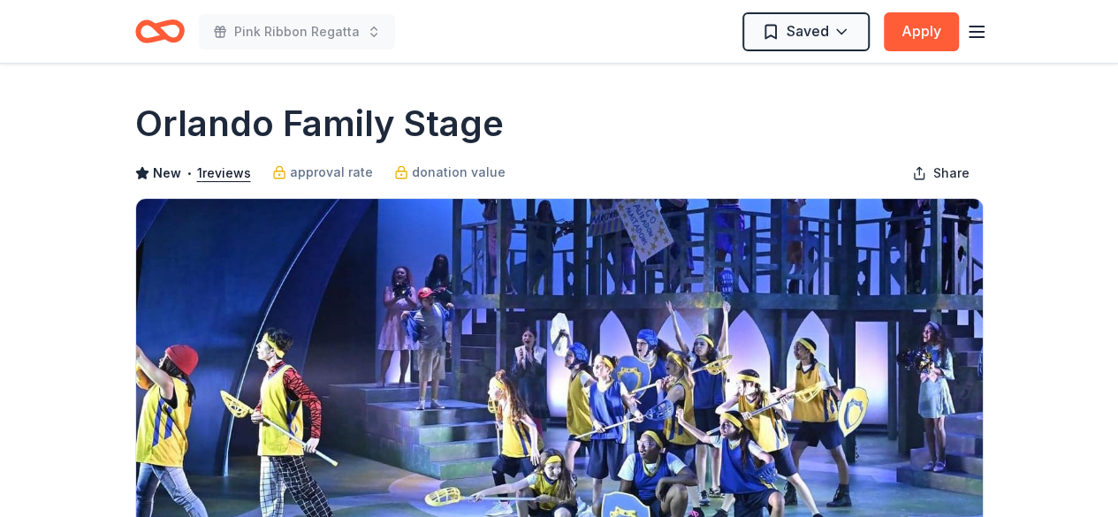
click at [165, 24] on icon "Home" at bounding box center [167, 31] width 27 height 18
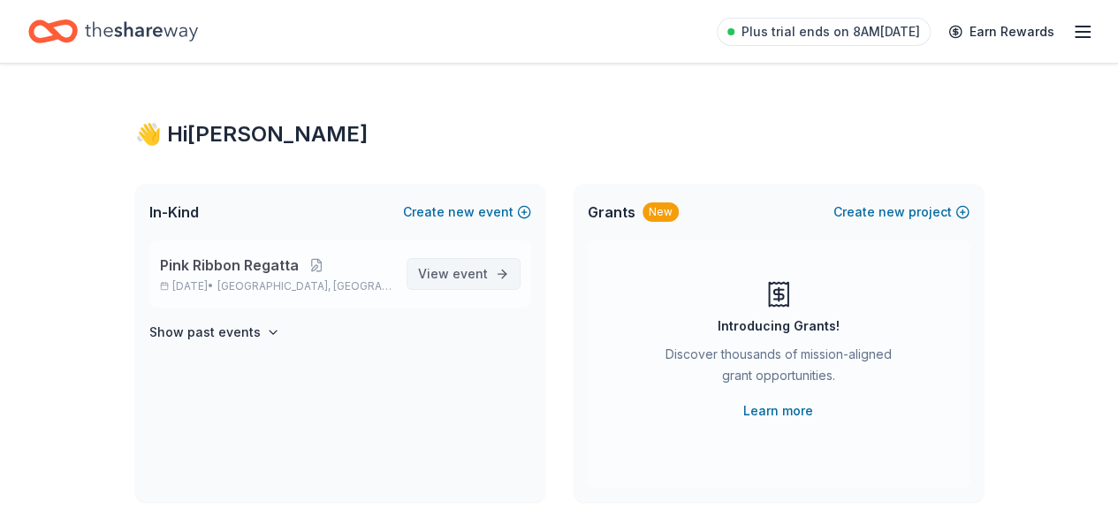
click at [504, 279] on link "View event" at bounding box center [464, 274] width 114 height 32
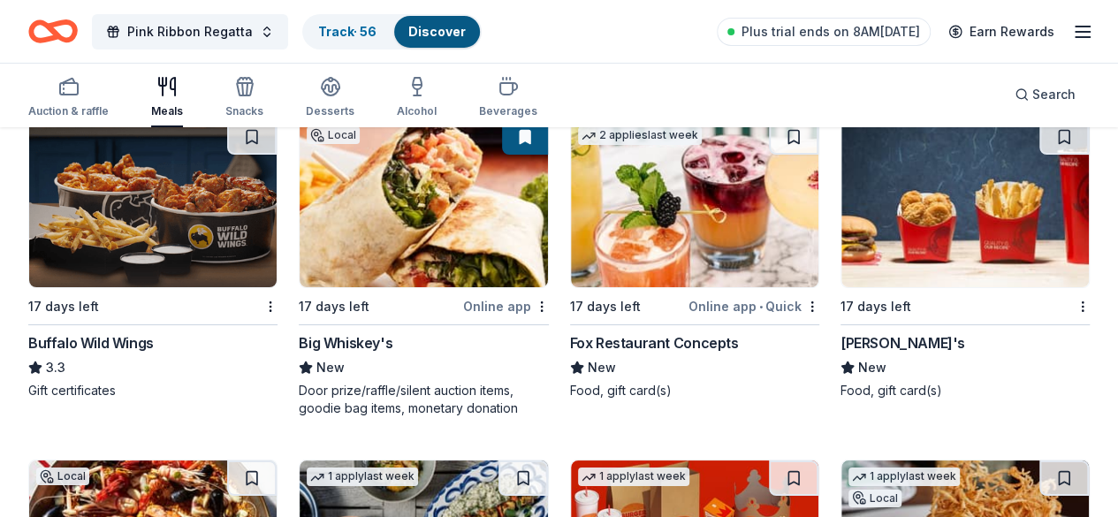
scroll to position [3178, 0]
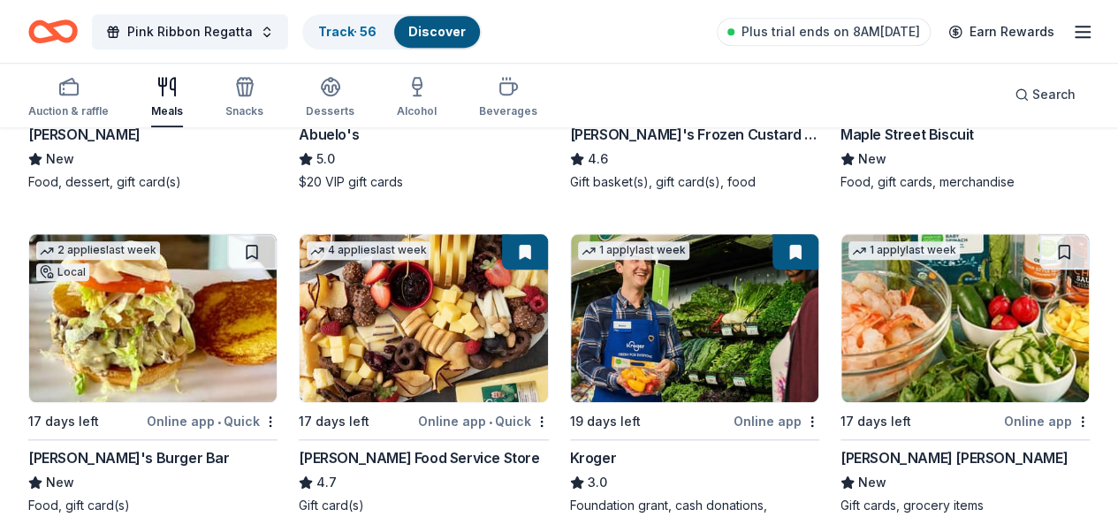
scroll to position [0, 0]
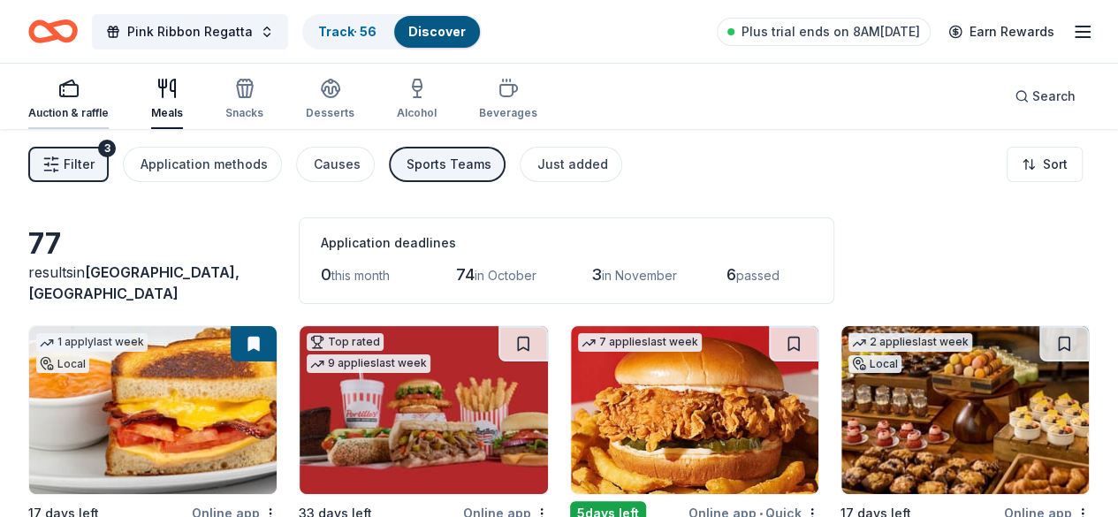
click at [80, 86] on icon "button" at bounding box center [68, 88] width 21 height 21
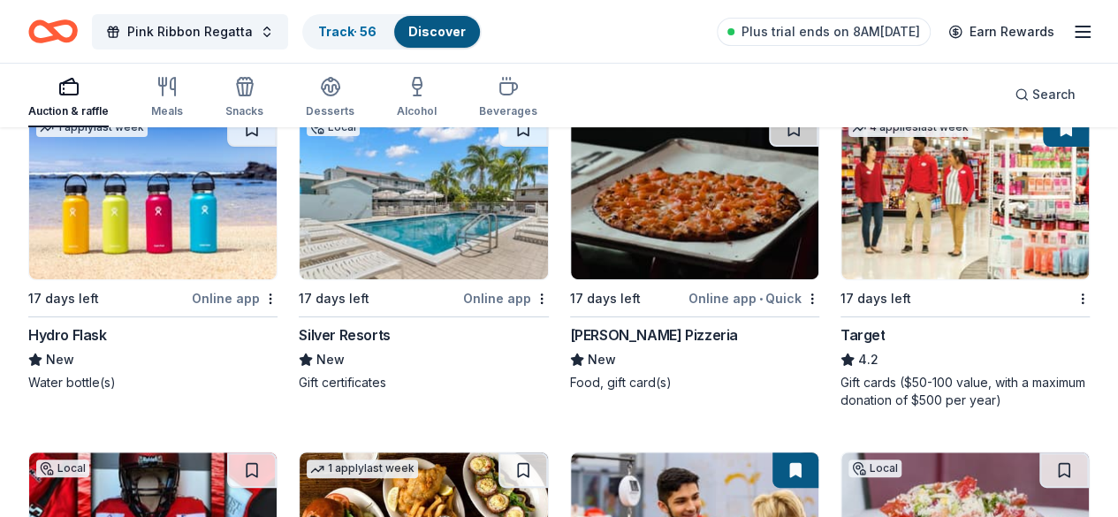
scroll to position [10268, 0]
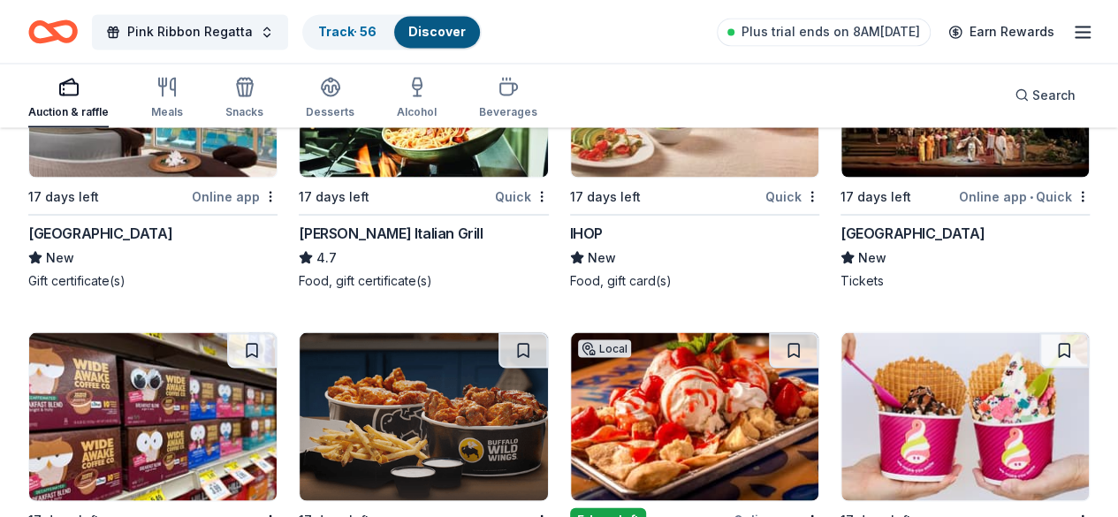
scroll to position [11638, 0]
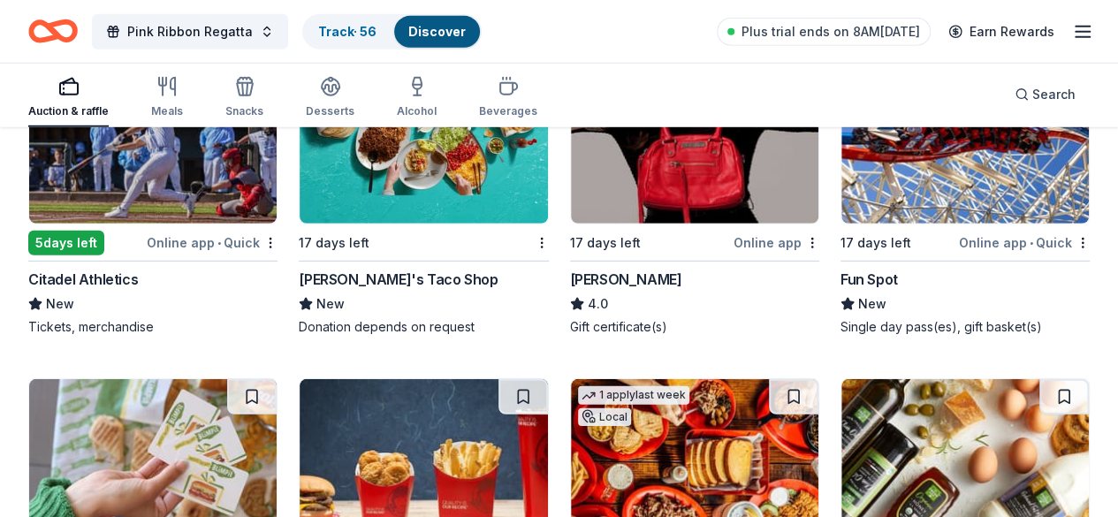
scroll to position [12657, 0]
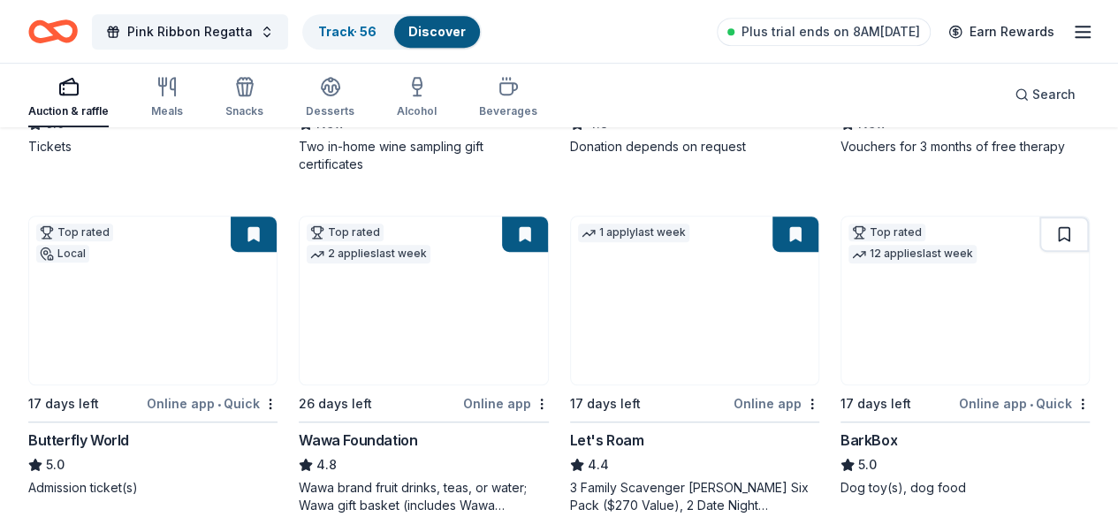
scroll to position [511, 0]
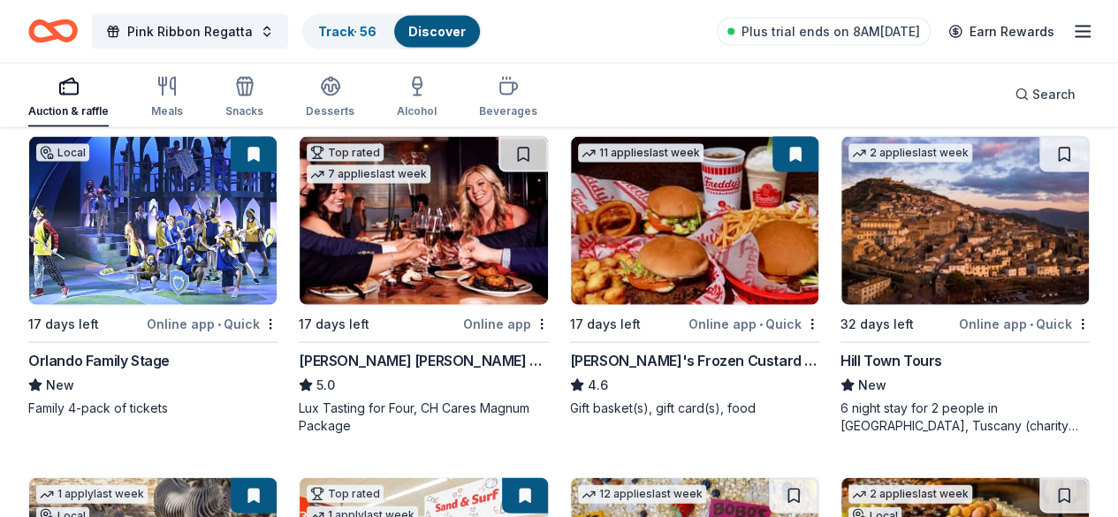
scroll to position [1935, 0]
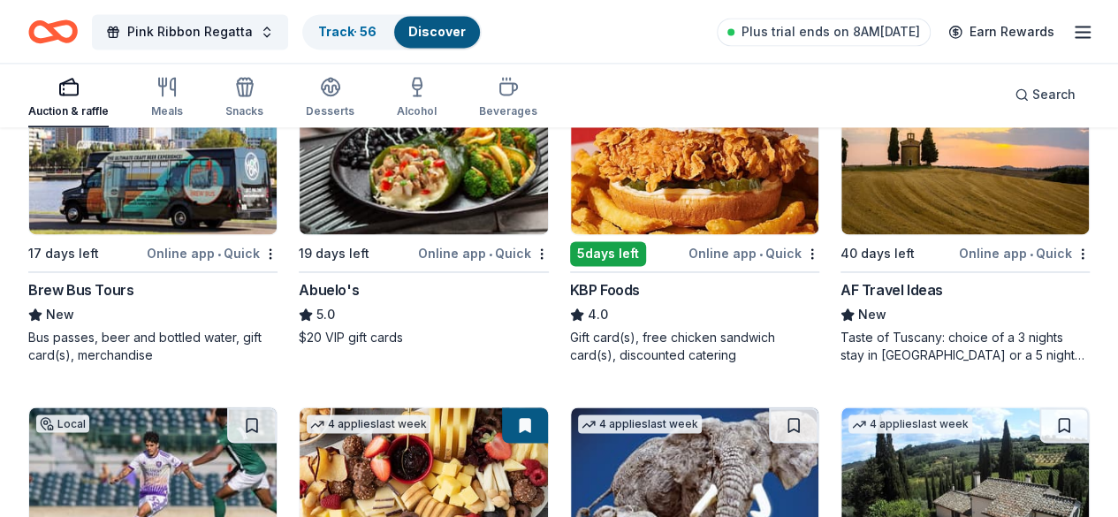
scroll to position [1163, 0]
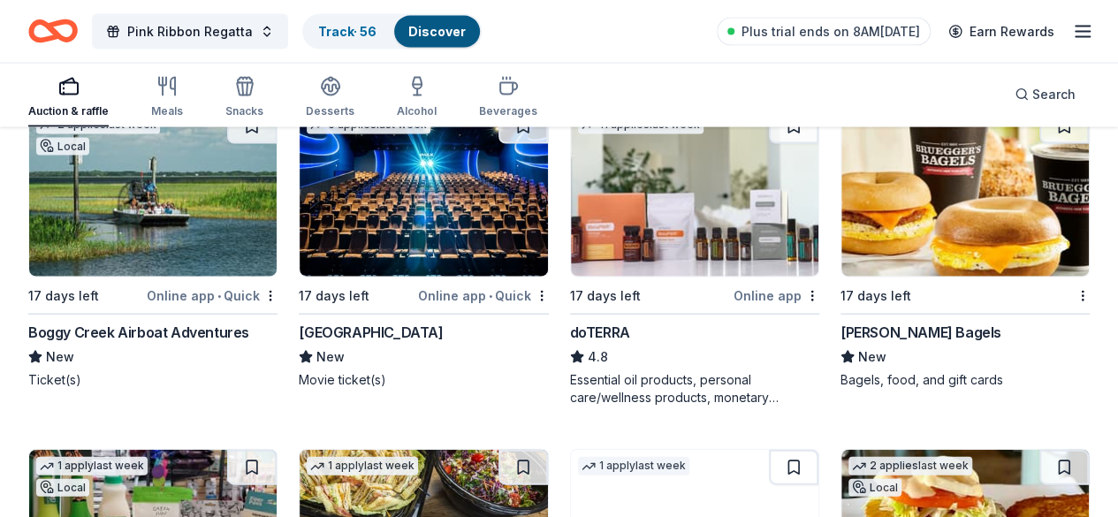
scroll to position [0, 0]
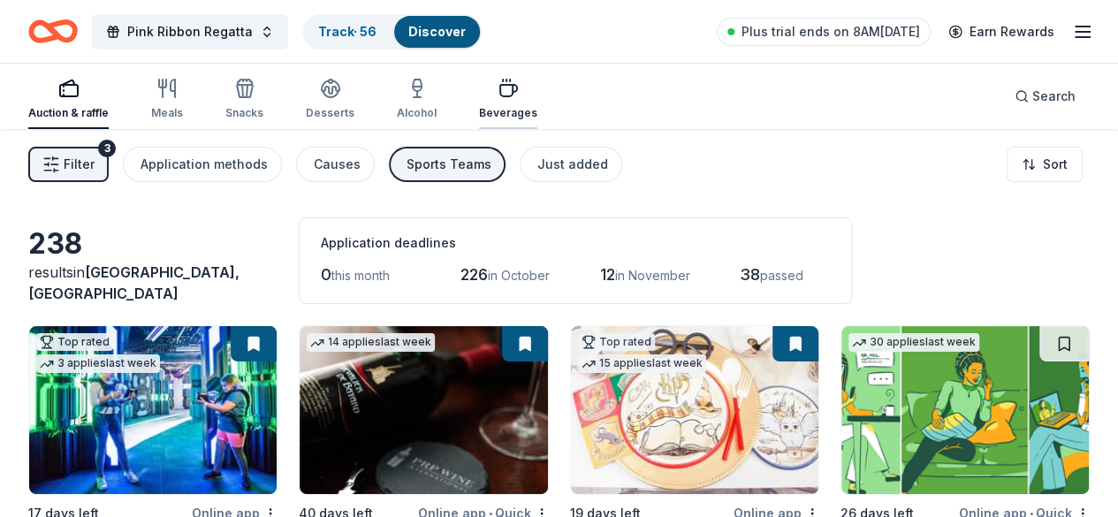
click at [506, 82] on icon "button" at bounding box center [508, 88] width 21 height 21
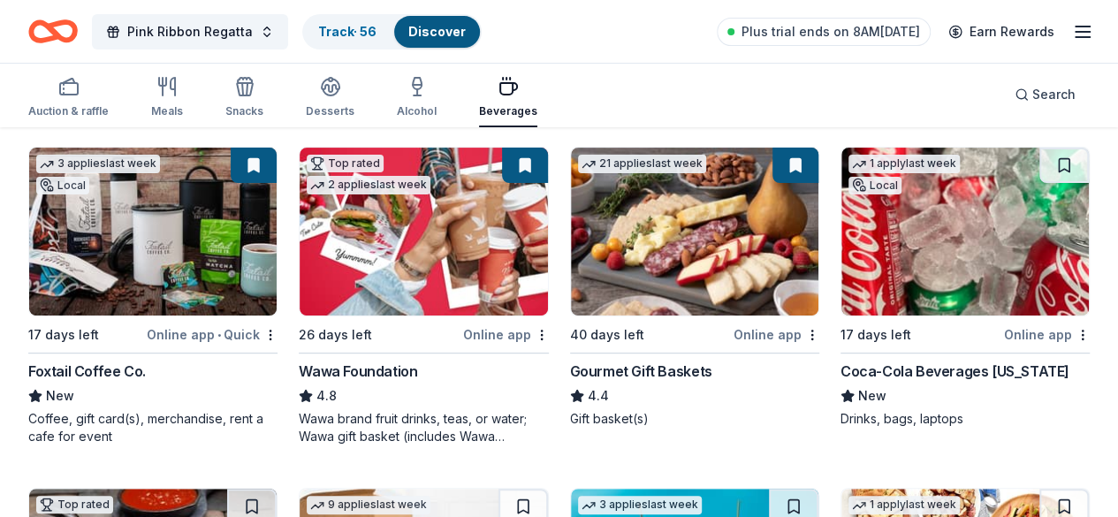
scroll to position [175, 0]
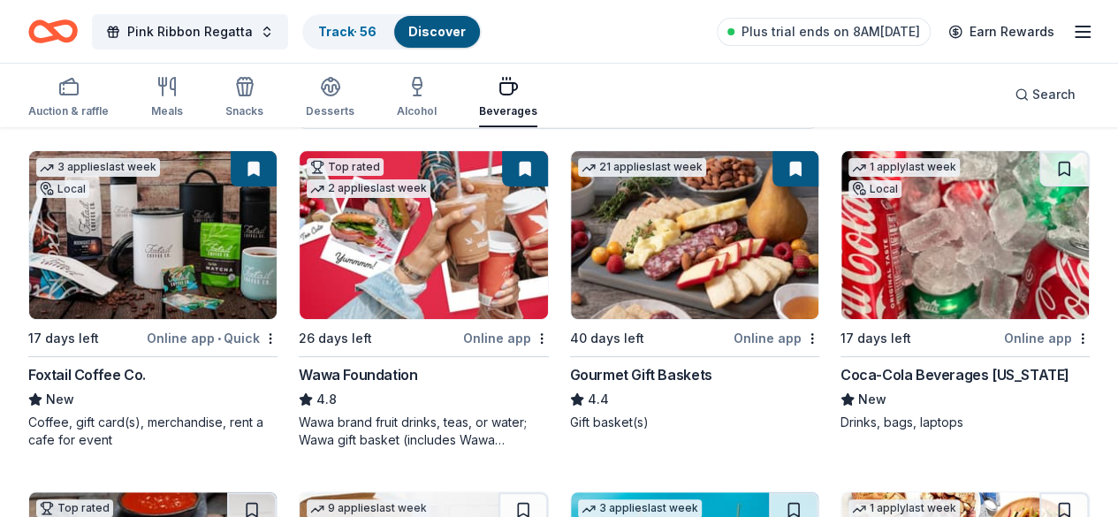
drag, startPoint x: 162, startPoint y: 262, endPoint x: 131, endPoint y: 248, distance: 33.7
click at [131, 248] on img at bounding box center [153, 235] width 248 height 168
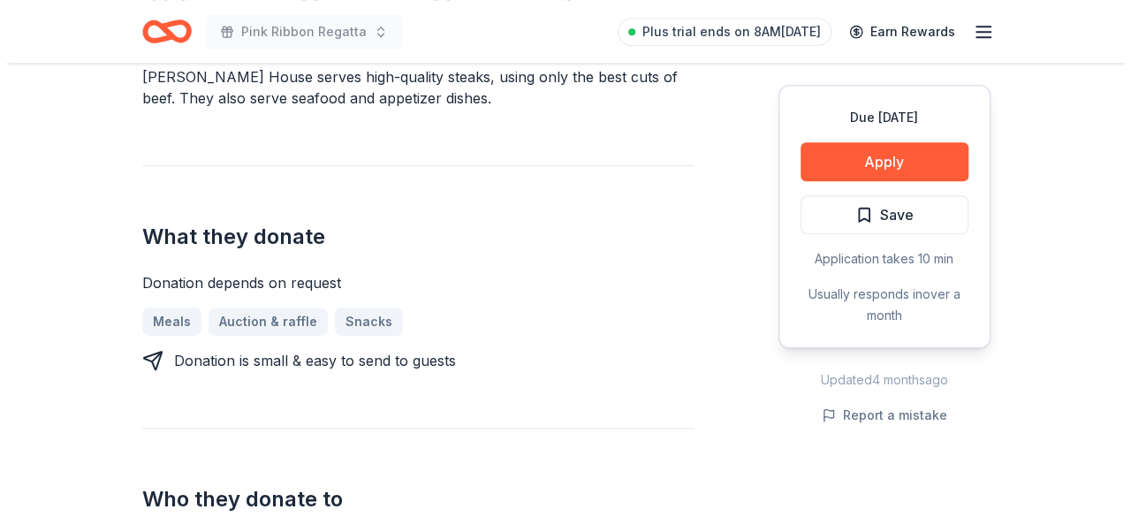
scroll to position [615, 0]
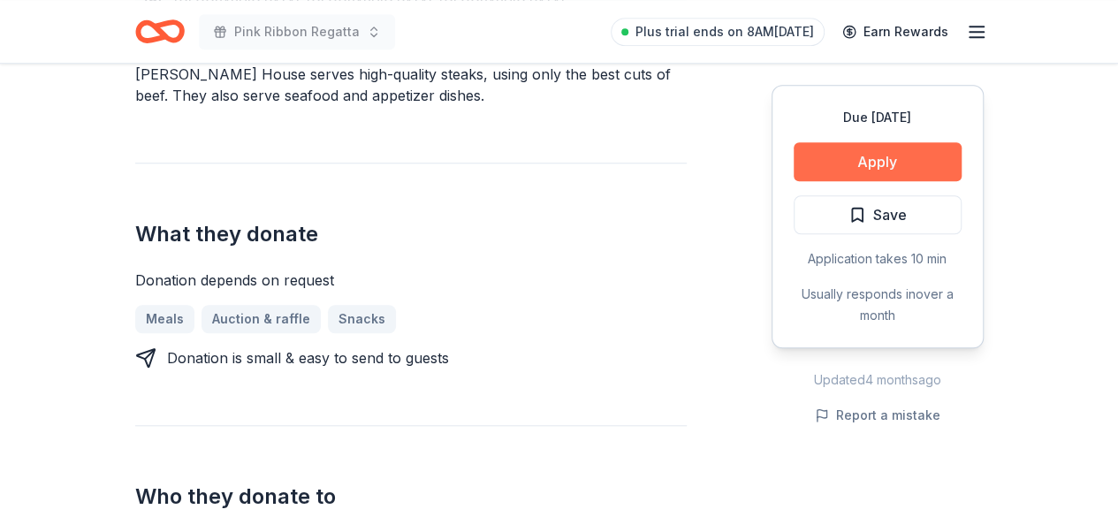
click at [866, 148] on button "Apply" at bounding box center [878, 161] width 168 height 39
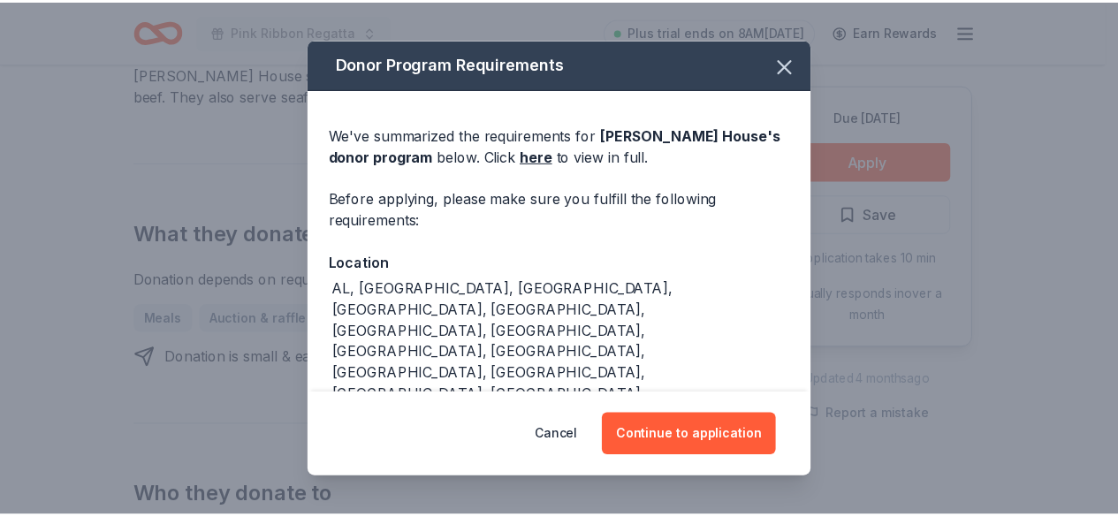
scroll to position [66, 0]
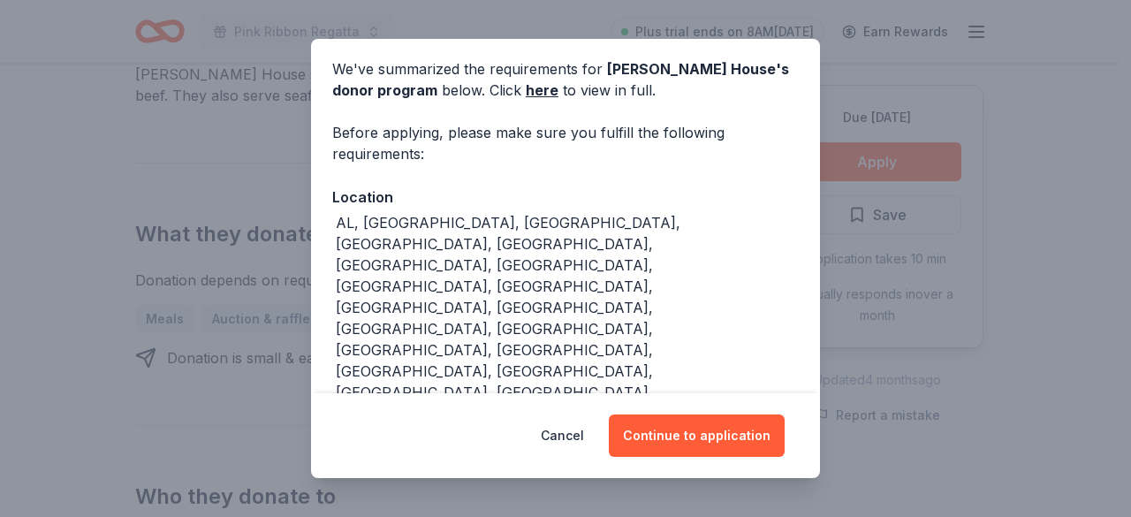
click at [990, 81] on div "Donor Program Requirements We've summarized the requirements for Ruth's Chris S…" at bounding box center [565, 258] width 1131 height 517
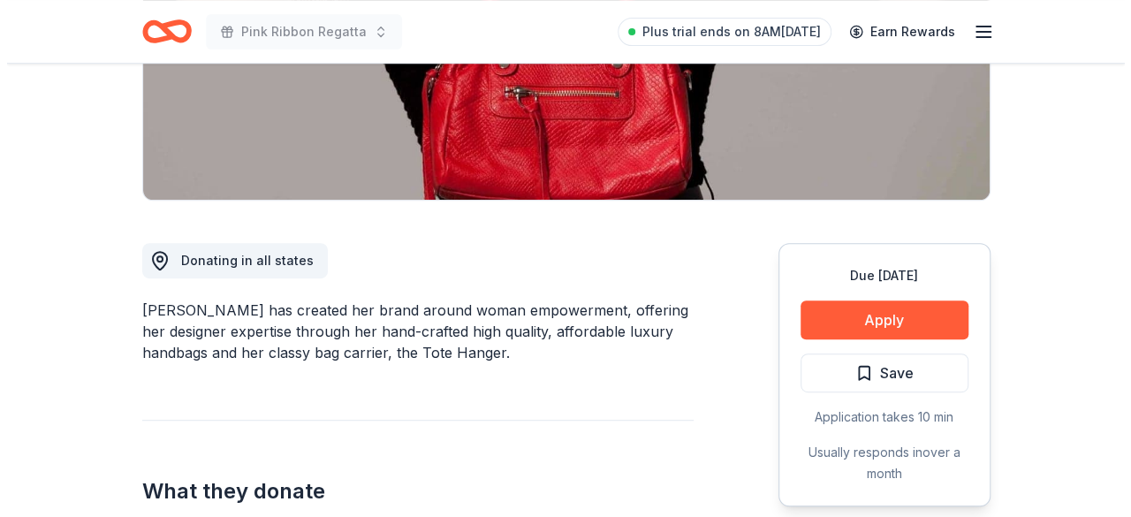
scroll to position [357, 0]
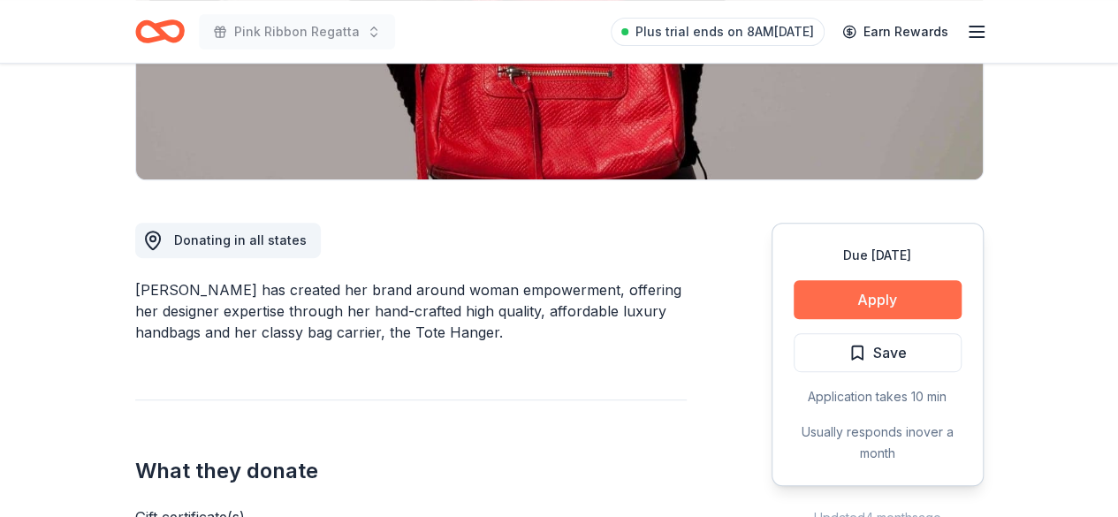
click at [896, 295] on button "Apply" at bounding box center [878, 299] width 168 height 39
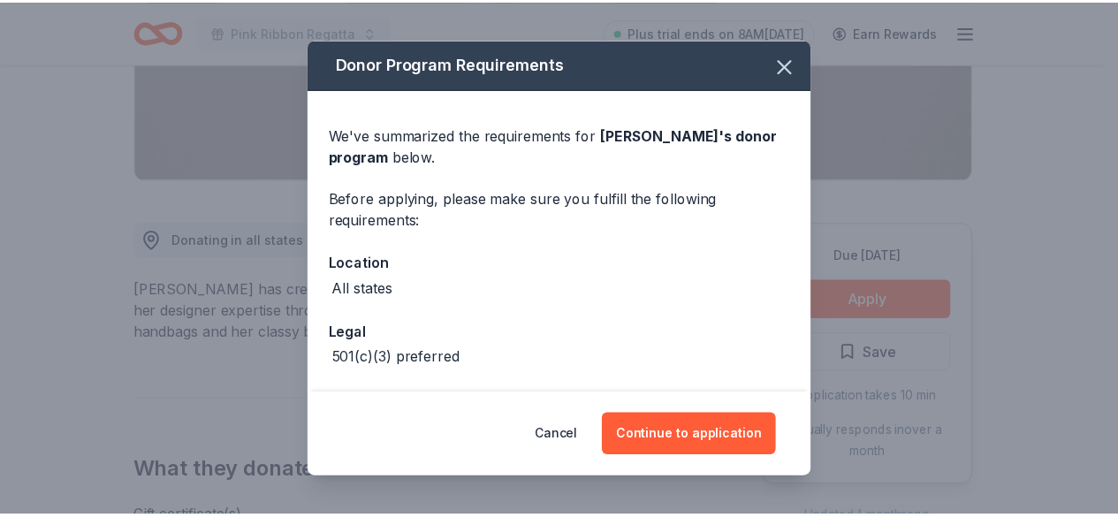
scroll to position [68, 0]
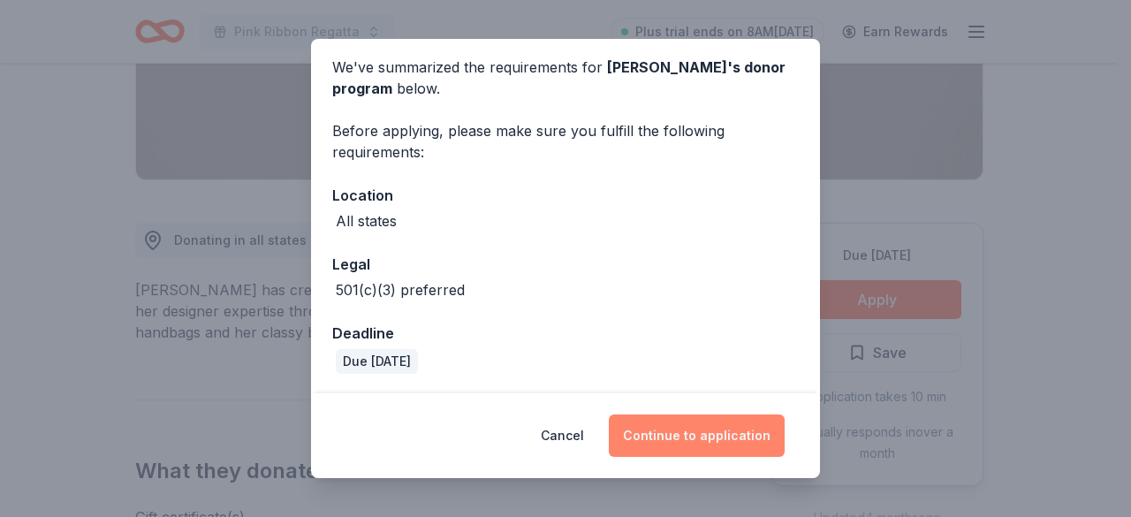
click at [675, 435] on button "Continue to application" at bounding box center [697, 436] width 176 height 42
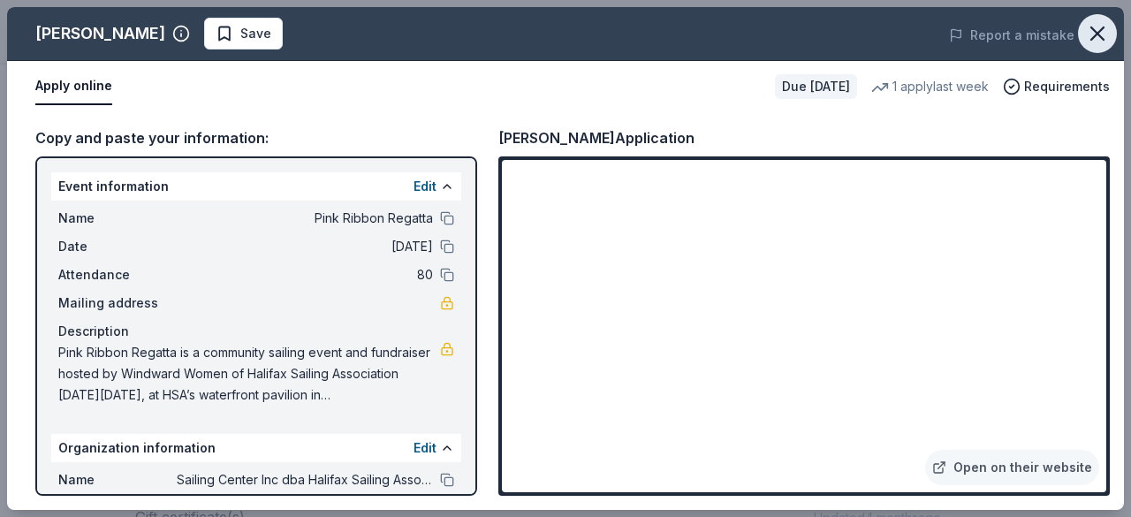
click at [1102, 24] on icon "button" at bounding box center [1097, 33] width 25 height 25
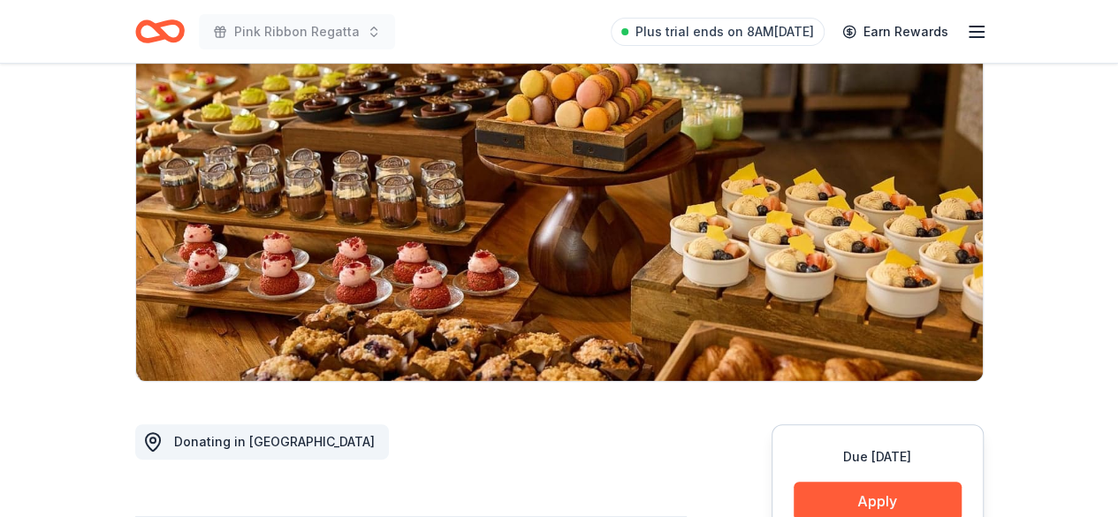
scroll to position [191, 0]
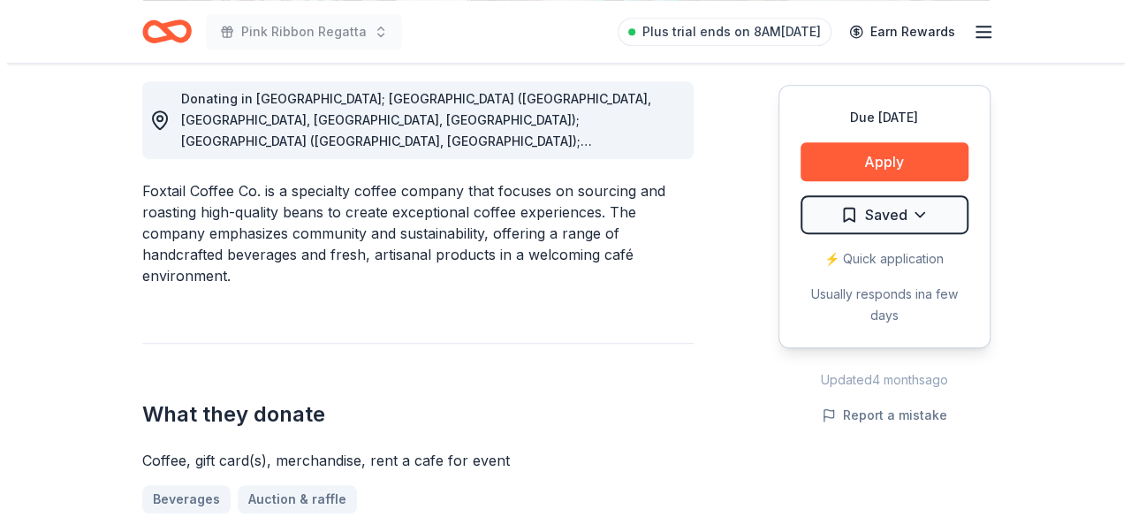
scroll to position [502, 0]
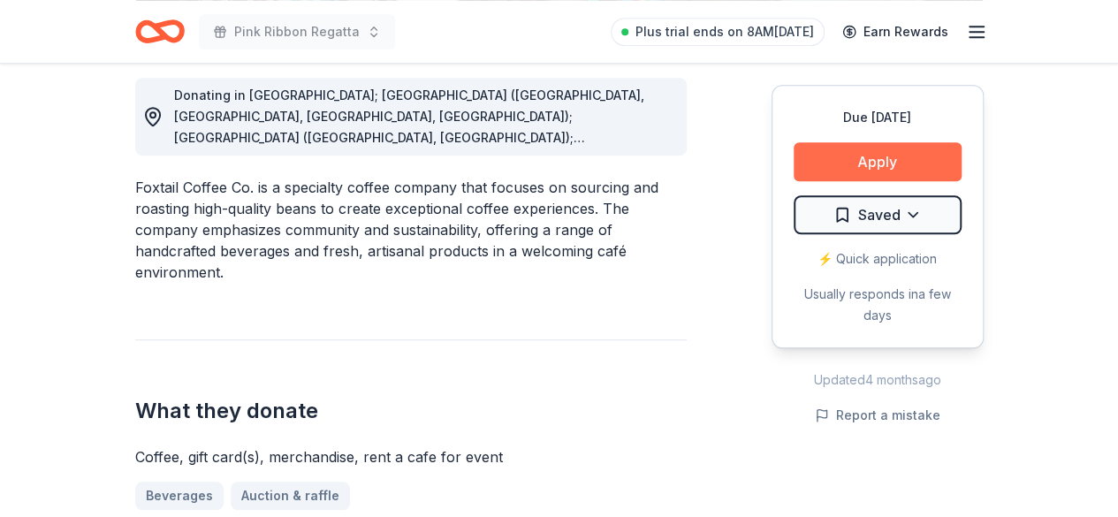
click at [912, 158] on button "Apply" at bounding box center [878, 161] width 168 height 39
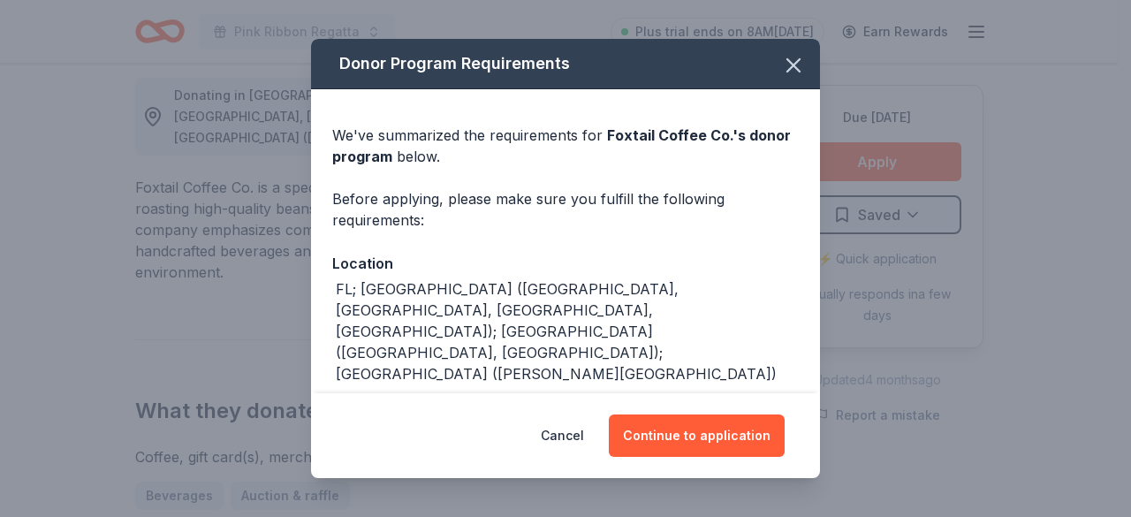
scroll to position [20, 0]
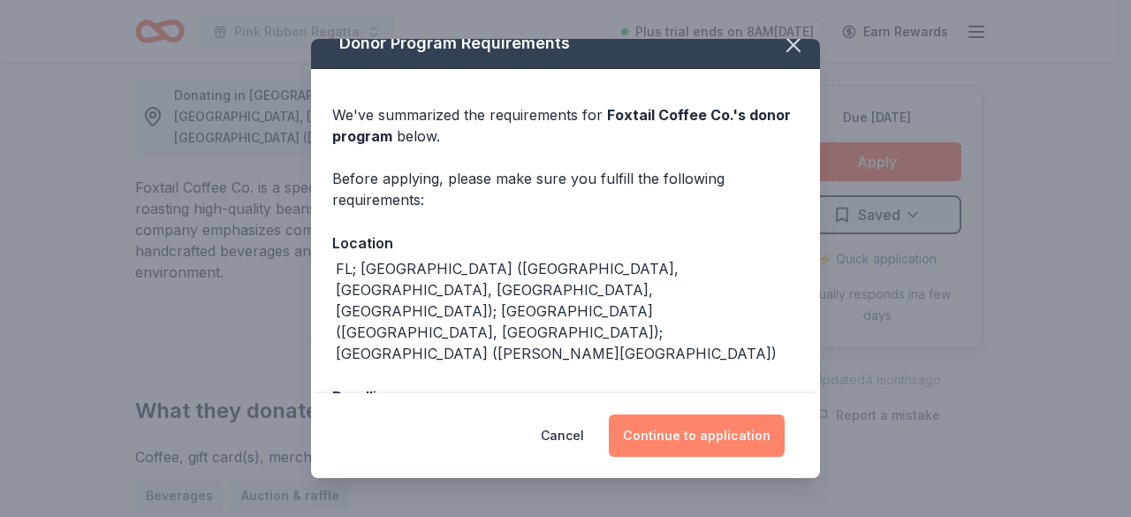
click at [716, 446] on button "Continue to application" at bounding box center [697, 436] width 176 height 42
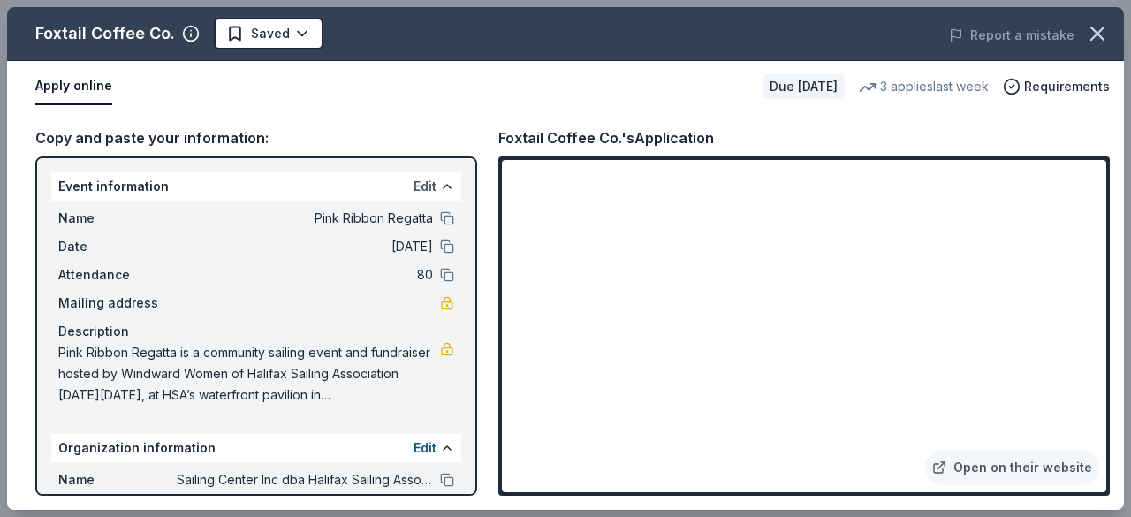
click at [414, 178] on button "Edit" at bounding box center [425, 186] width 23 height 21
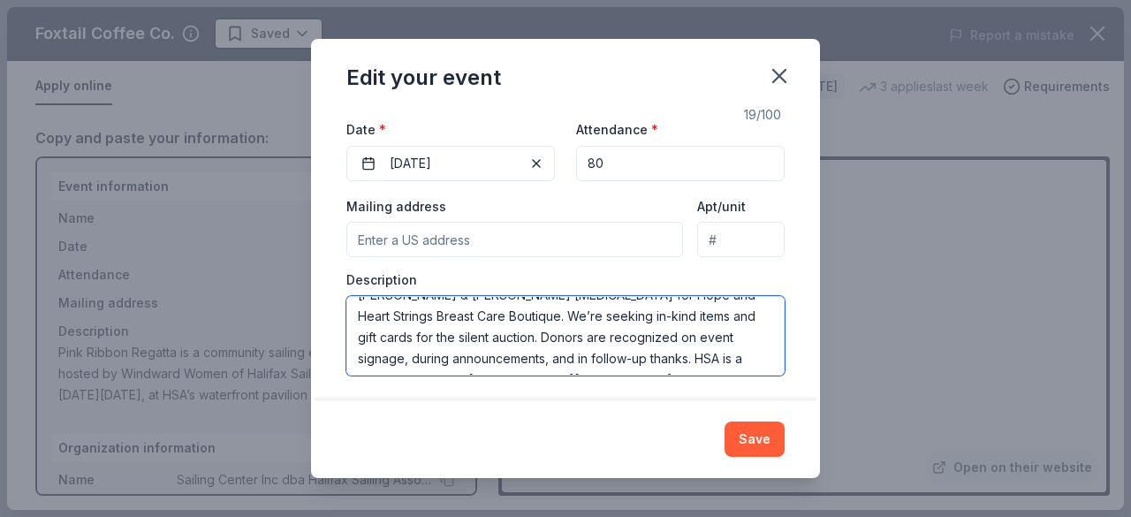
scroll to position [209, 0]
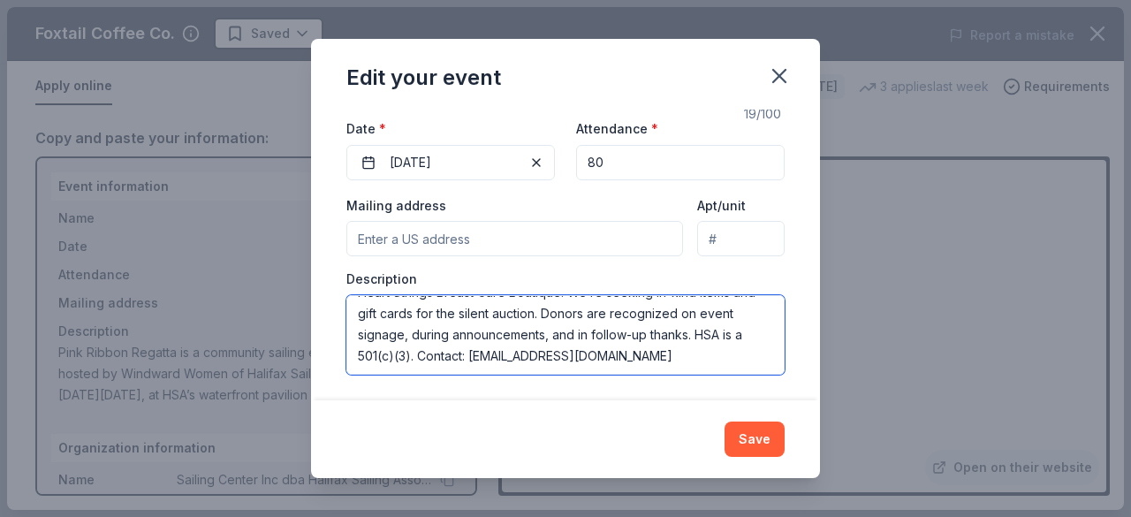
drag, startPoint x: 361, startPoint y: 310, endPoint x: 747, endPoint y: 377, distance: 392.1
click at [747, 377] on div "Changes made here will update the Event too. Update donors you've applied to Le…" at bounding box center [565, 256] width 509 height 292
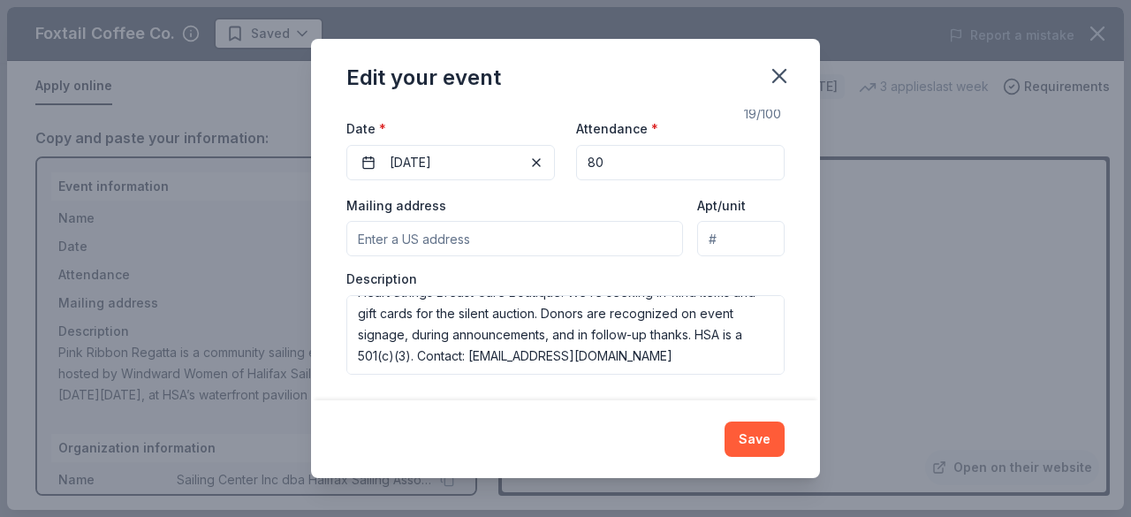
click at [908, 300] on div "Edit your event Changes made here will update the Event too. Update donors you'…" at bounding box center [565, 258] width 1131 height 517
click at [890, 286] on div "Edit your event Changes made here will update the Event too. Update donors you'…" at bounding box center [565, 258] width 1131 height 517
click at [748, 434] on button "Save" at bounding box center [755, 439] width 60 height 35
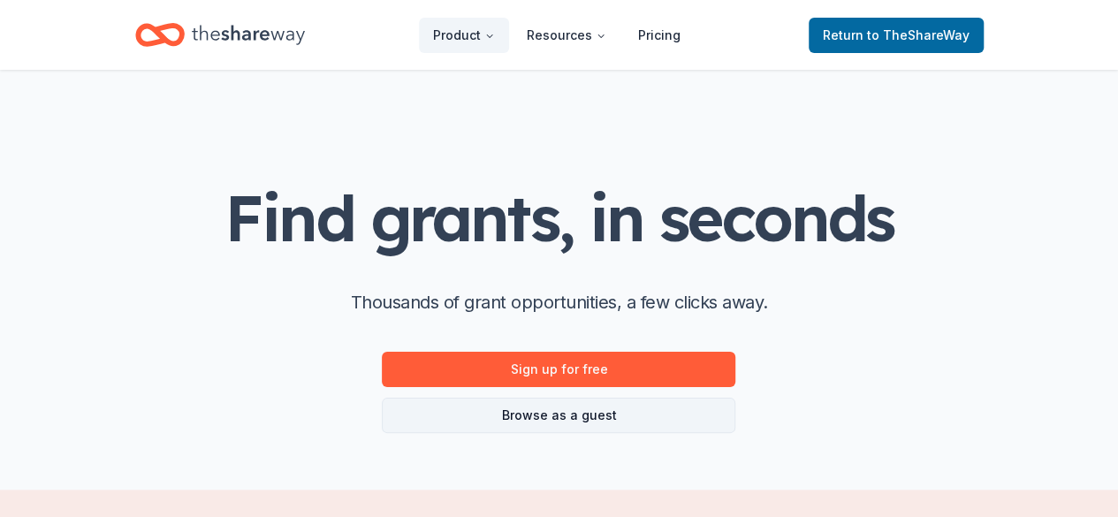
click at [570, 406] on link "Browse as a guest" at bounding box center [559, 415] width 354 height 35
click at [566, 415] on link "Browse as a guest" at bounding box center [559, 415] width 354 height 35
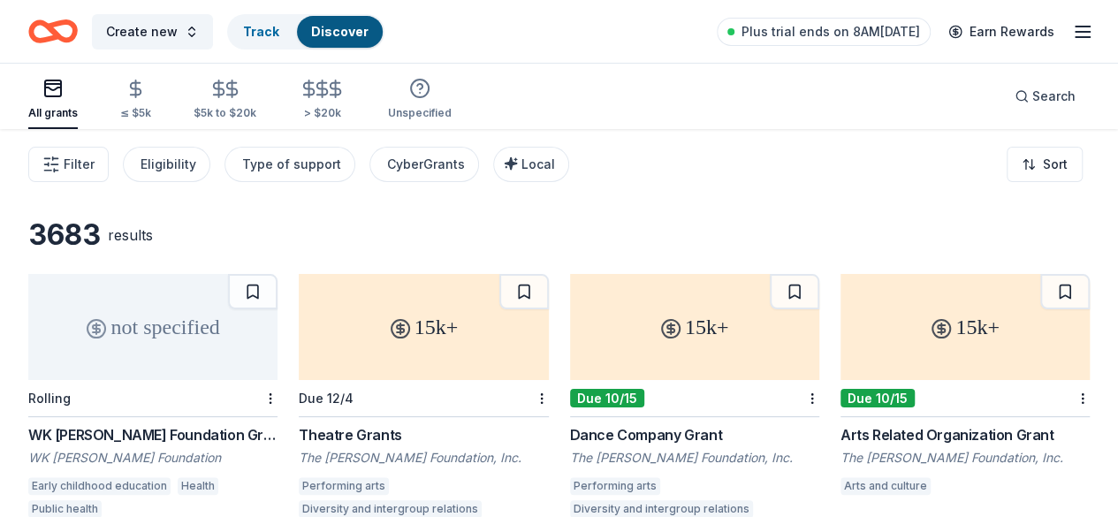
drag, startPoint x: 1116, startPoint y: 50, endPoint x: 1116, endPoint y: 69, distance: 18.6
click at [1015, 86] on div "Search" at bounding box center [1045, 96] width 61 height 21
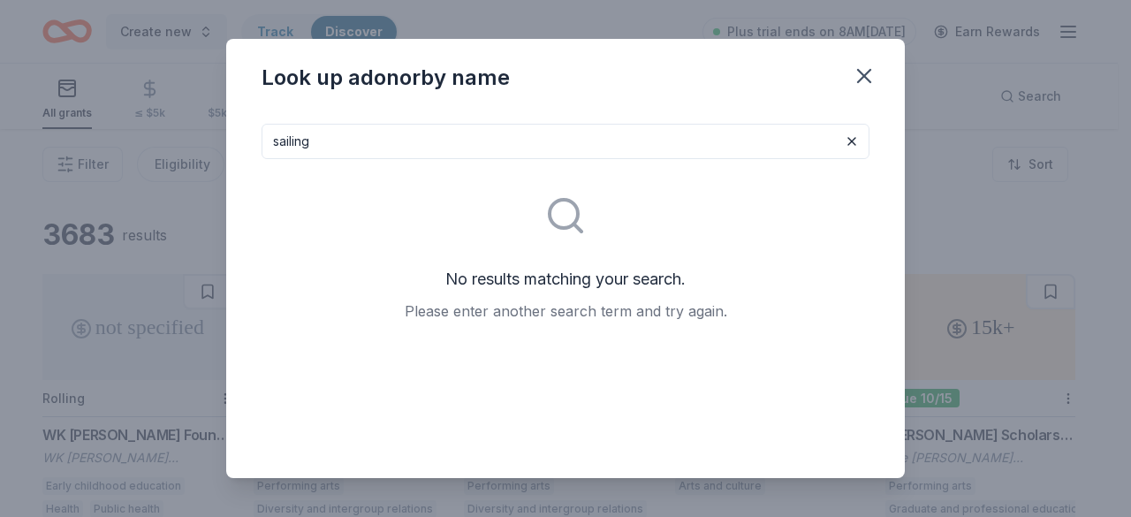
drag, startPoint x: 499, startPoint y: 144, endPoint x: 253, endPoint y: 136, distance: 246.8
click at [253, 136] on div "sailing No results matching your search. Please enter another search term and t…" at bounding box center [565, 294] width 679 height 369
drag, startPoint x: 414, startPoint y: 149, endPoint x: 314, endPoint y: 143, distance: 100.1
click at [314, 143] on input "women empowerment" at bounding box center [566, 141] width 608 height 35
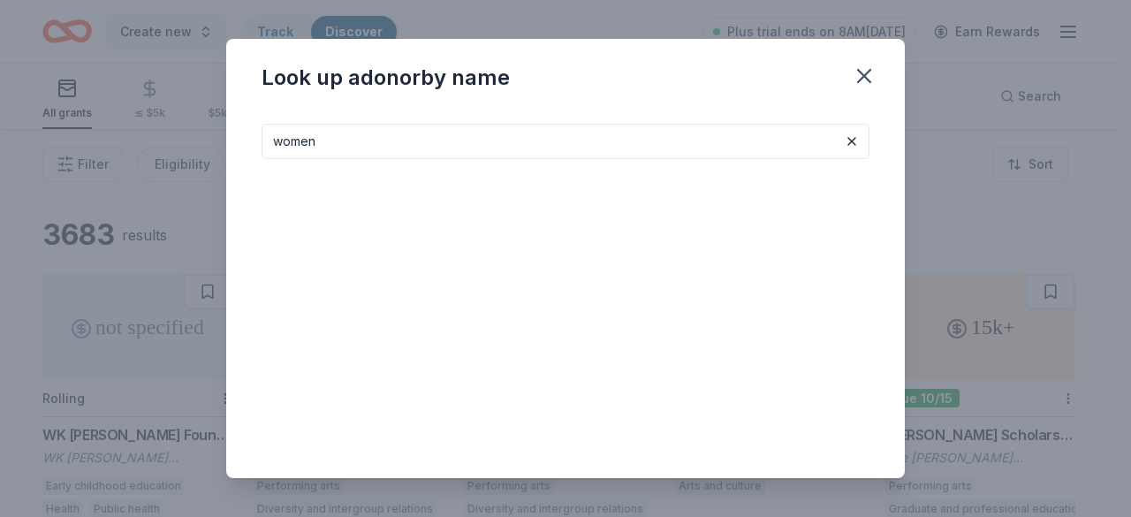
type input "women"
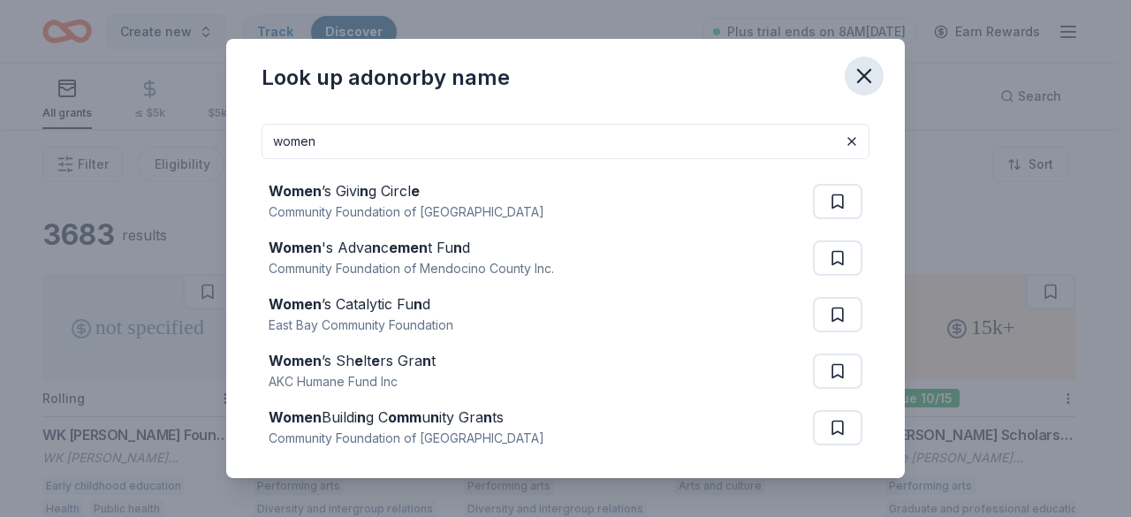
click at [865, 84] on icon "button" at bounding box center [864, 76] width 25 height 25
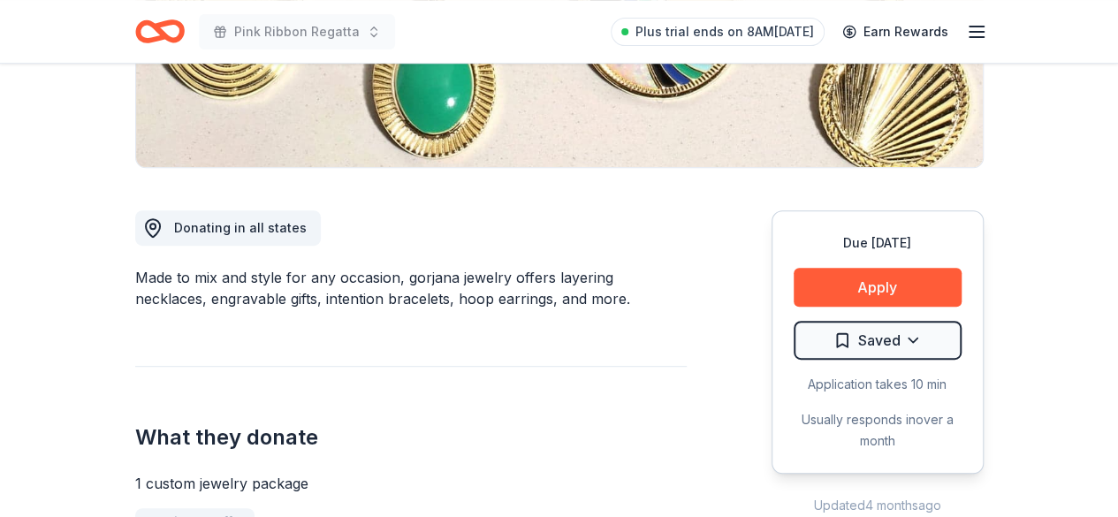
scroll to position [377, 0]
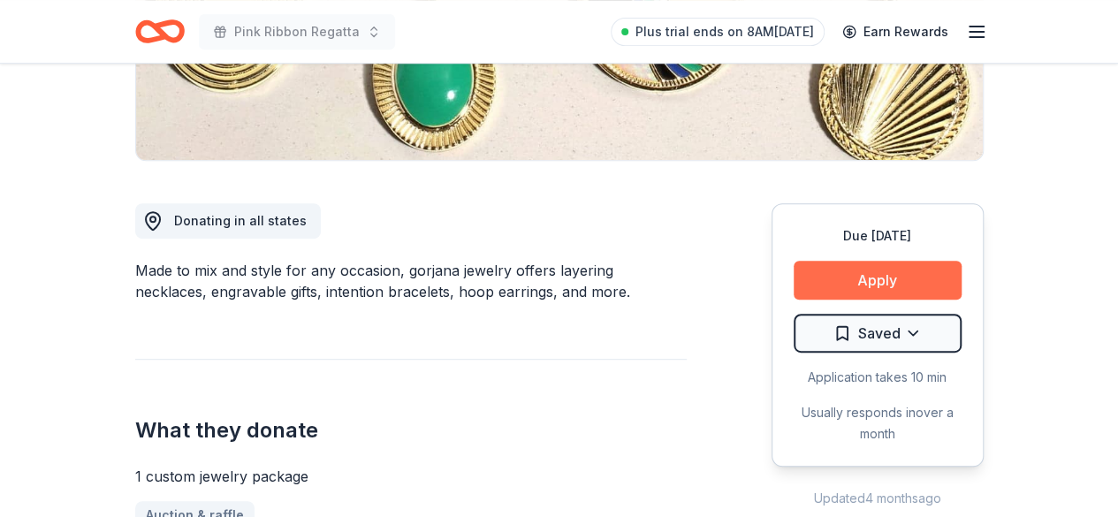
click at [903, 284] on button "Apply" at bounding box center [878, 280] width 168 height 39
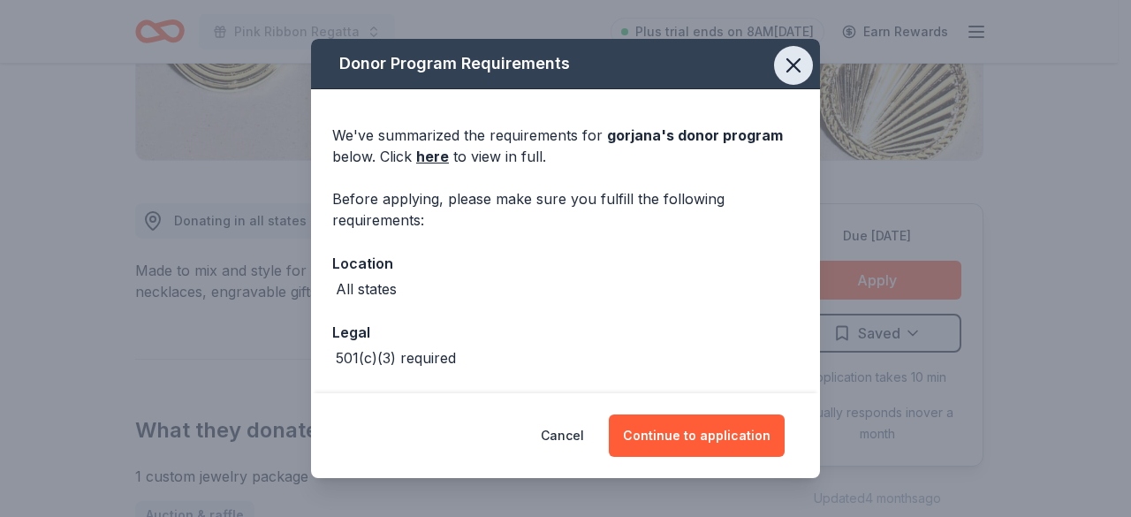
click at [783, 63] on icon "button" at bounding box center [793, 65] width 25 height 25
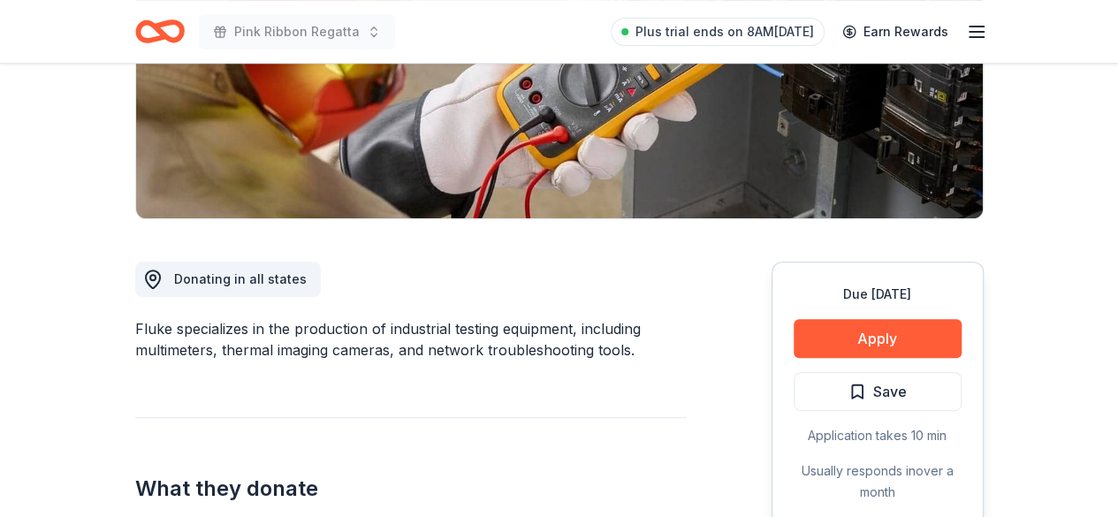
scroll to position [407, 0]
